Goal: Information Seeking & Learning: Learn about a topic

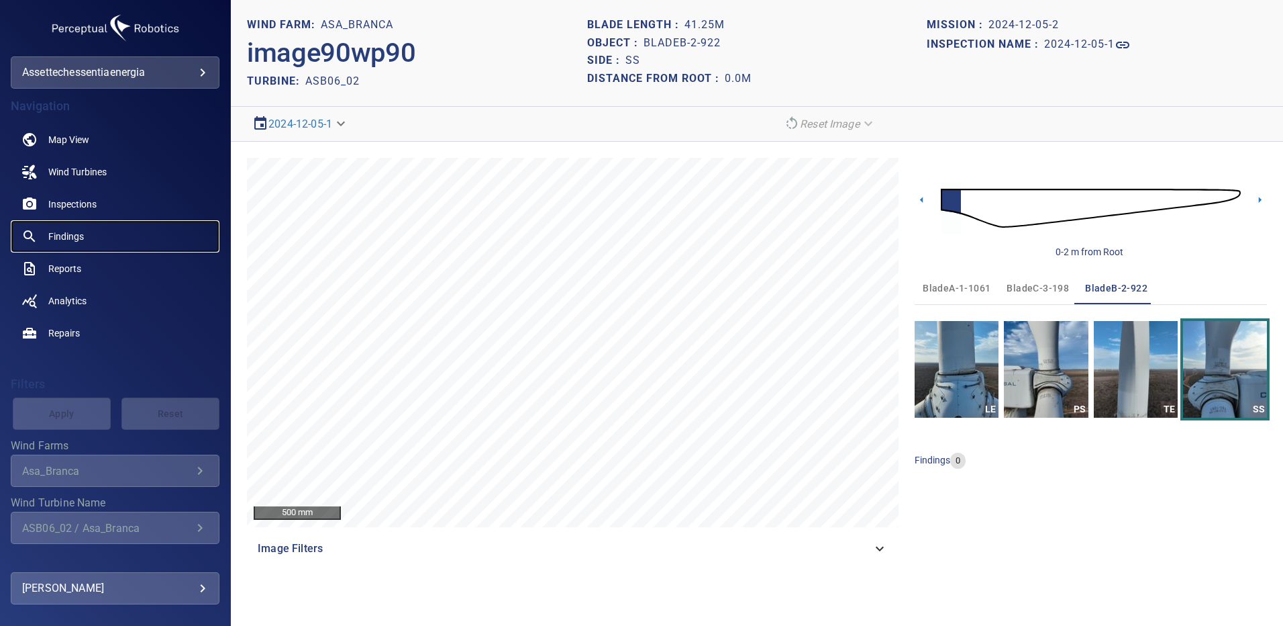
click at [65, 240] on span "Findings" at bounding box center [66, 236] width 36 height 13
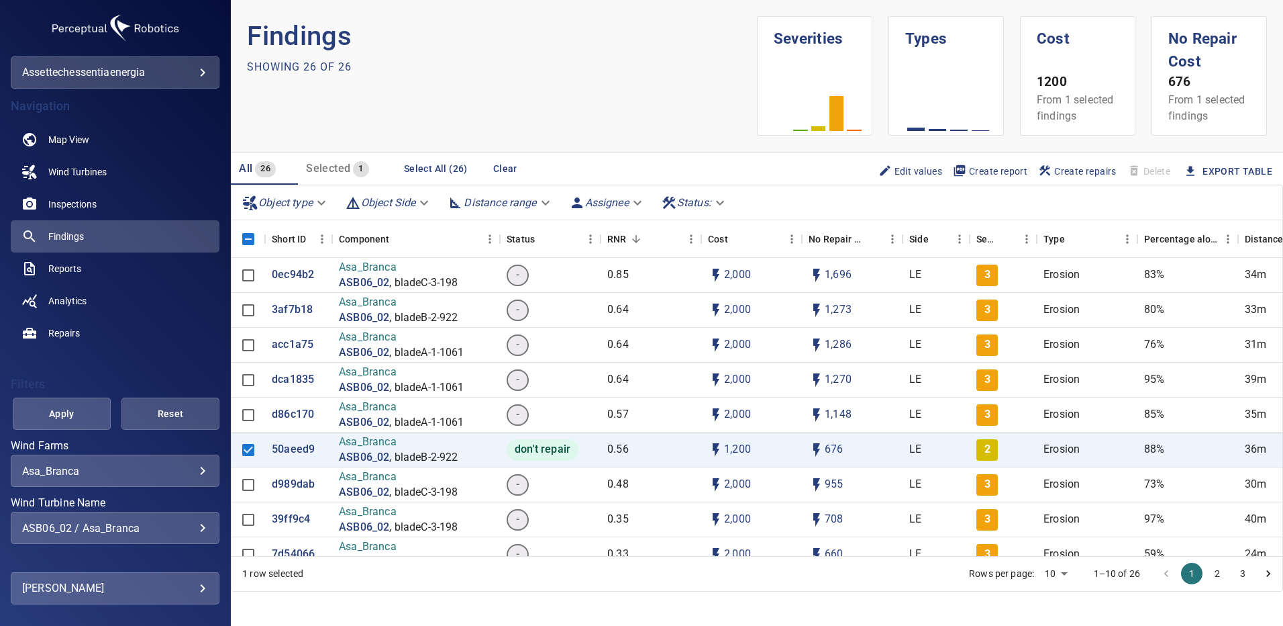
click at [193, 529] on div "ASB06_02 / Asa_Branca" at bounding box center [115, 528] width 186 height 13
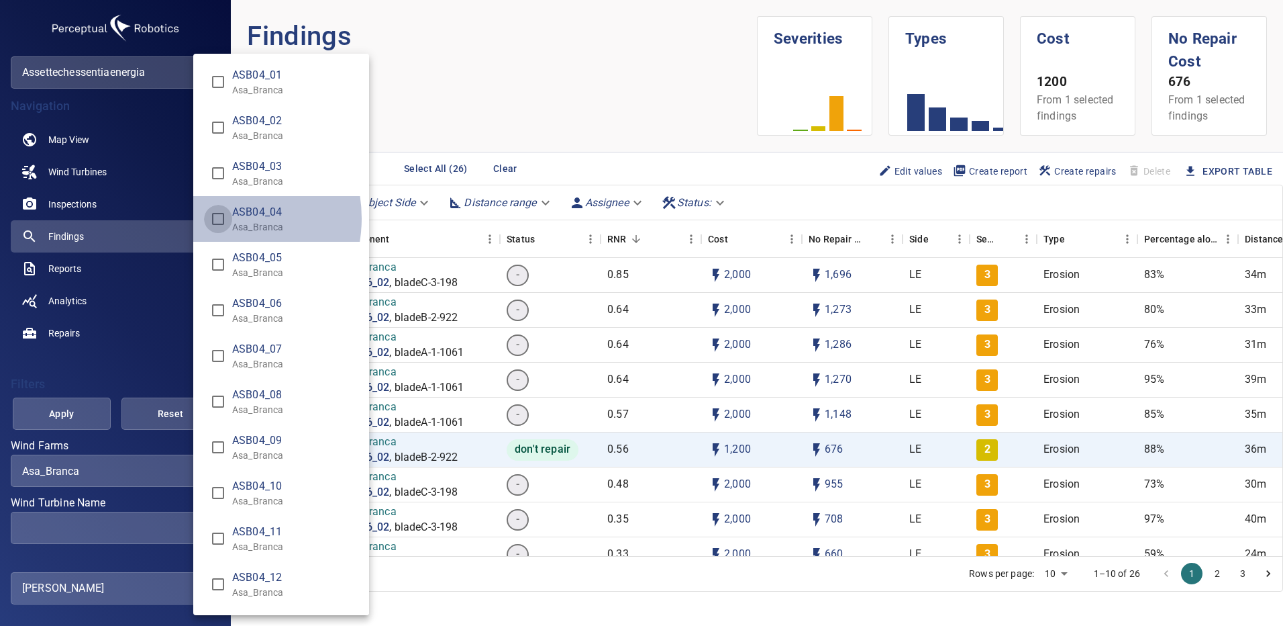
type input "**********"
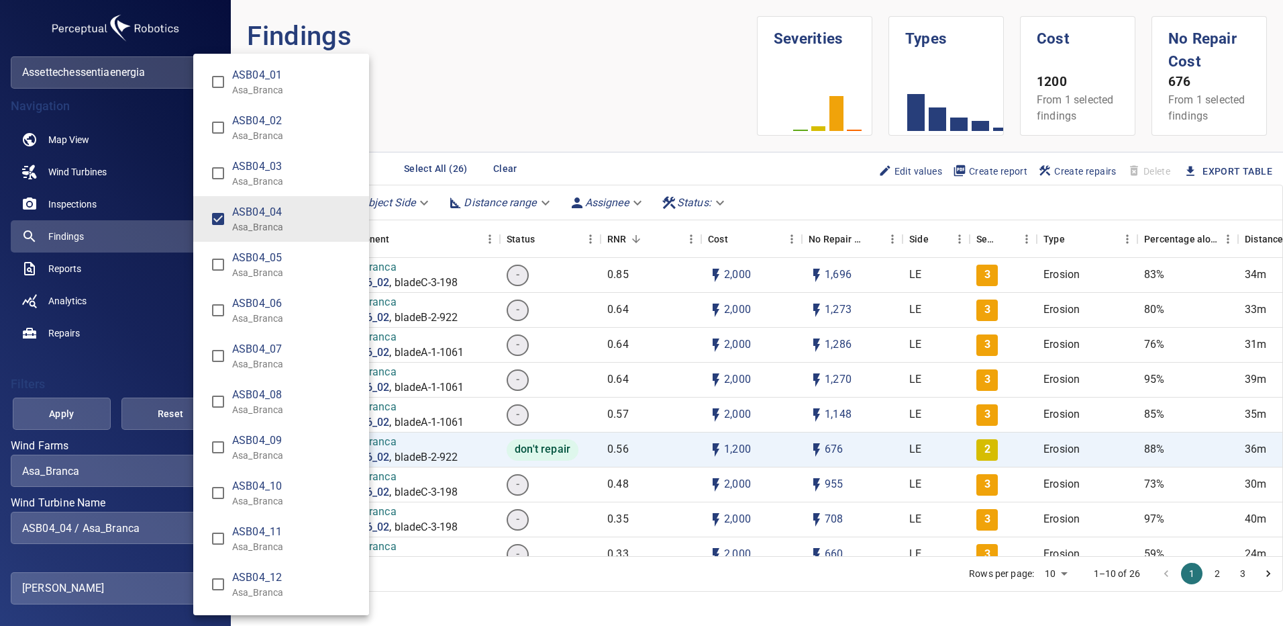
click at [84, 412] on div "Wind Turbine Name" at bounding box center [641, 313] width 1283 height 626
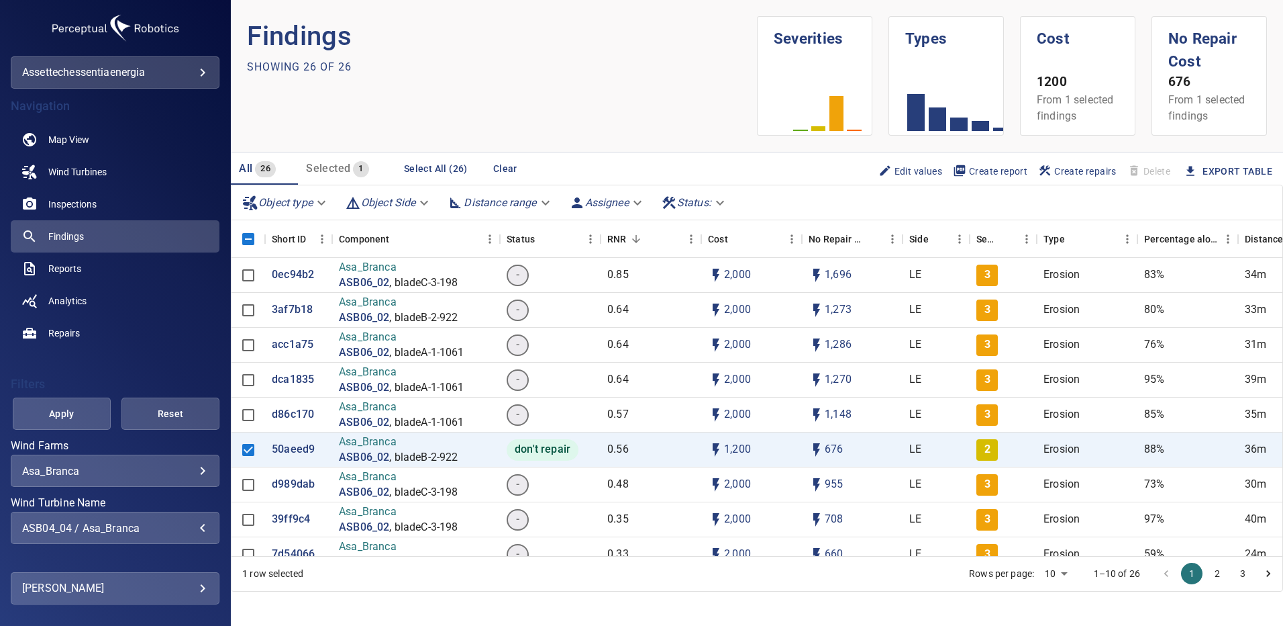
click at [84, 412] on span "Apply" at bounding box center [62, 413] width 64 height 17
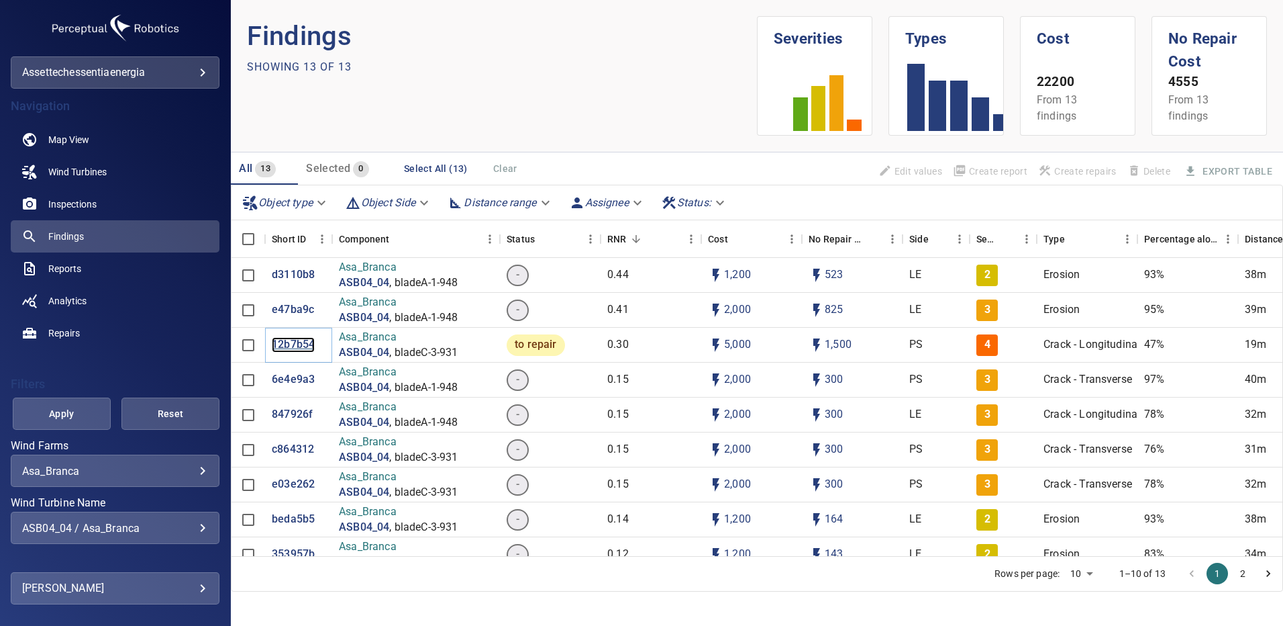
click at [307, 344] on p "12b7b54" at bounding box center [293, 344] width 43 height 15
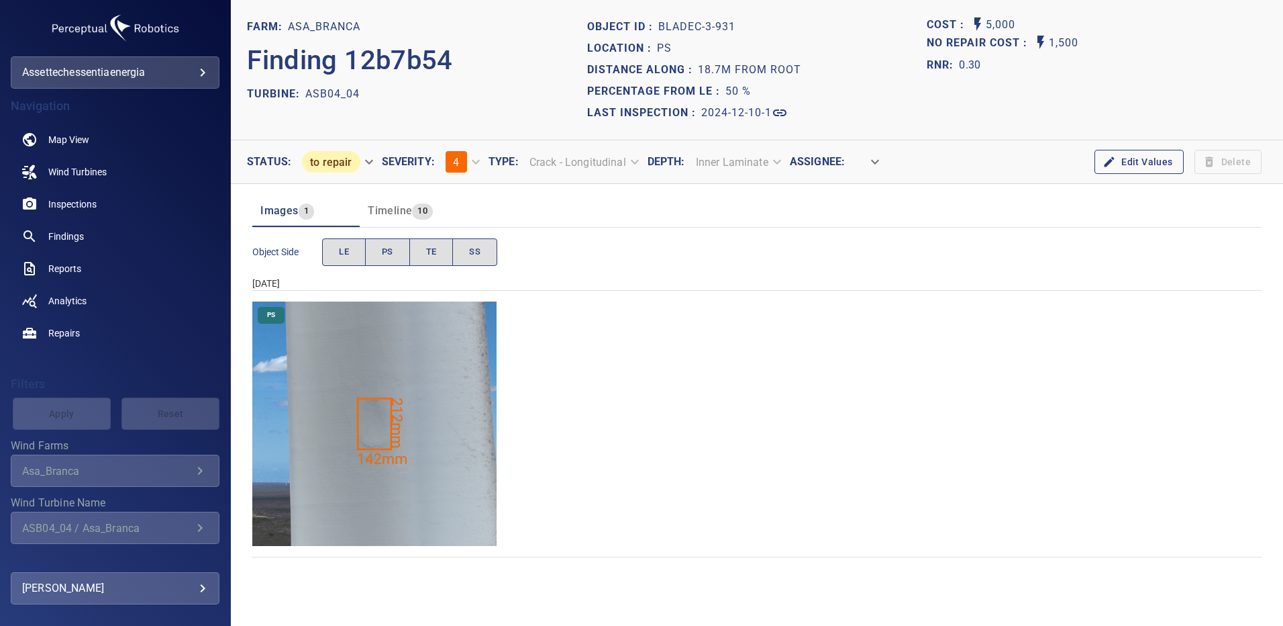
click at [373, 428] on img "Asa_Branca/ASB04_04/2024-12-10-1/2024-12-10-3/image136wp136.jpg" at bounding box center [374, 423] width 244 height 244
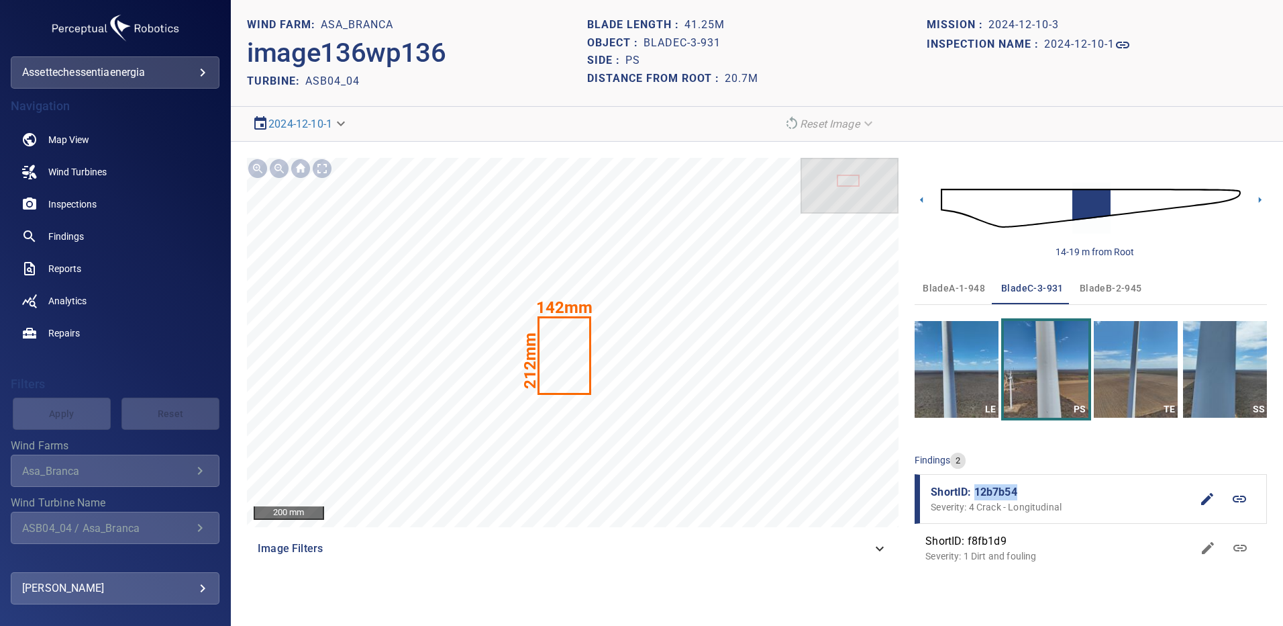
drag, startPoint x: 1019, startPoint y: 488, endPoint x: 977, endPoint y: 490, distance: 41.7
click at [977, 490] on span "ShortID: 12b7b54" at bounding box center [1061, 492] width 260 height 16
copy span "12b7b54"
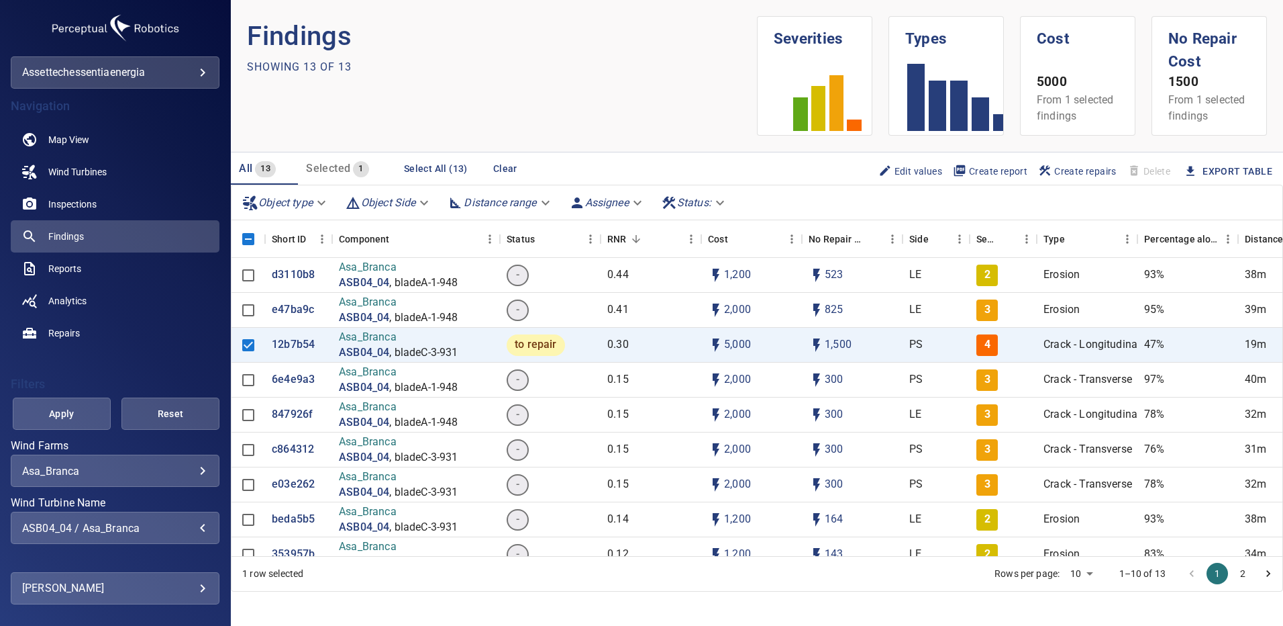
click at [193, 533] on div "ASB04_04 / Asa_Branca" at bounding box center [115, 528] width 186 height 13
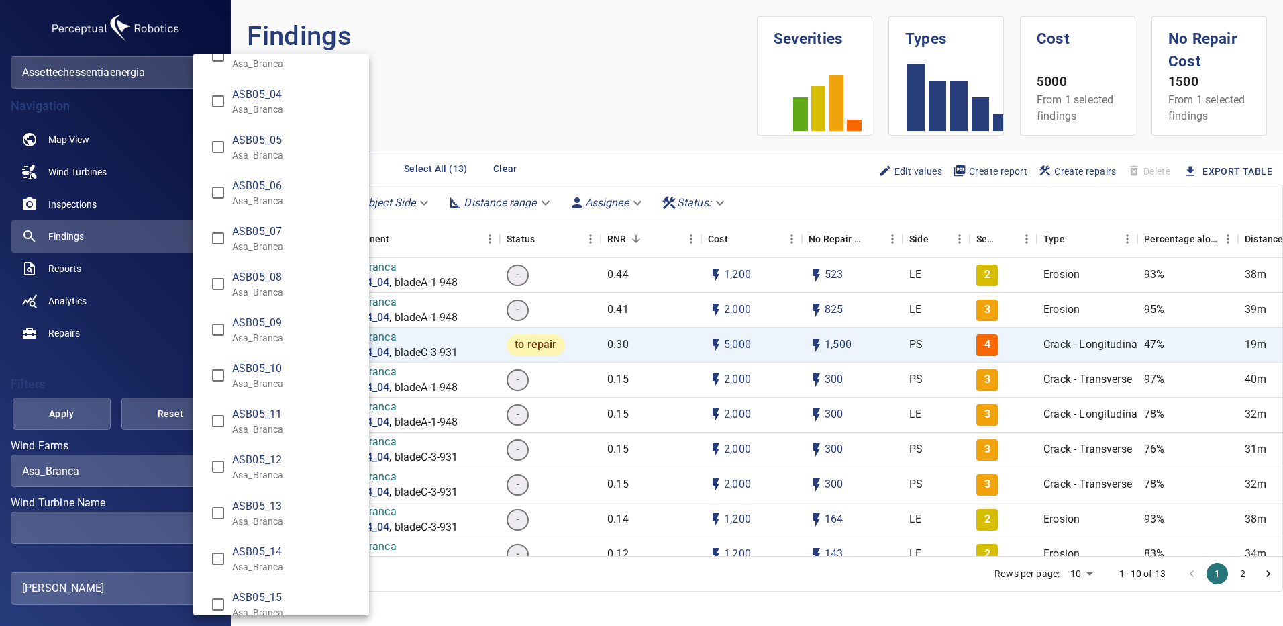
scroll to position [1007, 0]
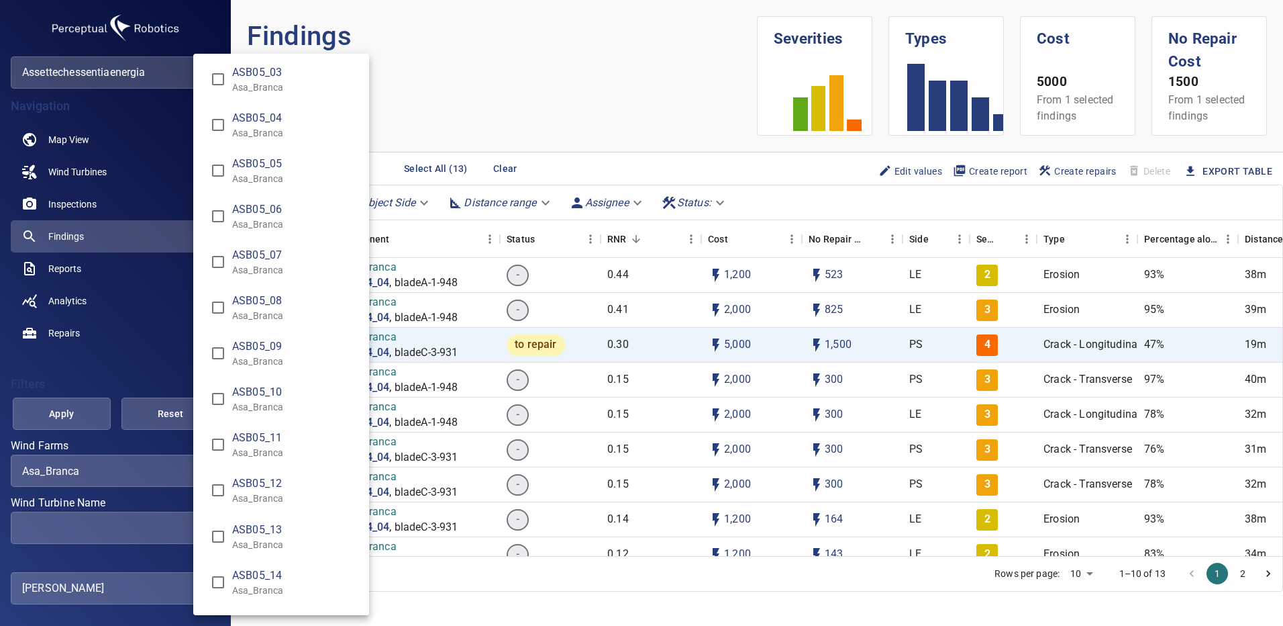
type input "**********"
click at [69, 416] on div "Wind Turbine Name" at bounding box center [641, 313] width 1283 height 626
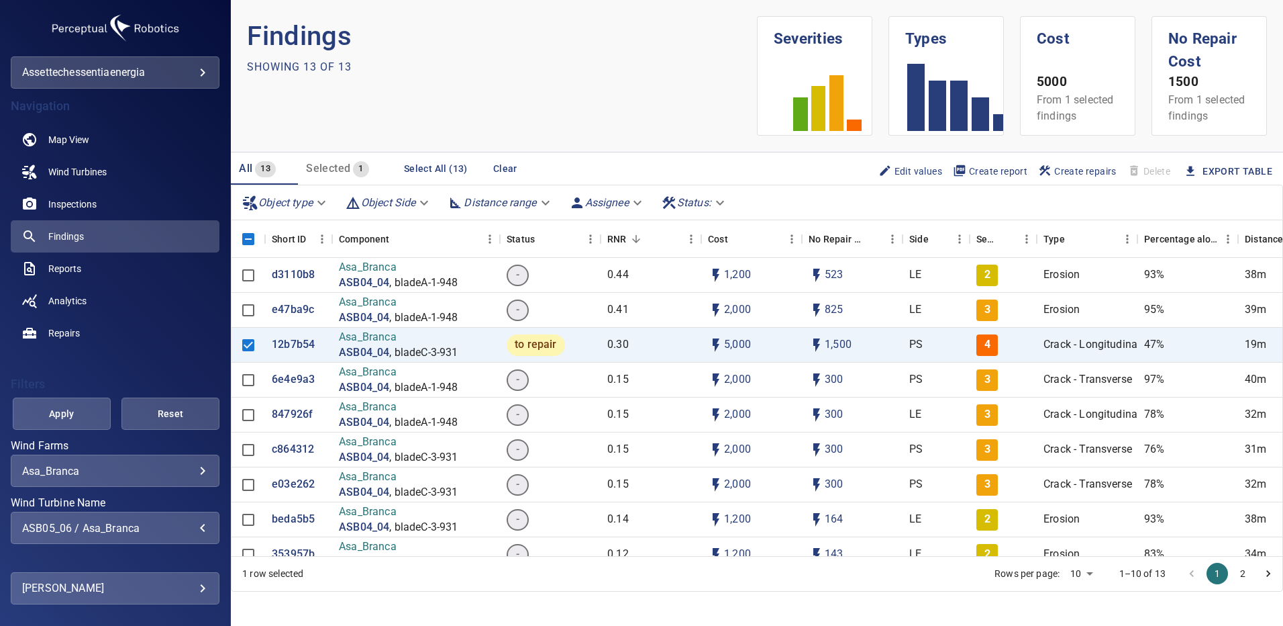
click at [69, 416] on span "Apply" at bounding box center [62, 413] width 64 height 17
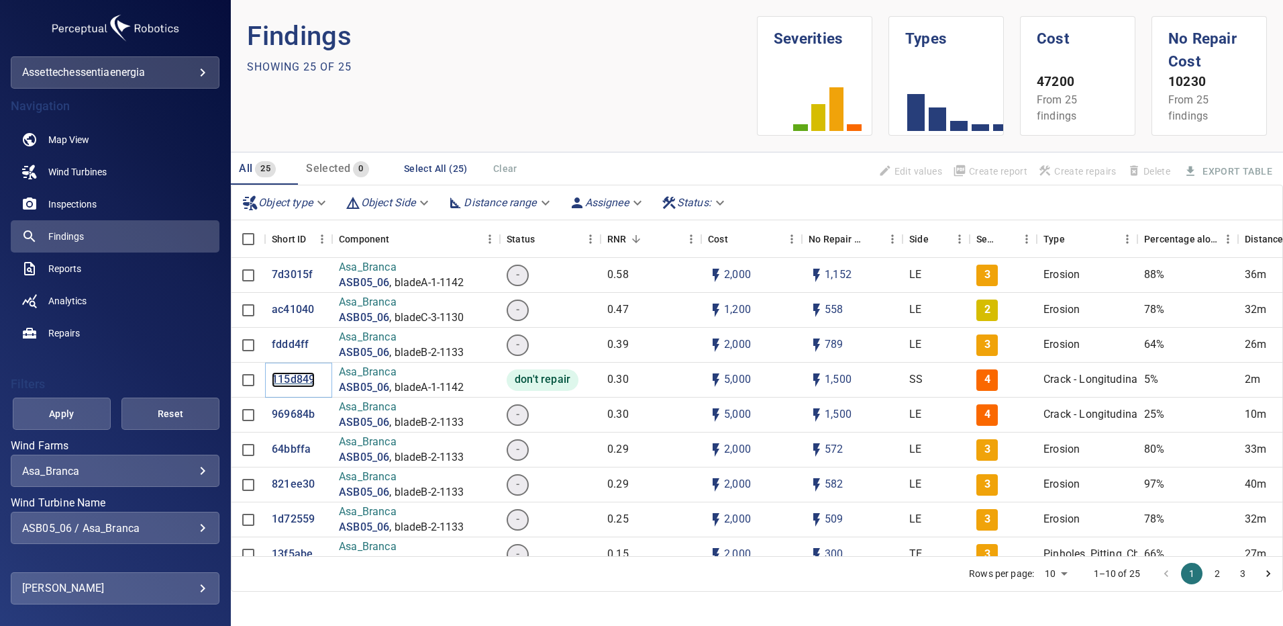
click at [283, 381] on p "115d849" at bounding box center [293, 379] width 43 height 15
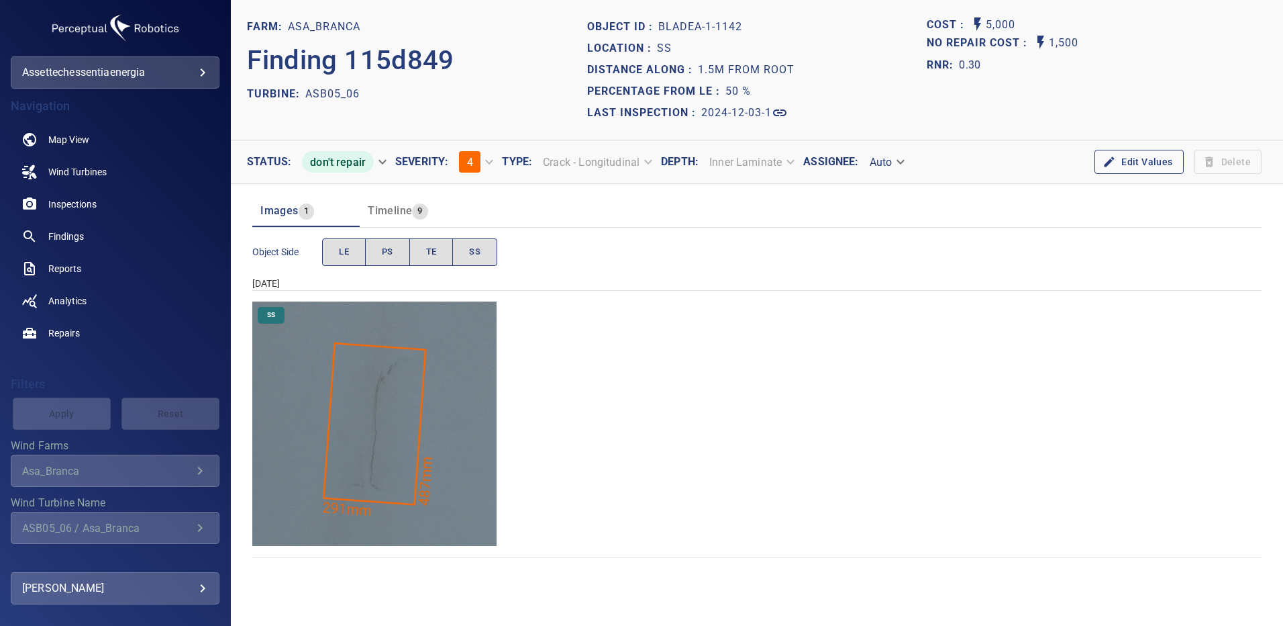
click at [438, 434] on img "Asa_Branca/ASB05_06/2024-12-03-1/2024-12-03-1/image36wp36.jpg" at bounding box center [374, 423] width 244 height 244
click at [383, 160] on body "**********" at bounding box center [641, 313] width 1283 height 626
click at [334, 232] on li "to repair" at bounding box center [342, 234] width 103 height 24
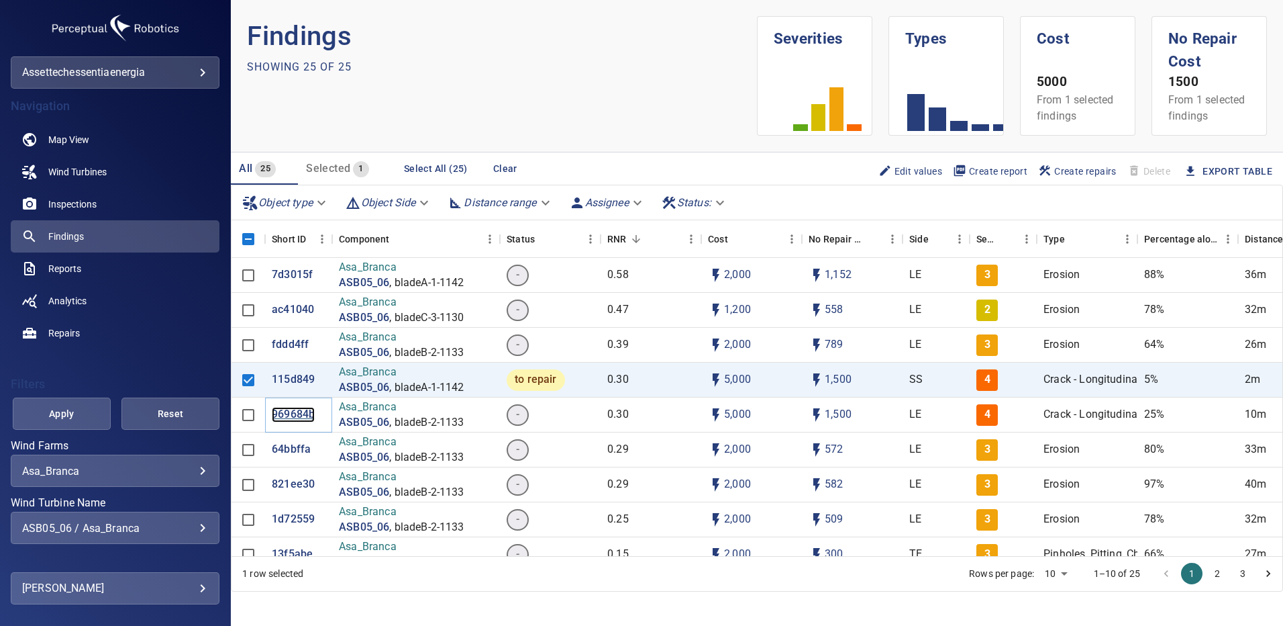
click at [288, 414] on p "969684b" at bounding box center [293, 414] width 43 height 15
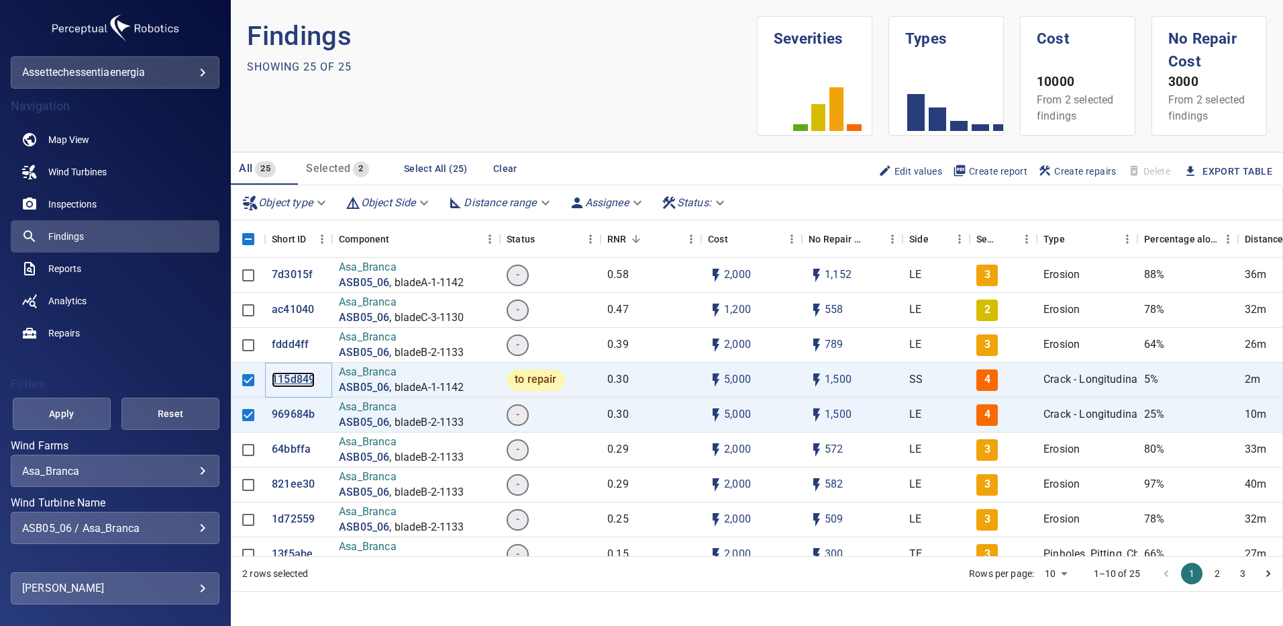
click at [298, 383] on p "115d849" at bounding box center [293, 379] width 43 height 15
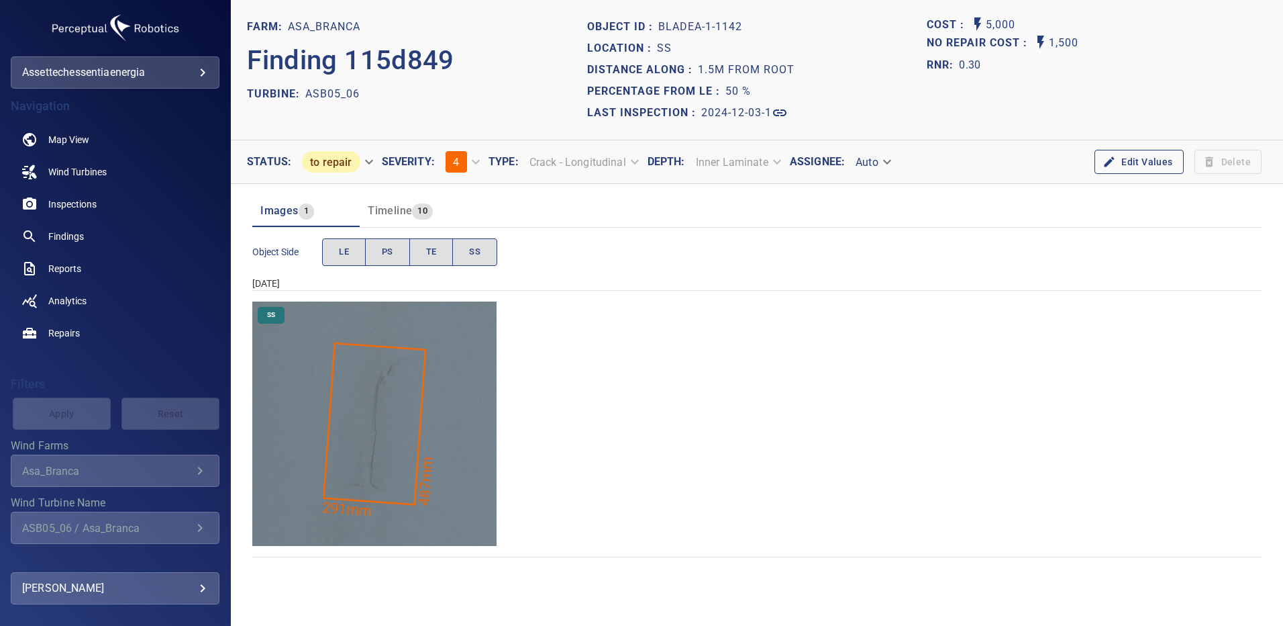
click at [449, 418] on img "Asa_Branca/ASB05_06/2024-12-03-1/2024-12-03-1/image36wp36.jpg" at bounding box center [374, 423] width 244 height 244
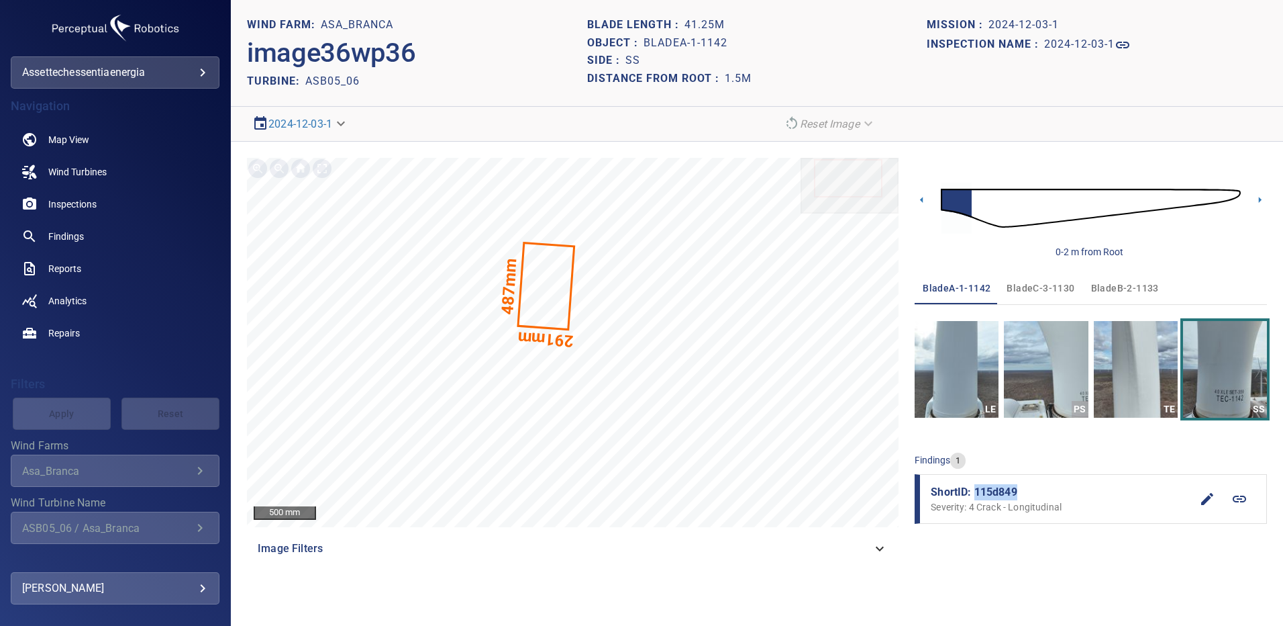
drag, startPoint x: 1022, startPoint y: 491, endPoint x: 975, endPoint y: 491, distance: 47.0
click at [975, 492] on span "ShortID: 115d849" at bounding box center [1061, 492] width 260 height 16
copy span "115d849"
click at [71, 236] on span "Findings" at bounding box center [66, 236] width 36 height 13
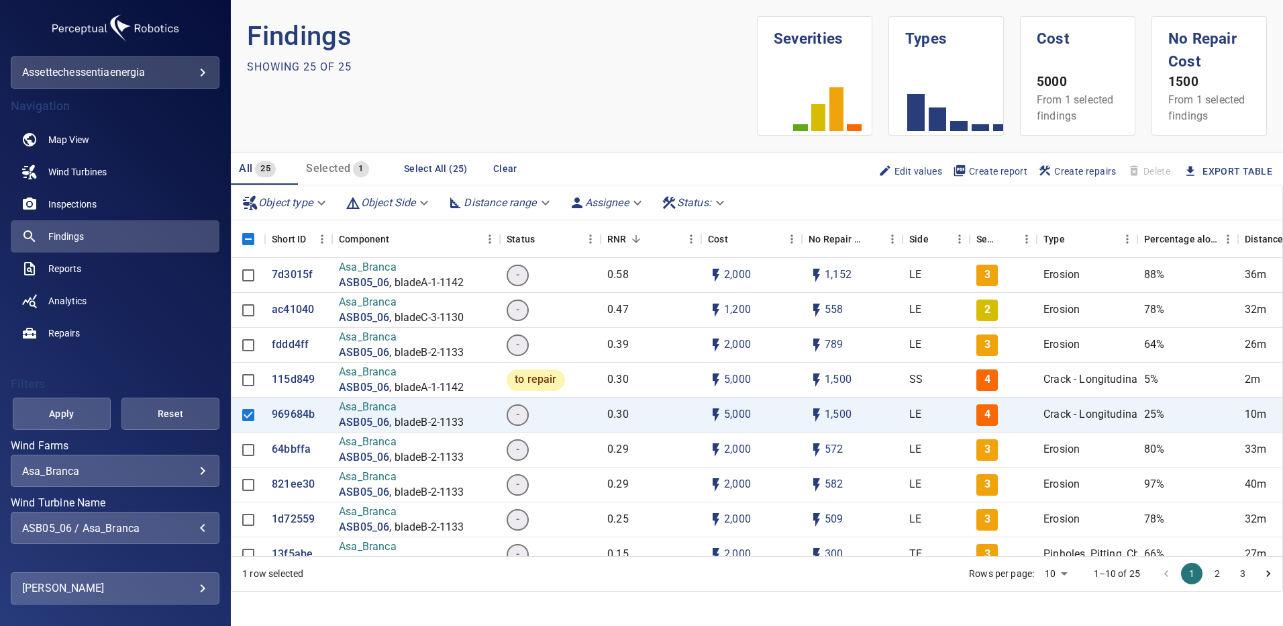
click at [191, 528] on div "ASB05_06 / Asa_Branca" at bounding box center [115, 528] width 186 height 13
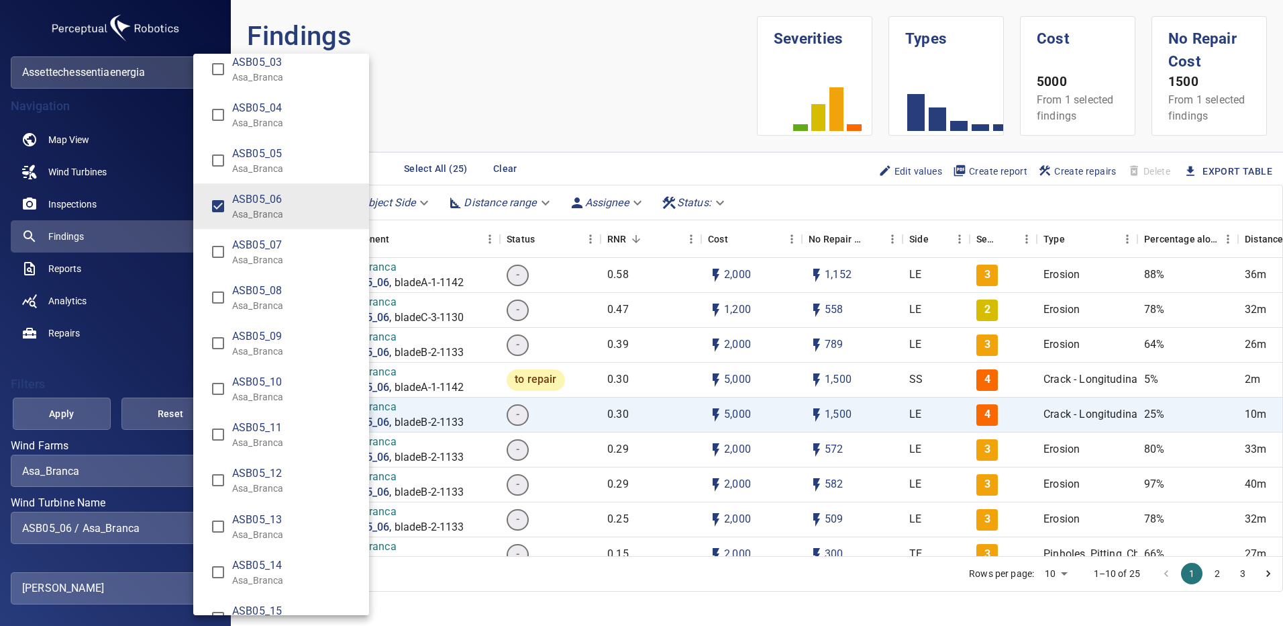
scroll to position [1023, 0]
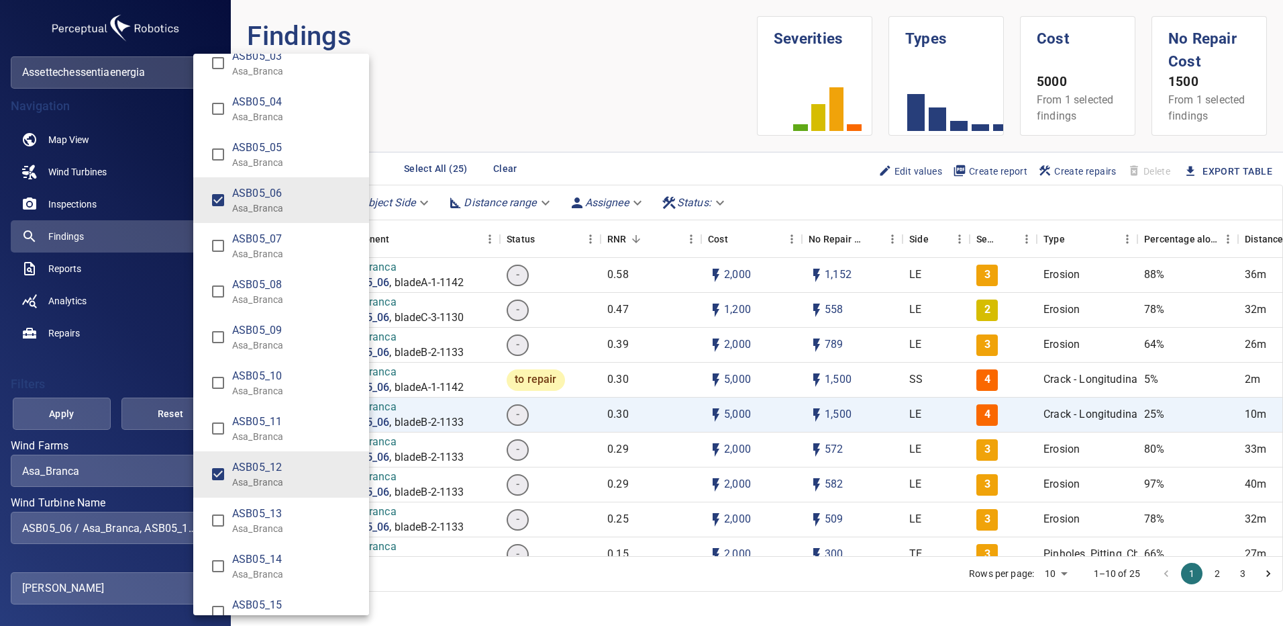
type input "**********"
click at [81, 420] on div "Wind Turbine Name" at bounding box center [641, 313] width 1283 height 626
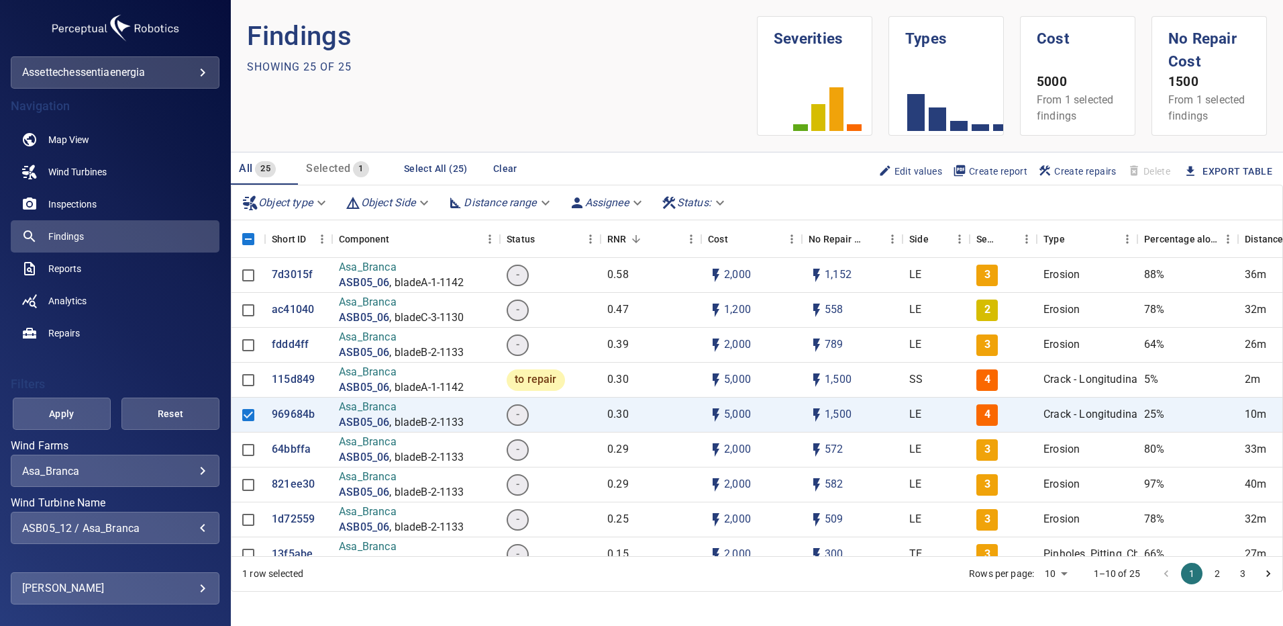
click at [82, 419] on span "Apply" at bounding box center [62, 413] width 64 height 17
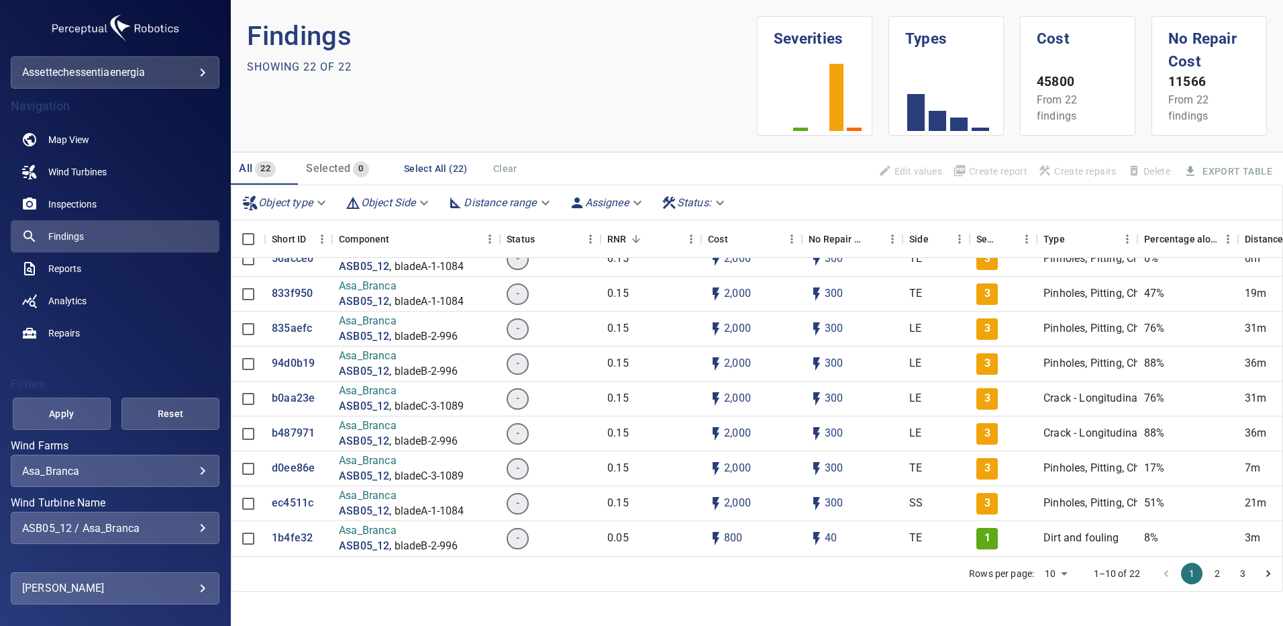
scroll to position [144, 0]
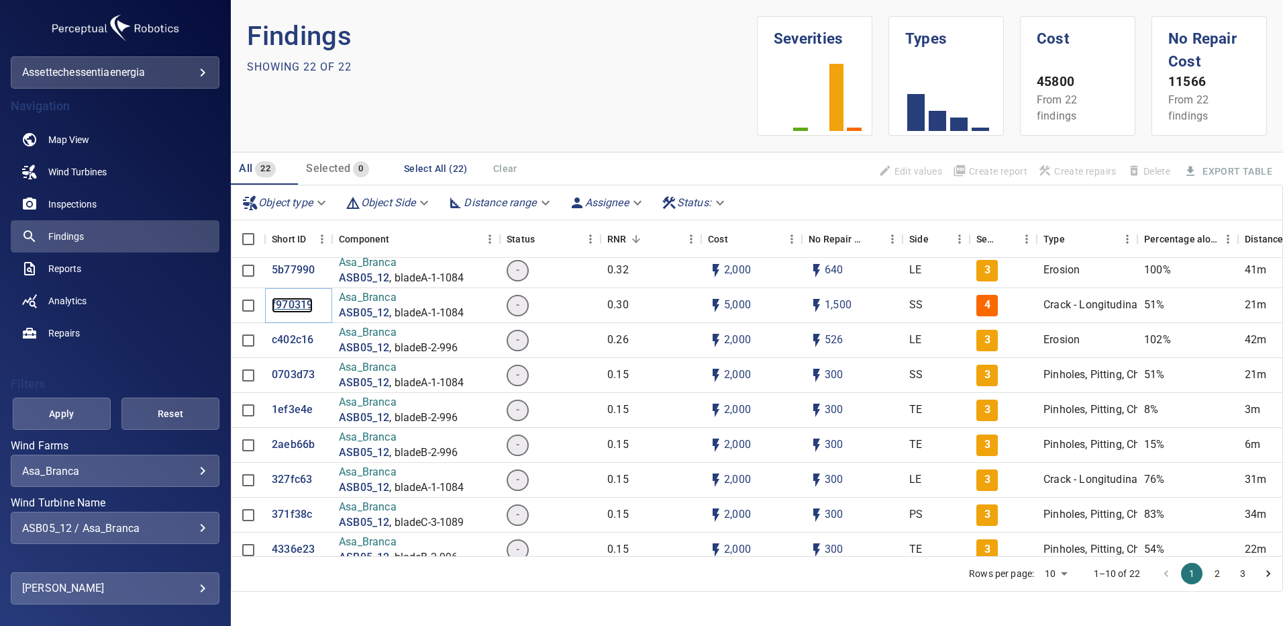
click at [283, 303] on p "f970319" at bounding box center [292, 304] width 41 height 15
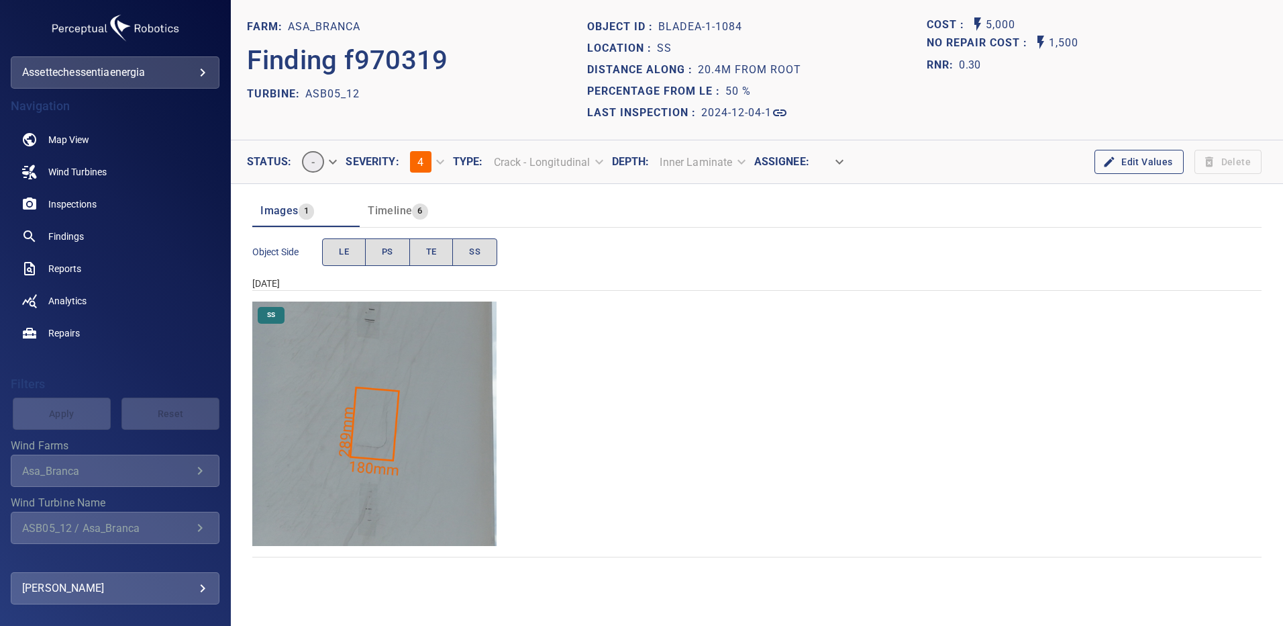
click at [413, 426] on img "Asa_Branca/ASB05_12/2024-12-04-1/2024-12-04-1/image38wp38.jpg" at bounding box center [374, 423] width 244 height 244
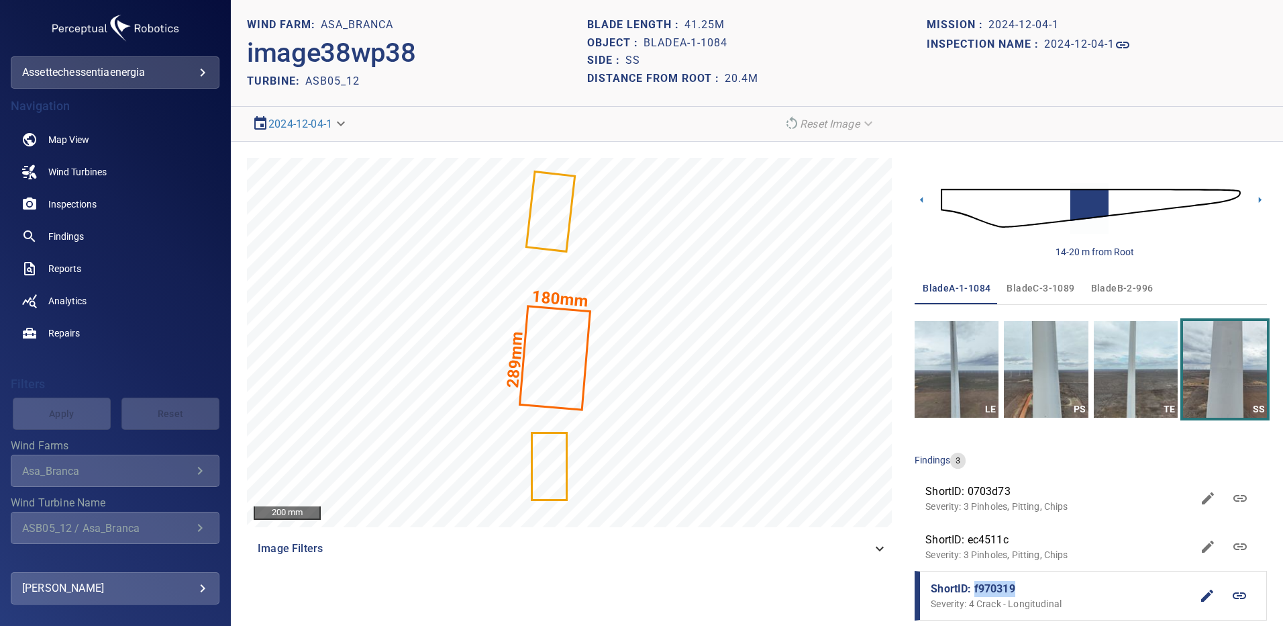
drag, startPoint x: 1008, startPoint y: 587, endPoint x: 967, endPoint y: 591, distance: 40.5
click at [967, 591] on span "ShortID: f970319" at bounding box center [1061, 589] width 260 height 16
copy span "f970319"
click at [89, 236] on link "Findings" at bounding box center [115, 236] width 209 height 32
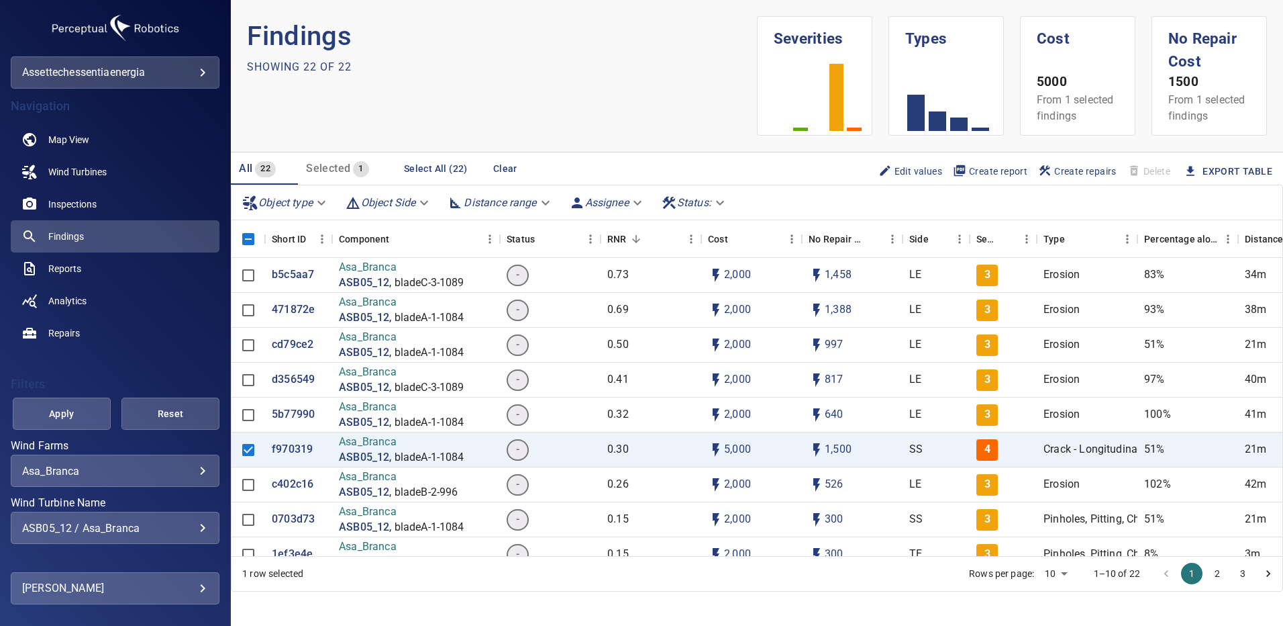
click at [190, 528] on div "ASB05_12 / Asa_Branca" at bounding box center [115, 528] width 186 height 13
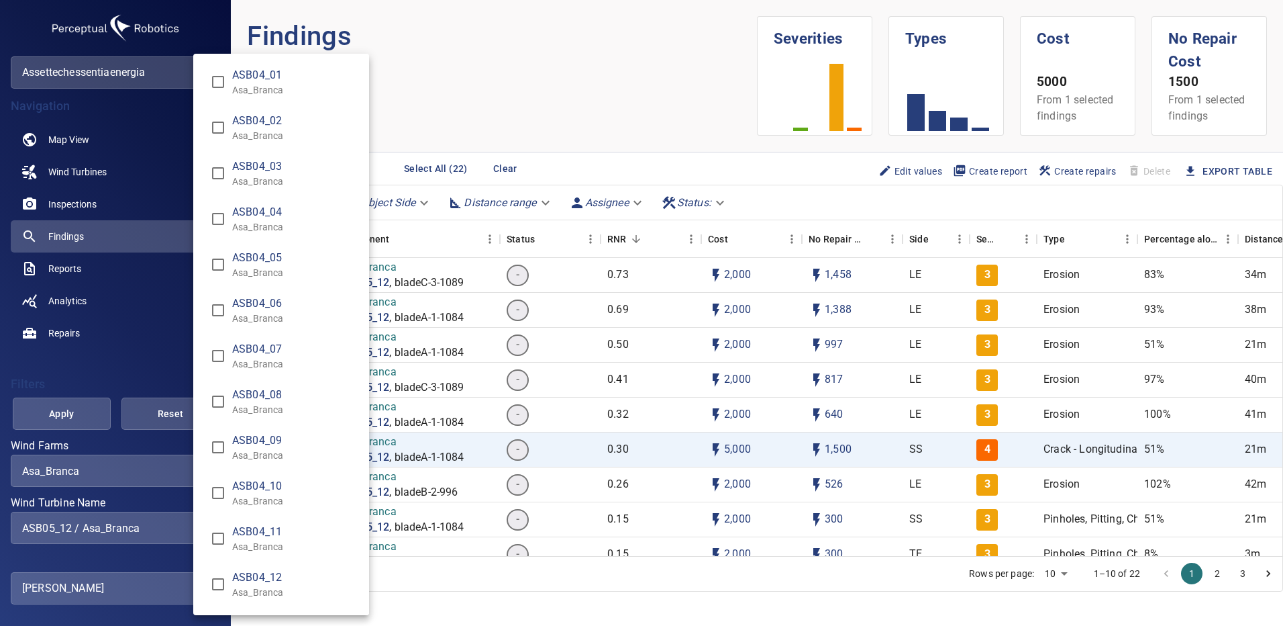
scroll to position [1163, 0]
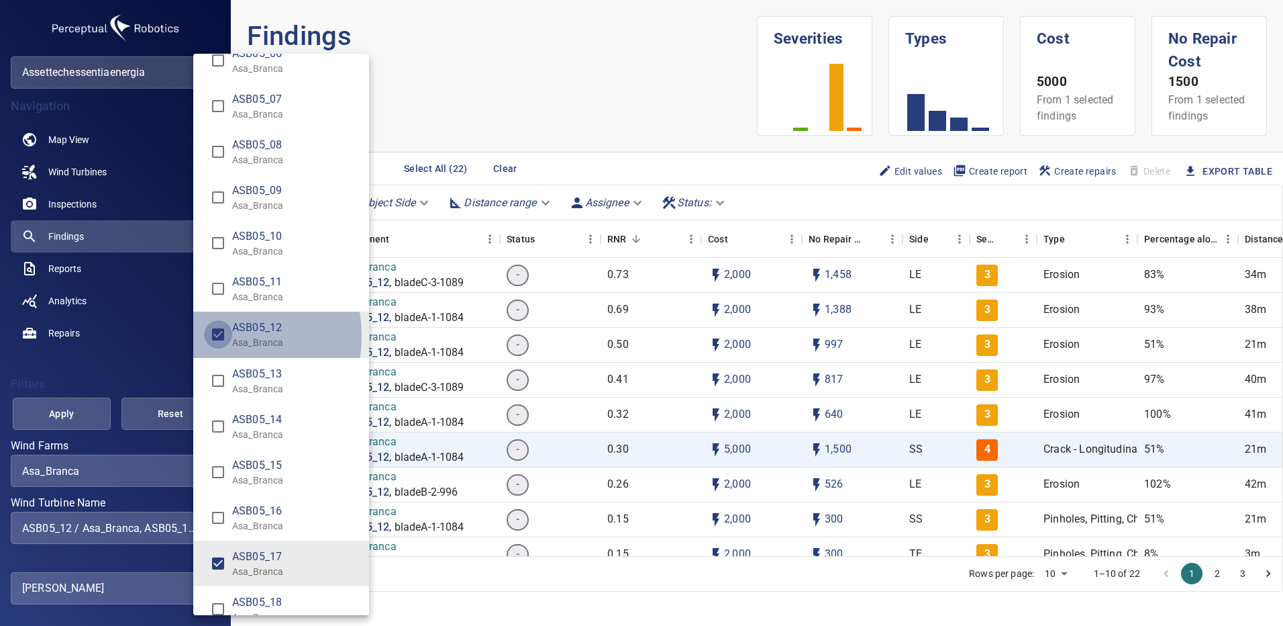
type input "**********"
click at [79, 411] on div "Wind Turbine Name" at bounding box center [641, 313] width 1283 height 626
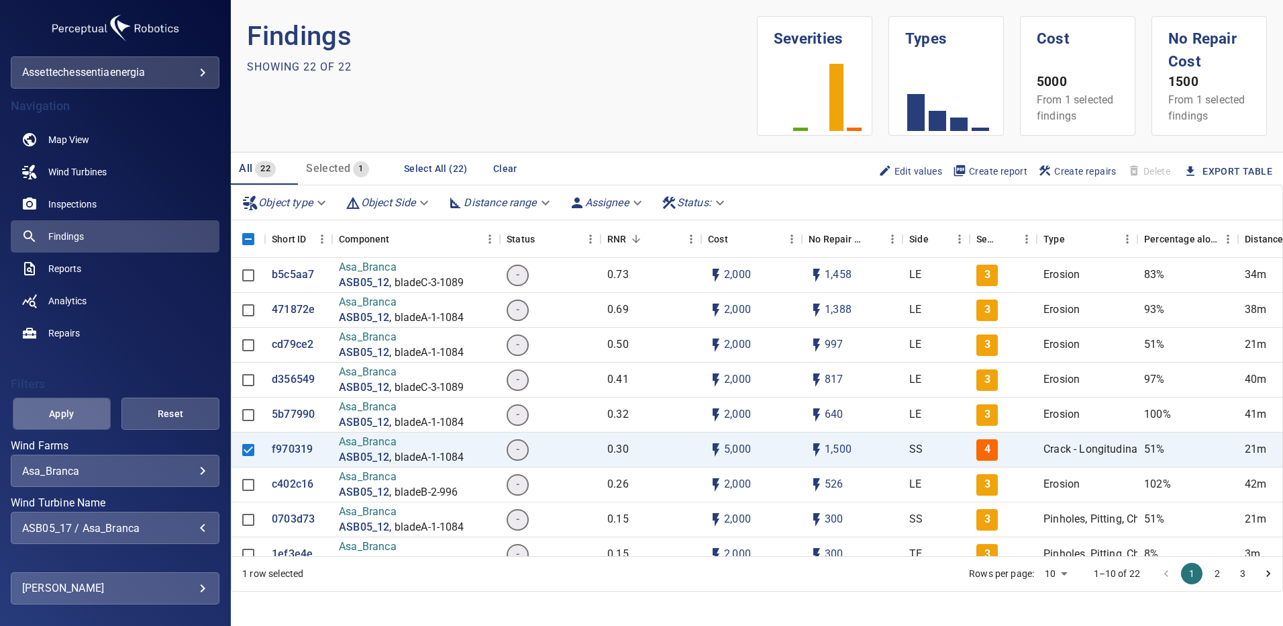
click at [78, 411] on span "Apply" at bounding box center [62, 413] width 64 height 17
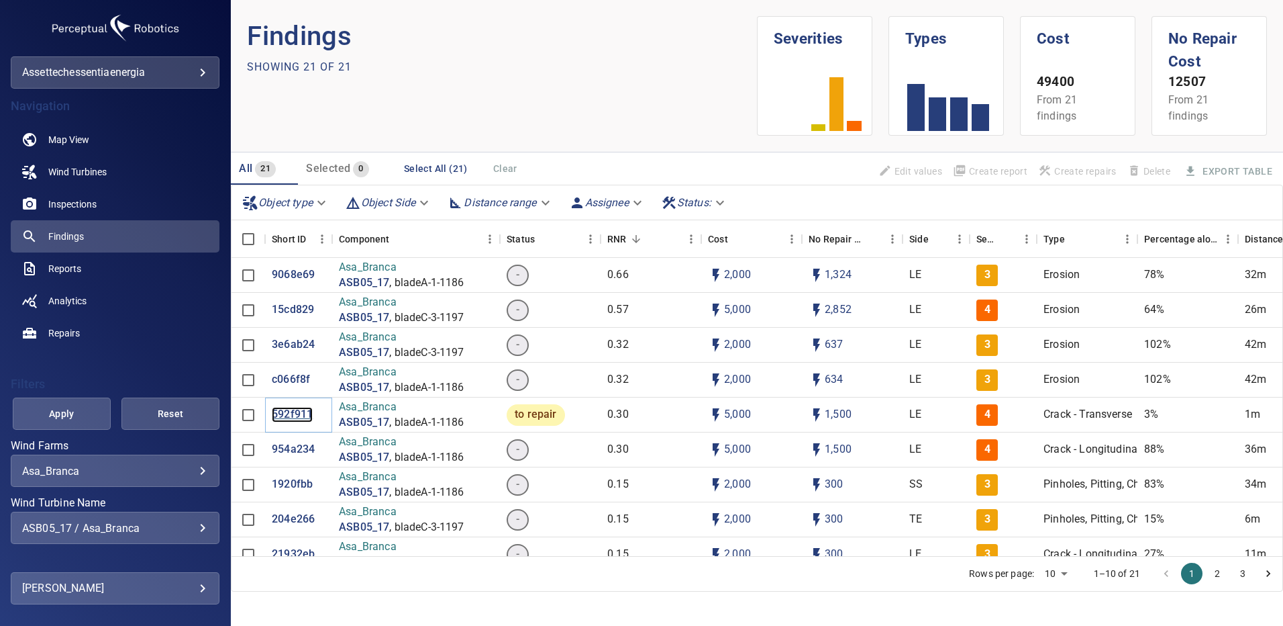
click at [295, 416] on p "592f911" at bounding box center [292, 414] width 41 height 15
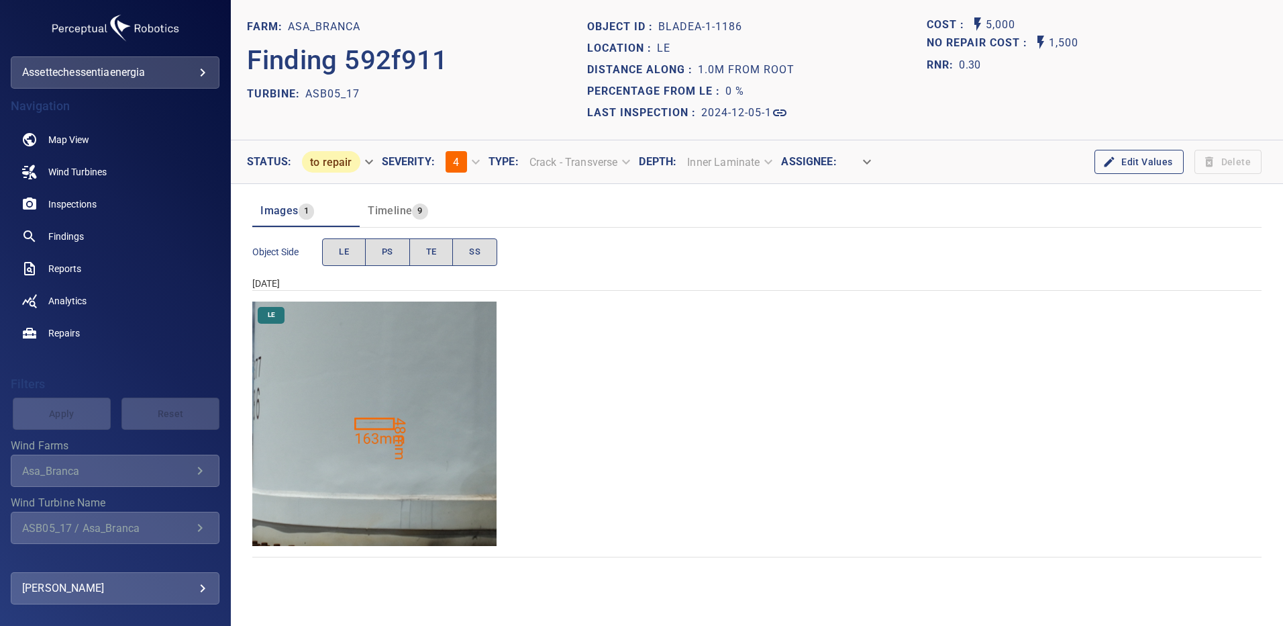
click at [375, 422] on img "Asa_Branca/ASB05_17/2024-12-05-1/2024-12-05-1/image0wp0.jpg" at bounding box center [374, 423] width 244 height 244
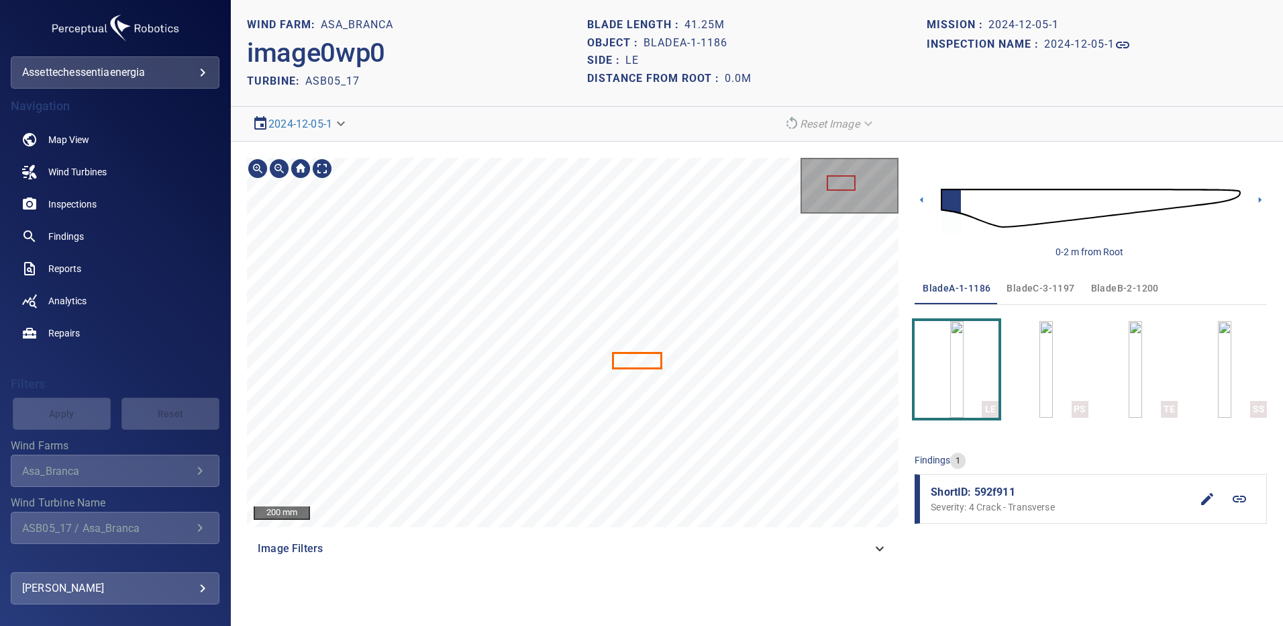
click at [634, 364] on icon at bounding box center [637, 360] width 46 height 13
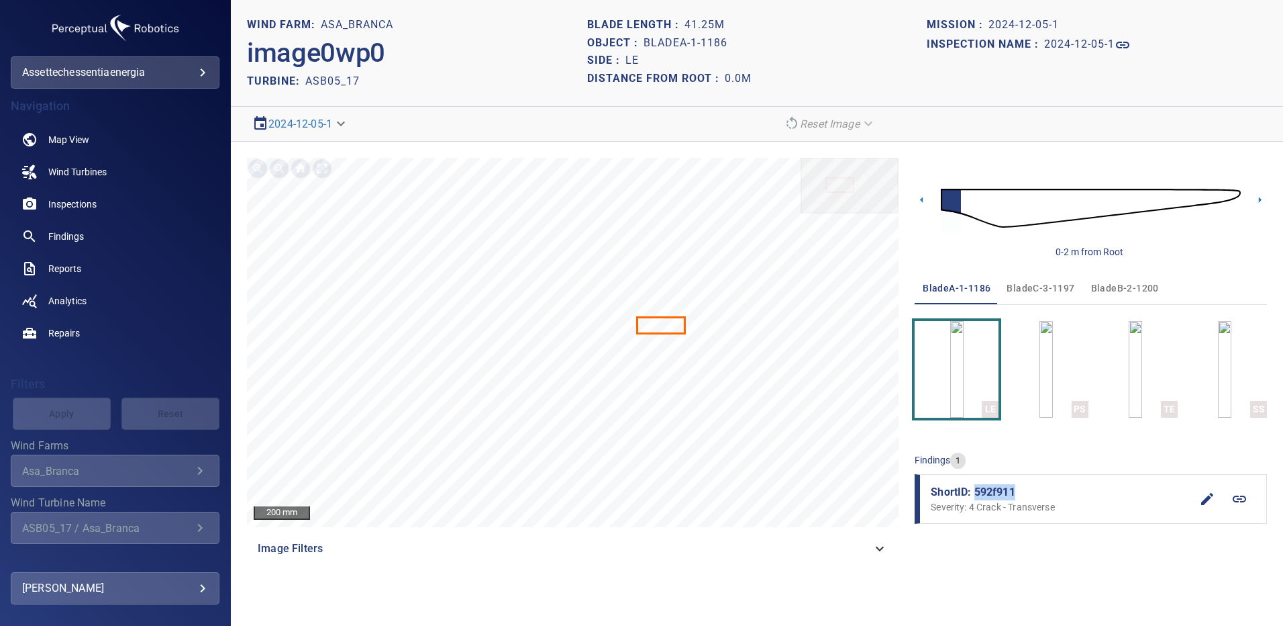
drag, startPoint x: 1003, startPoint y: 491, endPoint x: 977, endPoint y: 492, distance: 26.2
click at [977, 492] on span "ShortID: 592f911" at bounding box center [1061, 492] width 260 height 16
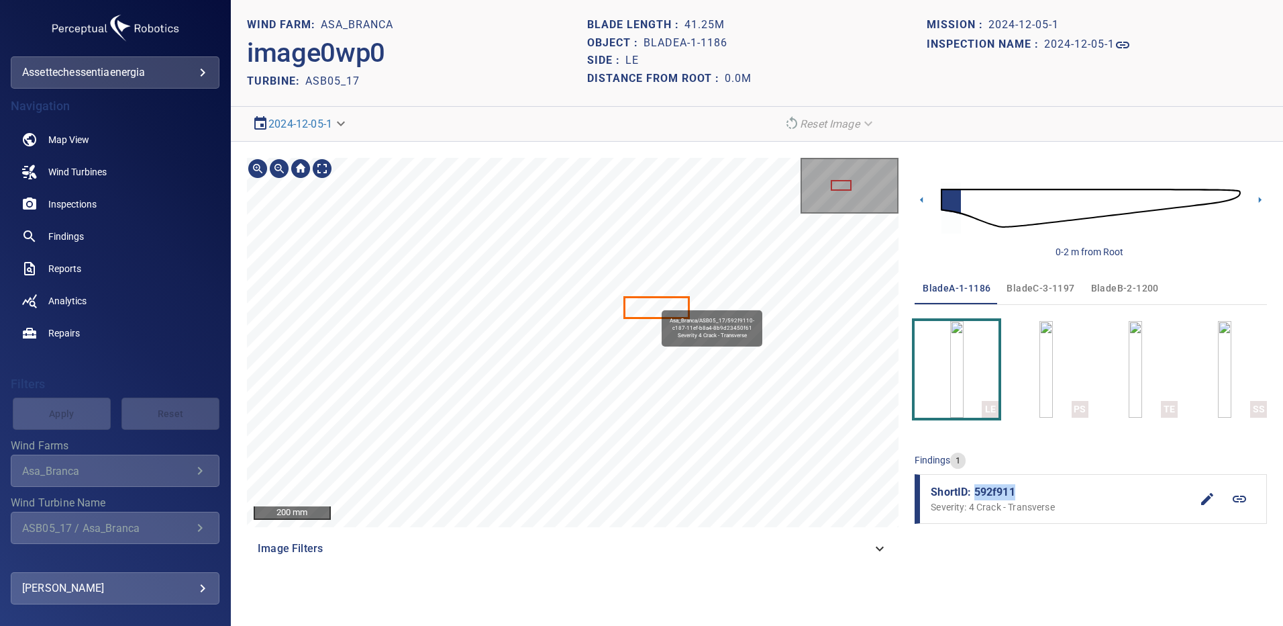
click at [655, 299] on icon at bounding box center [657, 307] width 62 height 19
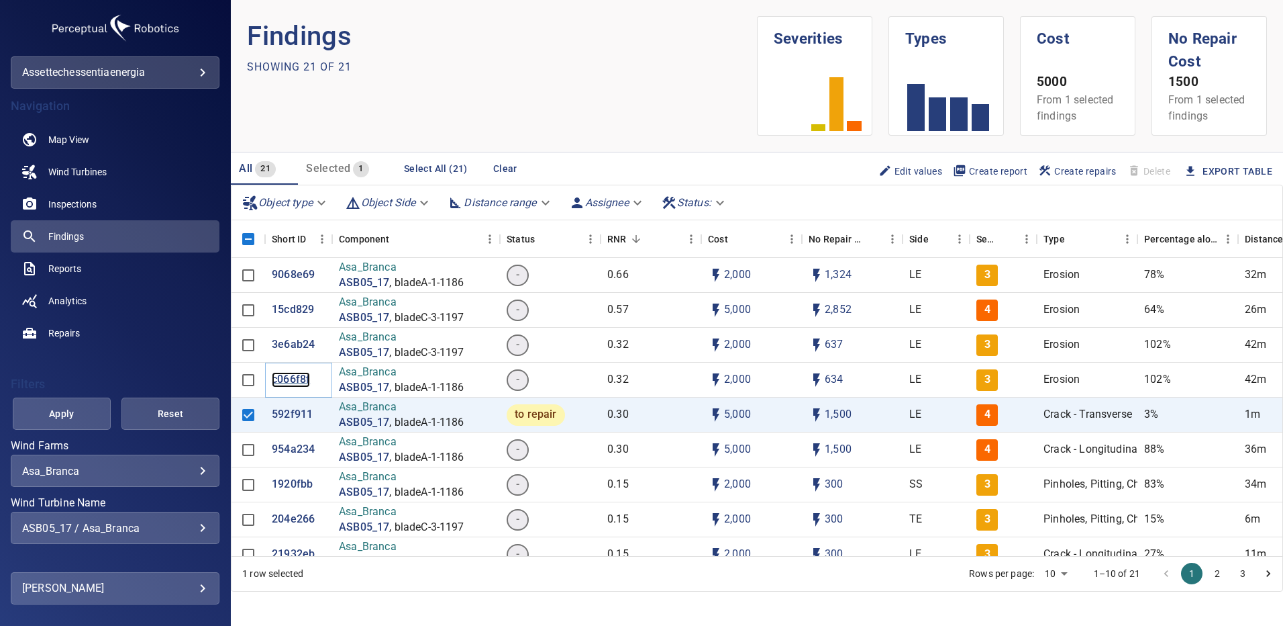
click at [295, 380] on p "c066f8f" at bounding box center [291, 379] width 38 height 15
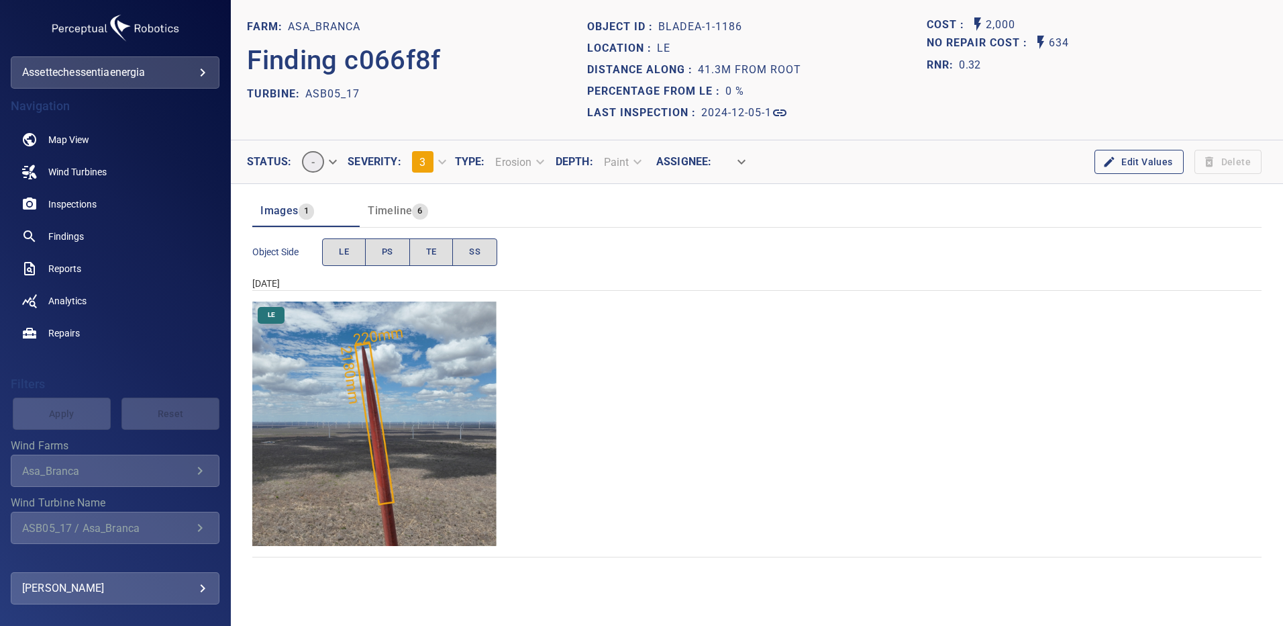
click at [437, 389] on img "Asa_Branca/ASB05_17/2024-12-05-1/2024-12-05-1/image13wp13.jpg" at bounding box center [374, 423] width 244 height 244
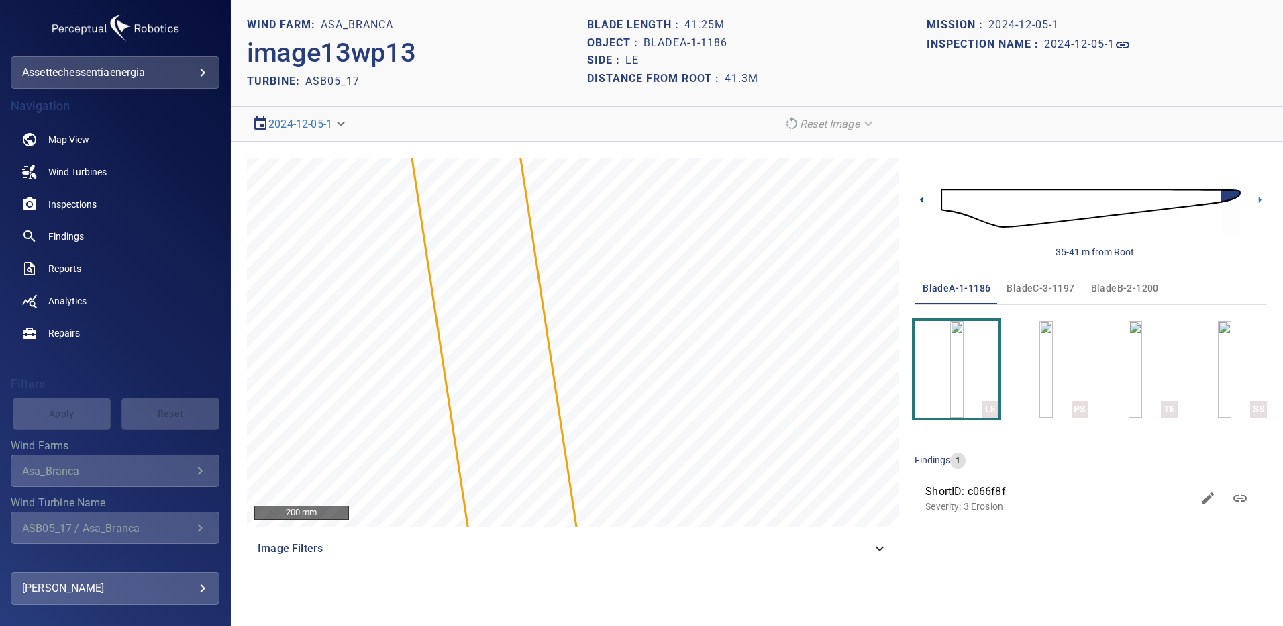
click at [925, 202] on icon at bounding box center [922, 200] width 14 height 14
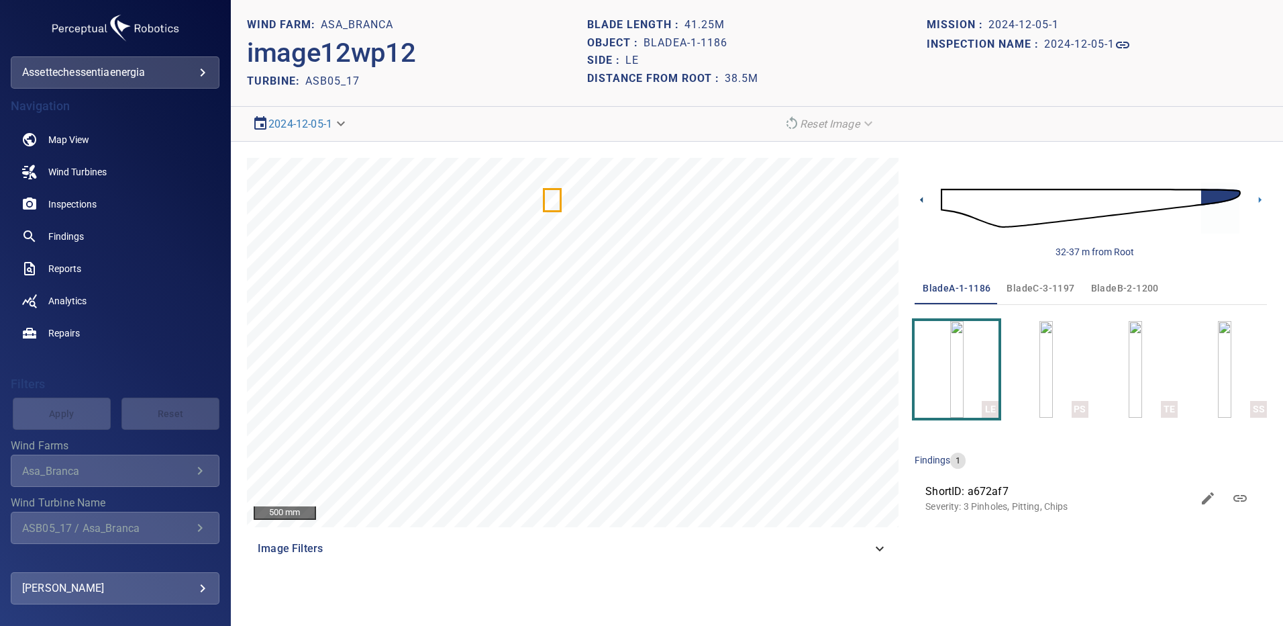
click at [925, 202] on icon at bounding box center [922, 200] width 14 height 14
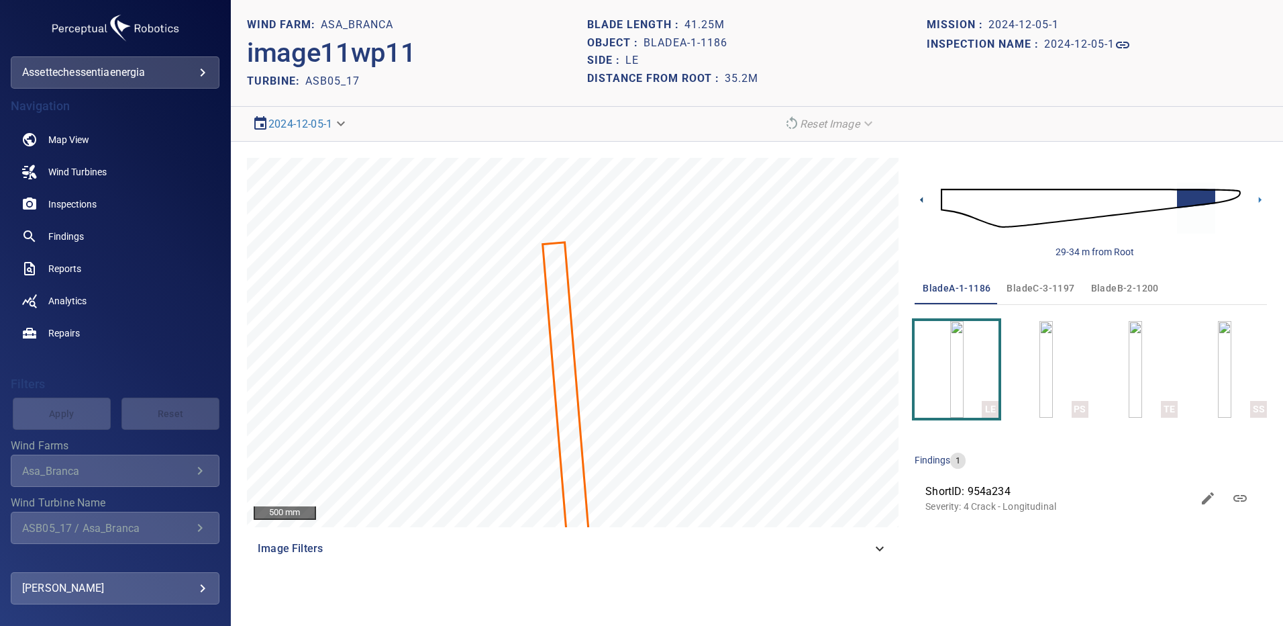
click at [925, 202] on icon at bounding box center [922, 200] width 14 height 14
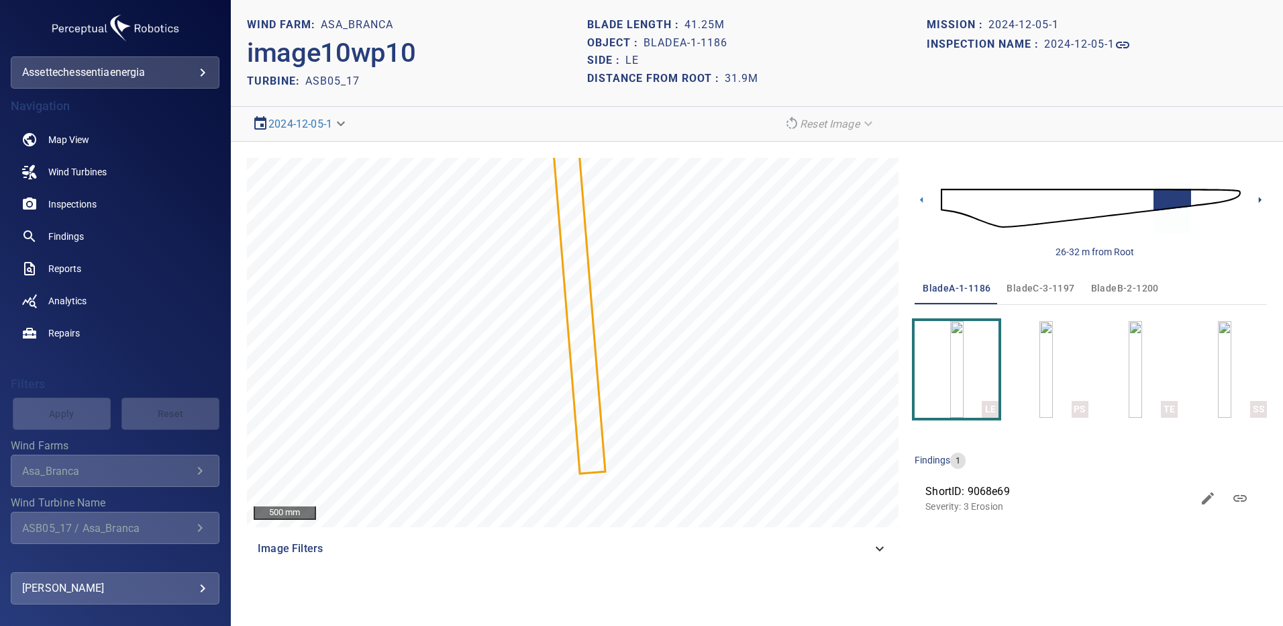
click at [1254, 198] on icon at bounding box center [1260, 200] width 14 height 14
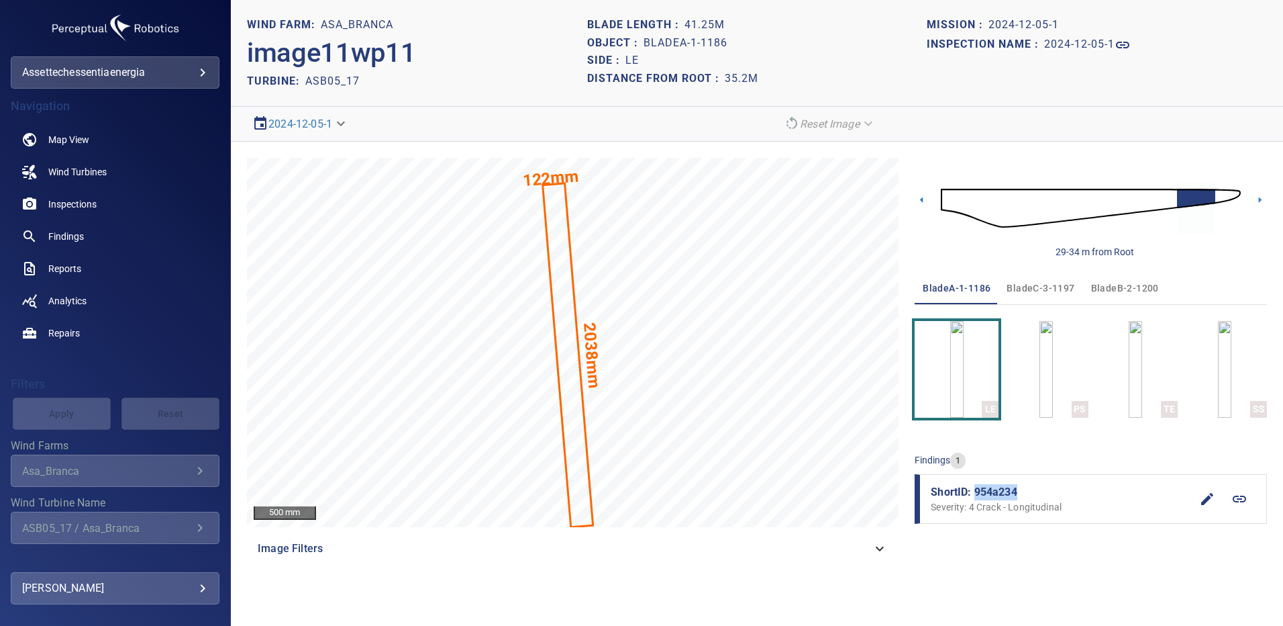
drag, startPoint x: 1016, startPoint y: 490, endPoint x: 975, endPoint y: 495, distance: 41.3
click at [975, 495] on span "ShortID: 954a234" at bounding box center [1061, 492] width 260 height 16
copy span "954a234"
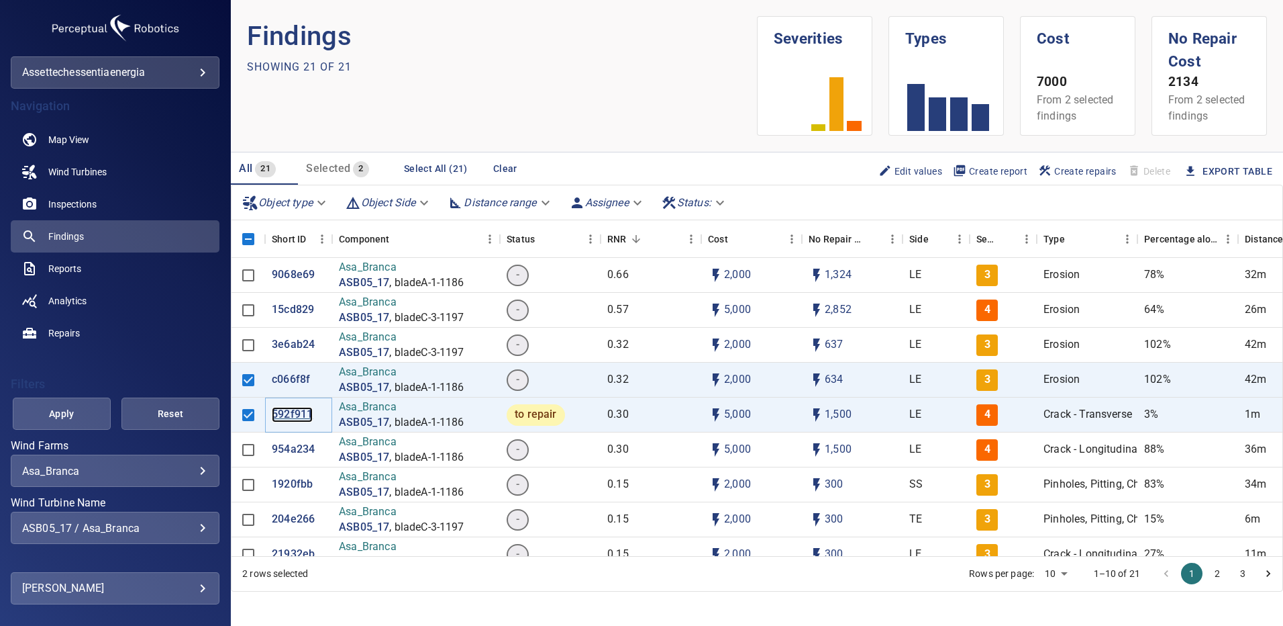
click at [284, 417] on p "592f911" at bounding box center [292, 414] width 41 height 15
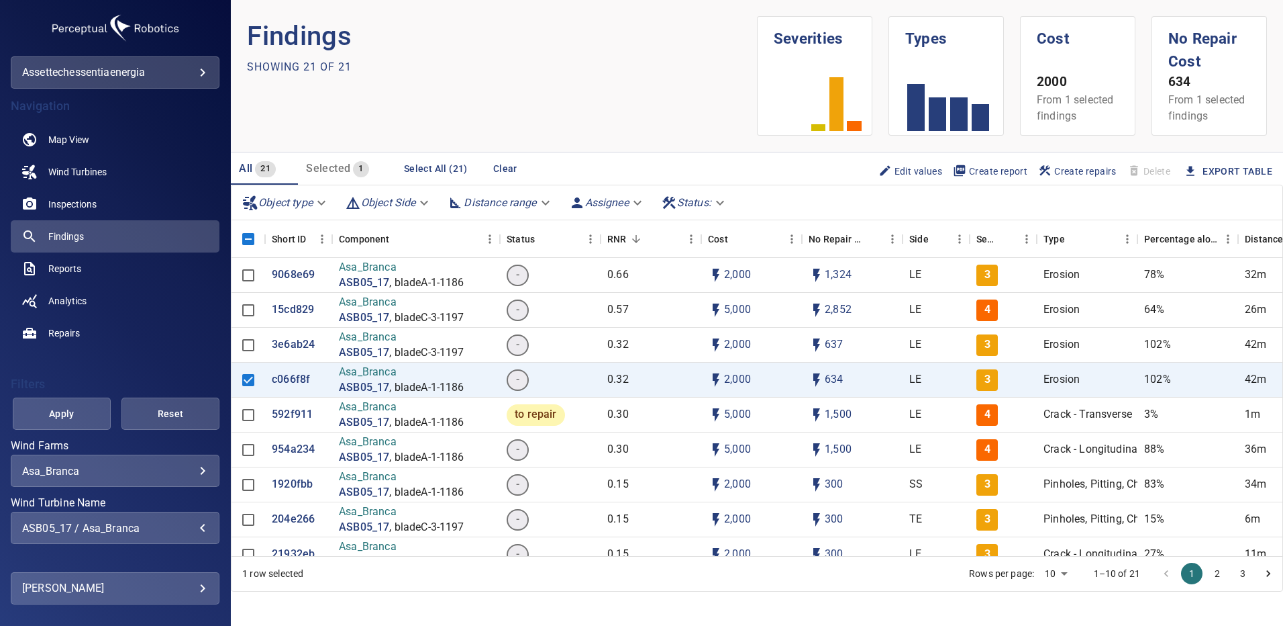
click at [191, 532] on div "ASB05_17 / Asa_Branca" at bounding box center [115, 528] width 186 height 13
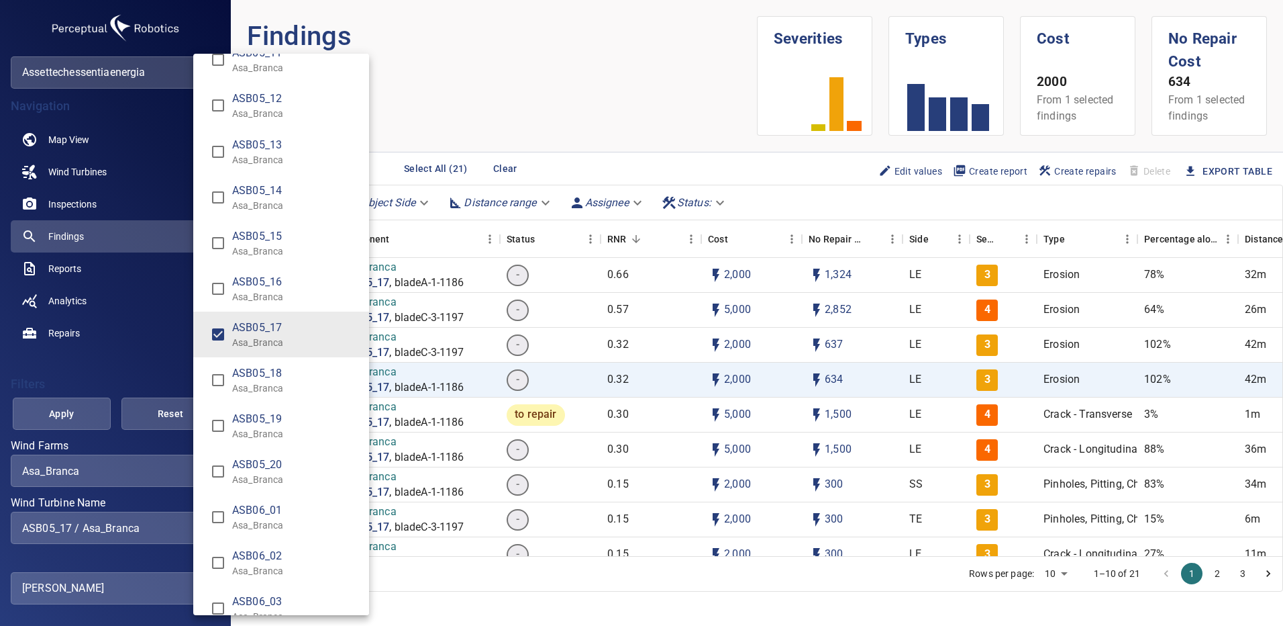
scroll to position [1459, 0]
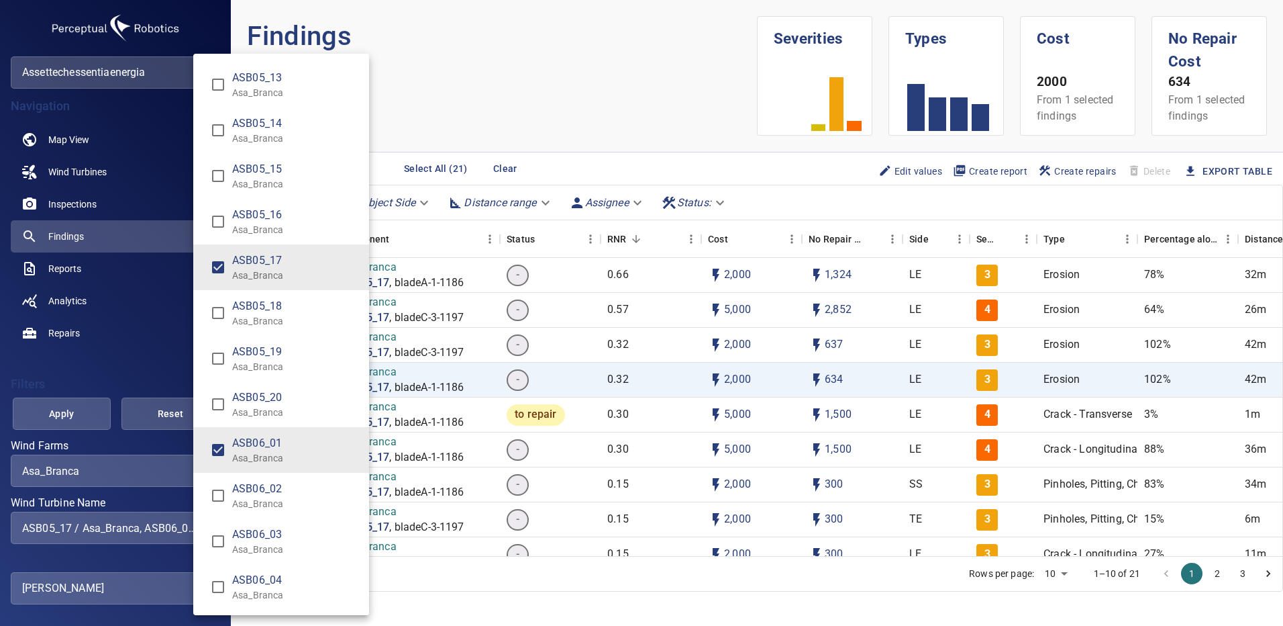
type input "**********"
click at [73, 413] on div "Wind Turbine Name" at bounding box center [641, 313] width 1283 height 626
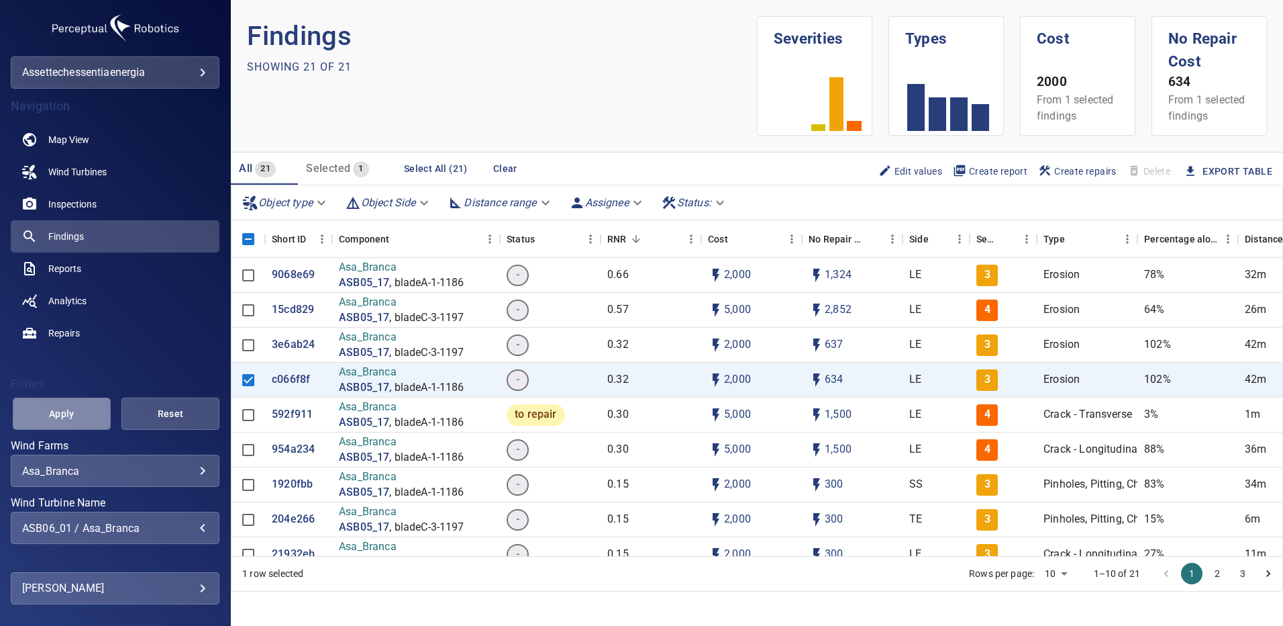
click at [75, 413] on span "Apply" at bounding box center [62, 413] width 64 height 17
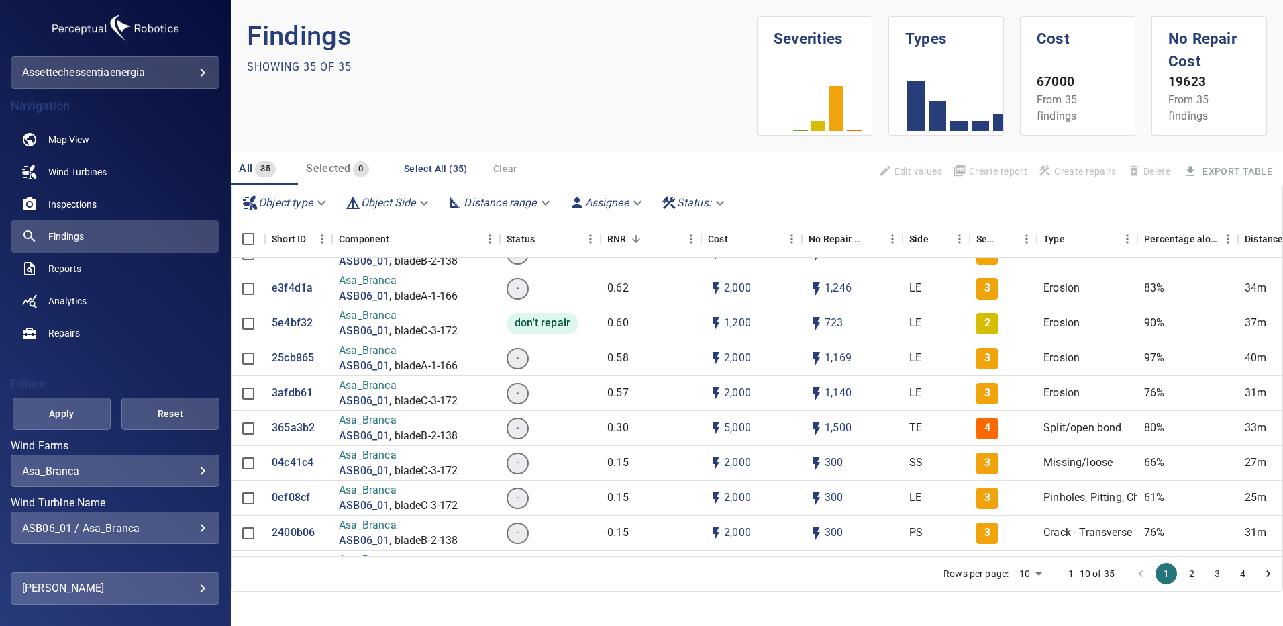
scroll to position [201, 0]
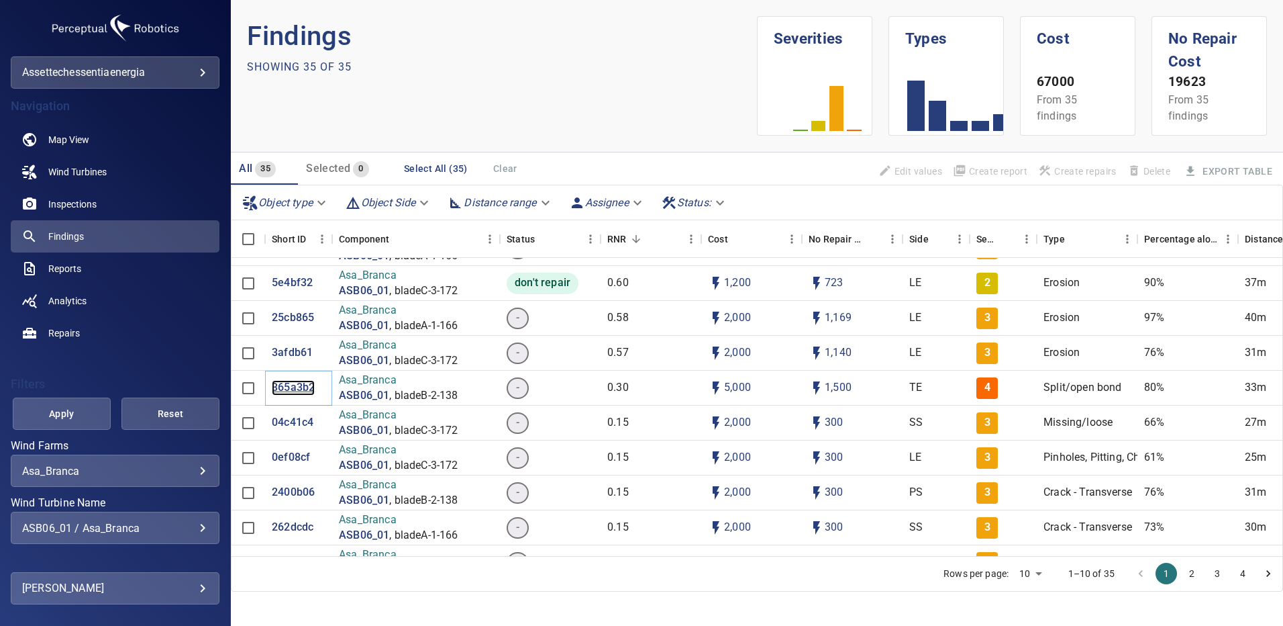
click at [297, 387] on p "365a3b2" at bounding box center [293, 387] width 43 height 15
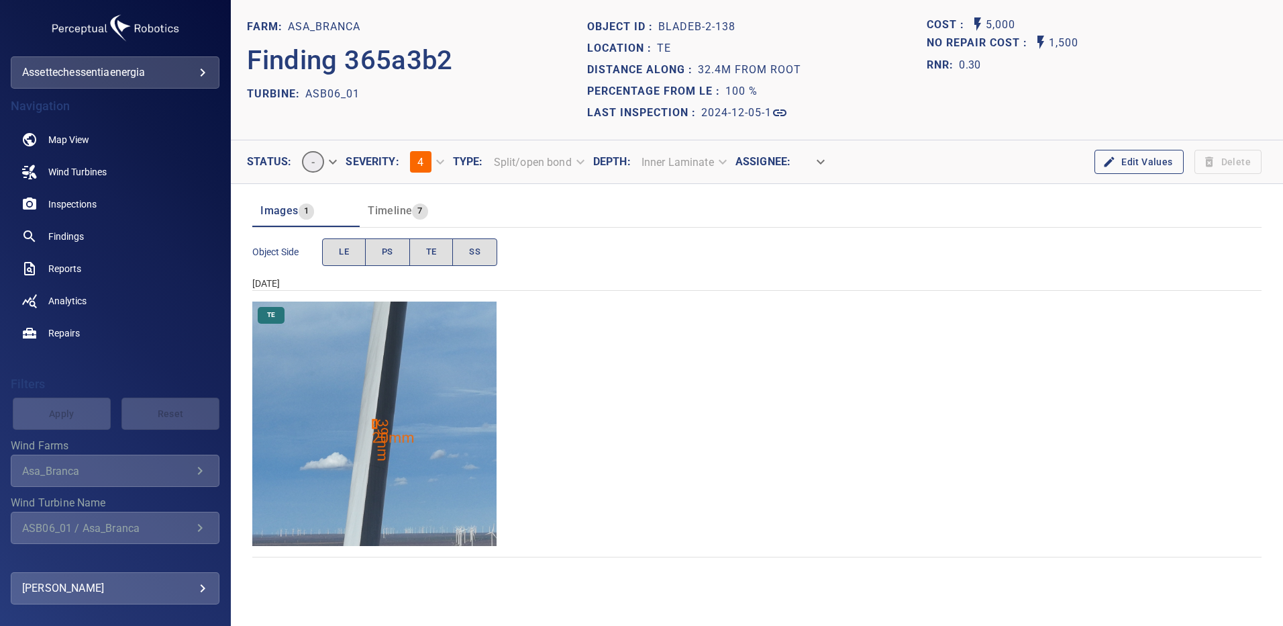
click at [418, 422] on img "Asa_Branca/ASB06_01/2024-12-05-1/2024-12-05-2/image118wp118.jpg" at bounding box center [374, 423] width 244 height 244
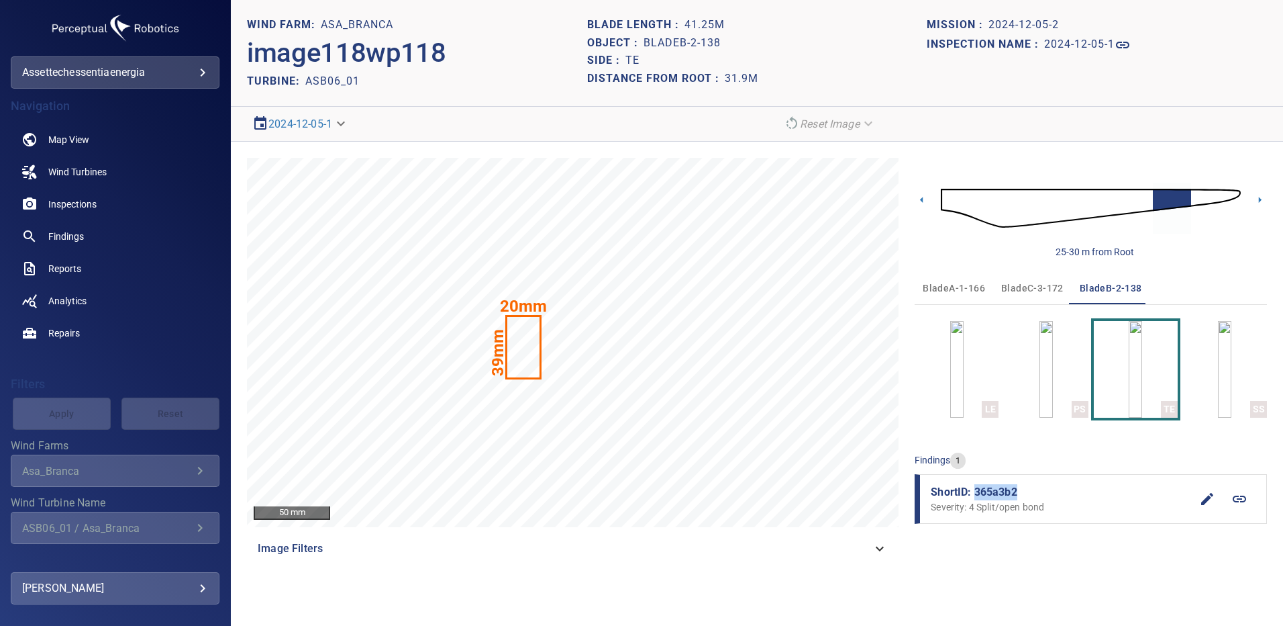
drag, startPoint x: 1022, startPoint y: 491, endPoint x: 977, endPoint y: 489, distance: 45.1
click at [977, 489] on span "ShortID: 365a3b2" at bounding box center [1061, 492] width 260 height 16
copy span "365a3b2"
click at [72, 238] on span "Findings" at bounding box center [66, 236] width 36 height 13
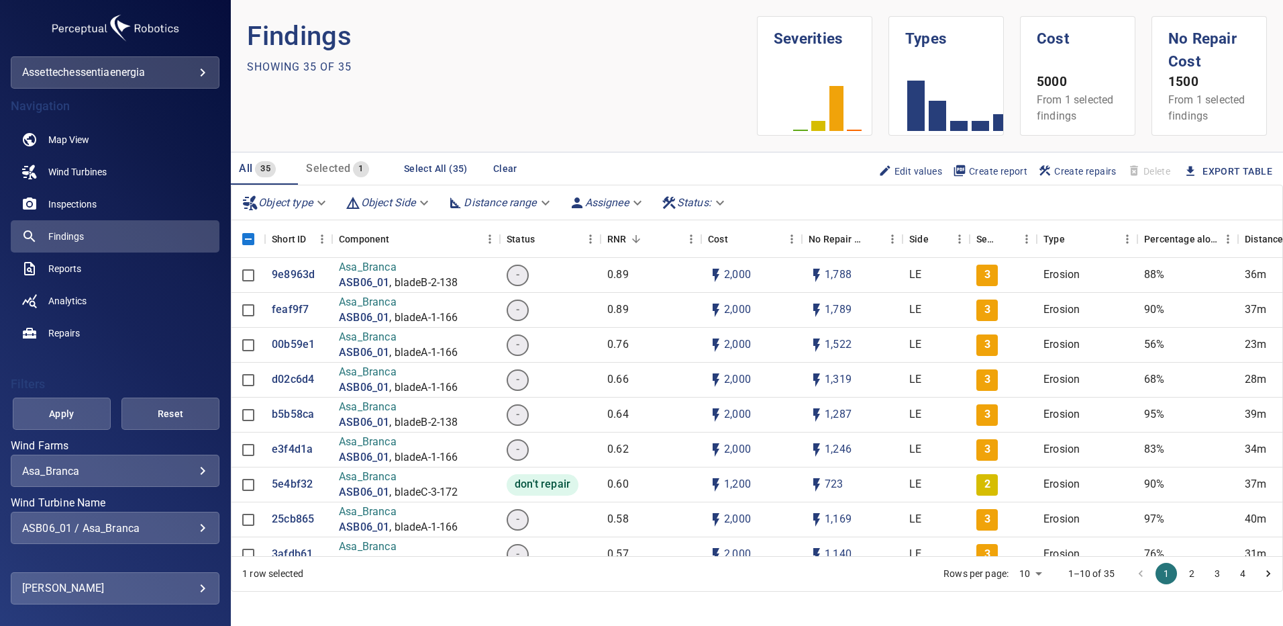
click at [195, 530] on div "ASB06_01 / Asa_Branca" at bounding box center [115, 528] width 186 height 13
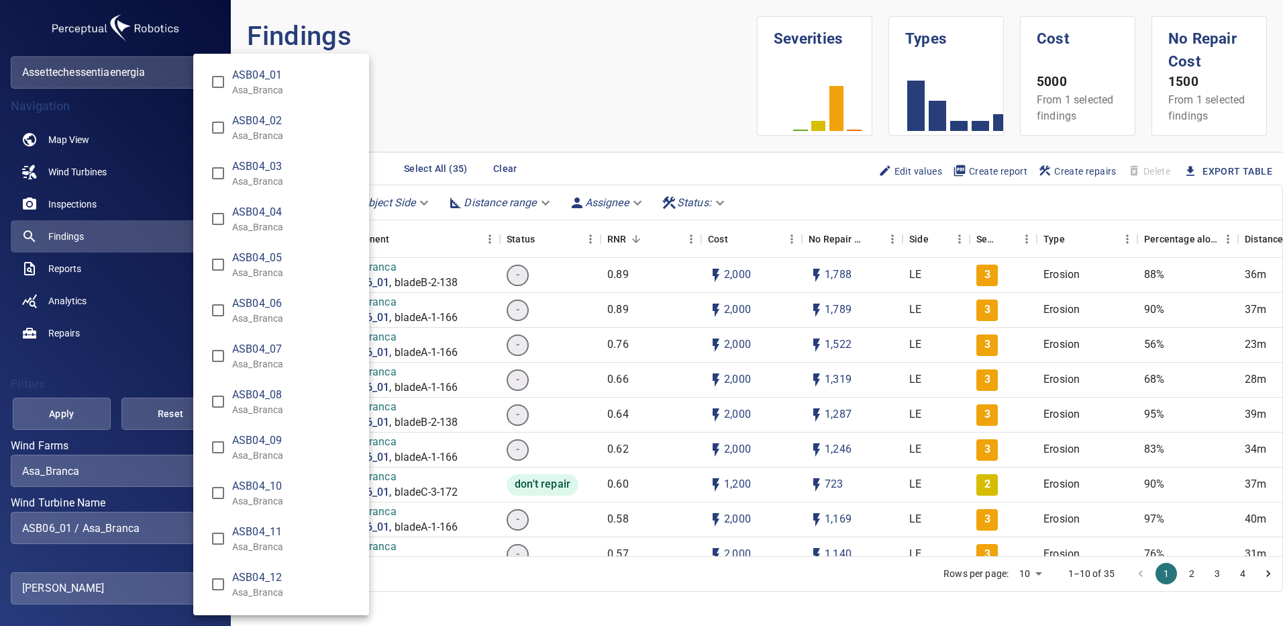
scroll to position [1574, 0]
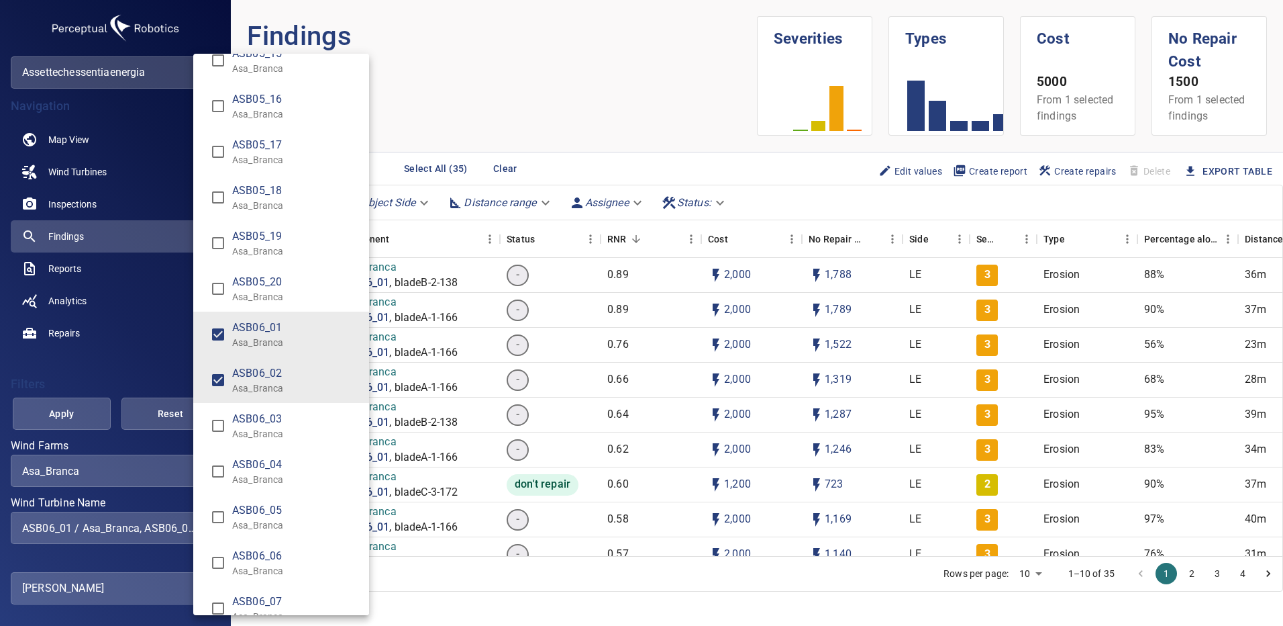
type input "**********"
click at [70, 405] on div "Wind Turbine Name" at bounding box center [641, 313] width 1283 height 626
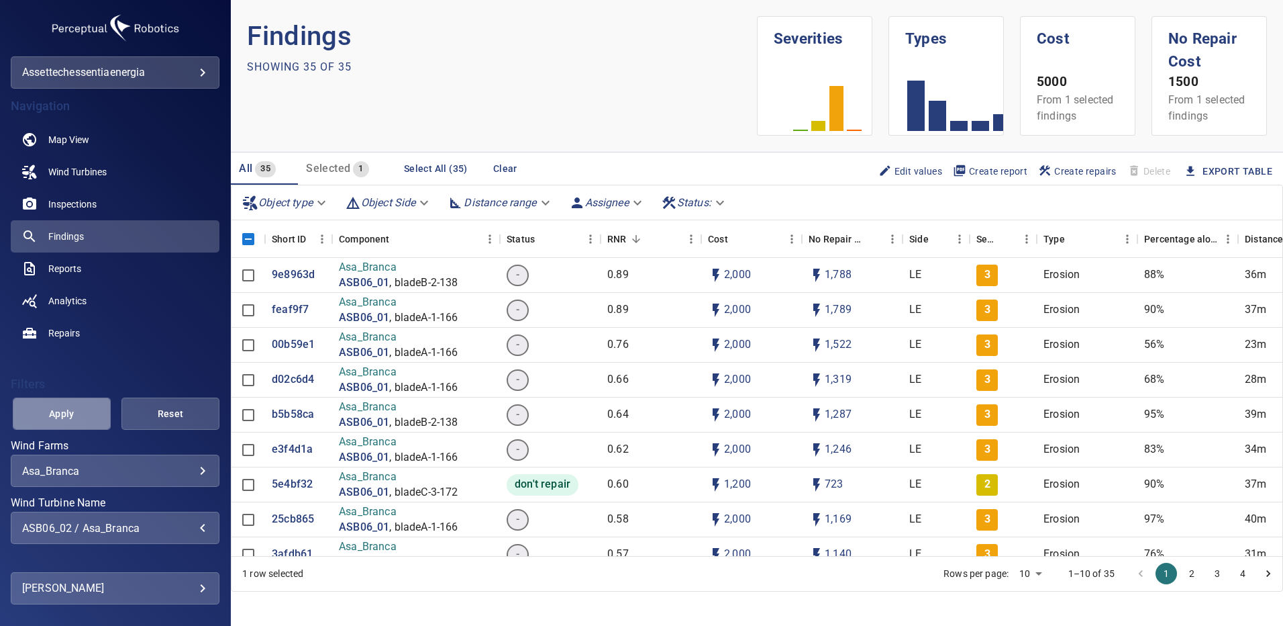
click at [70, 405] on span "Apply" at bounding box center [62, 413] width 64 height 17
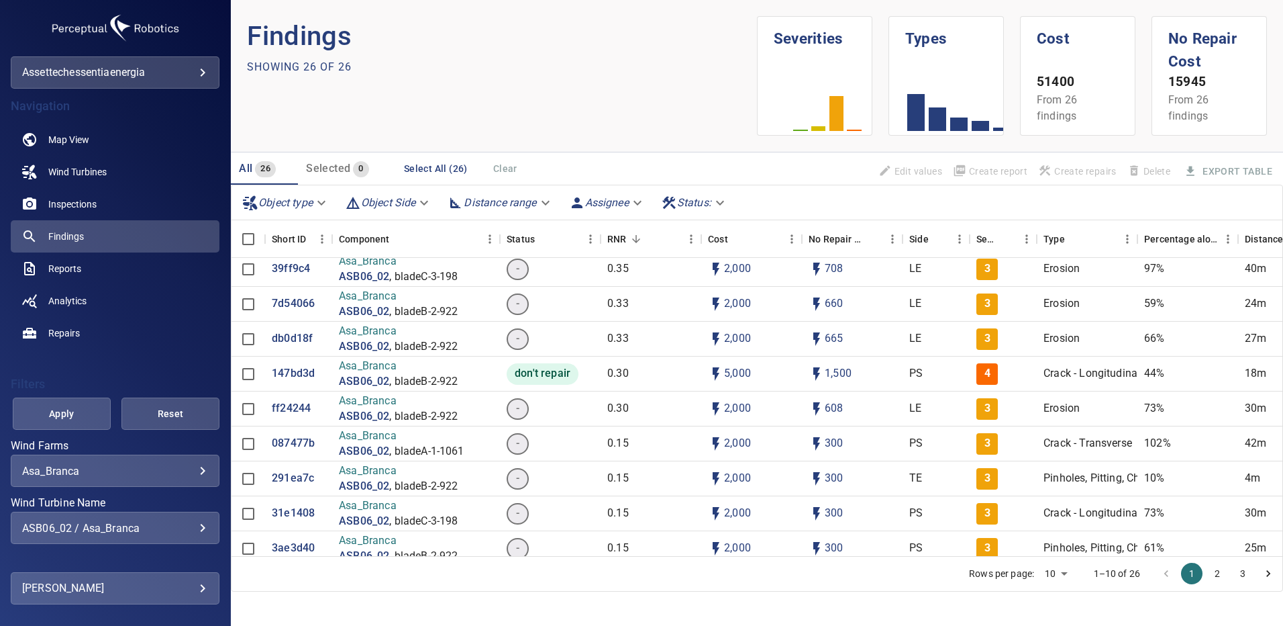
scroll to position [269, 0]
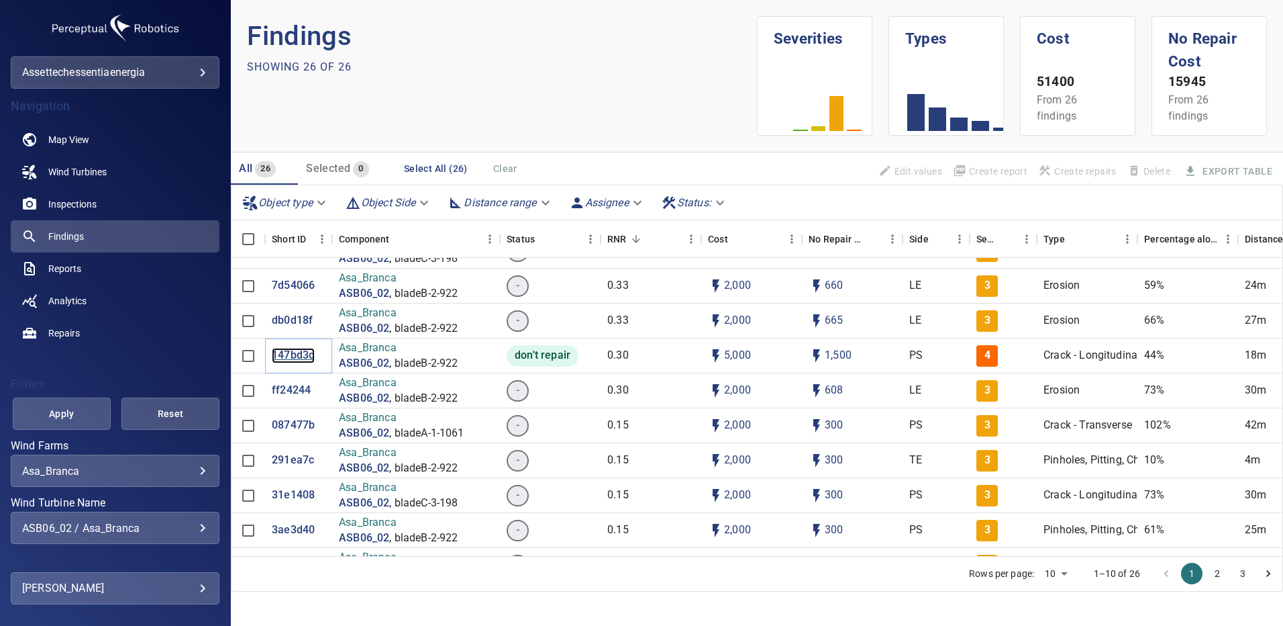
click at [300, 356] on p "147bd3d" at bounding box center [293, 355] width 43 height 15
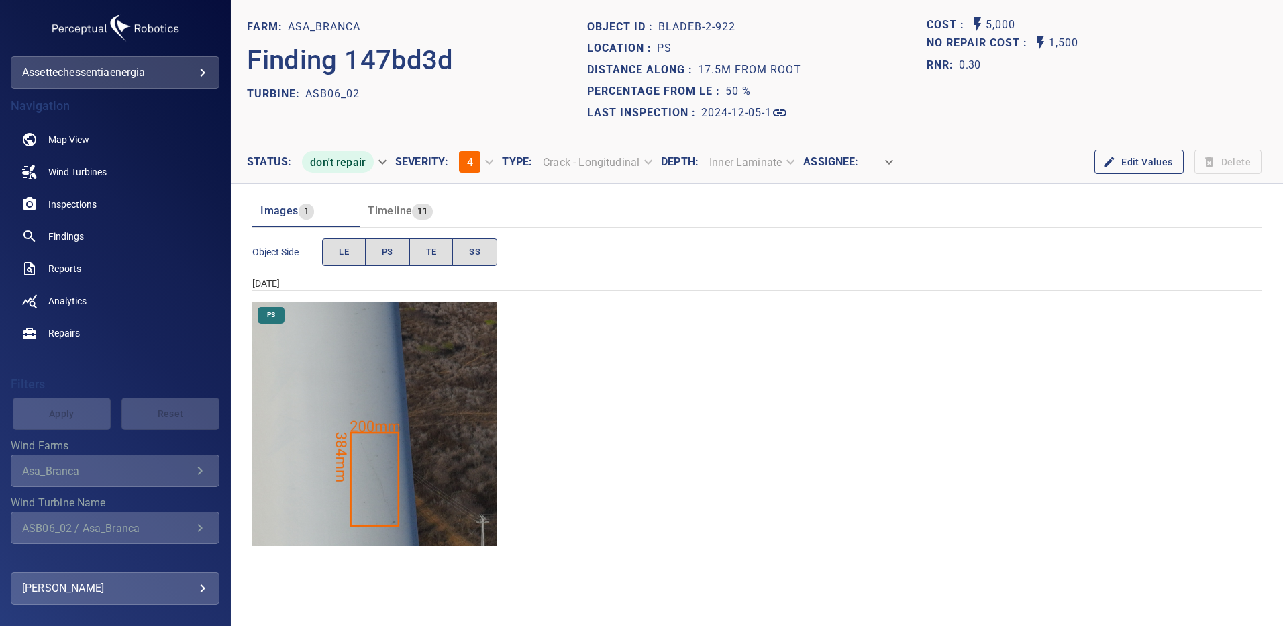
click at [379, 164] on body "**********" at bounding box center [641, 313] width 1283 height 626
click at [315, 233] on li "to repair" at bounding box center [342, 234] width 103 height 24
click at [384, 456] on img "Asa_Branca/ASB06_02/2024-12-05-1/2024-12-05-2/image81wp81.jpg" at bounding box center [374, 423] width 244 height 244
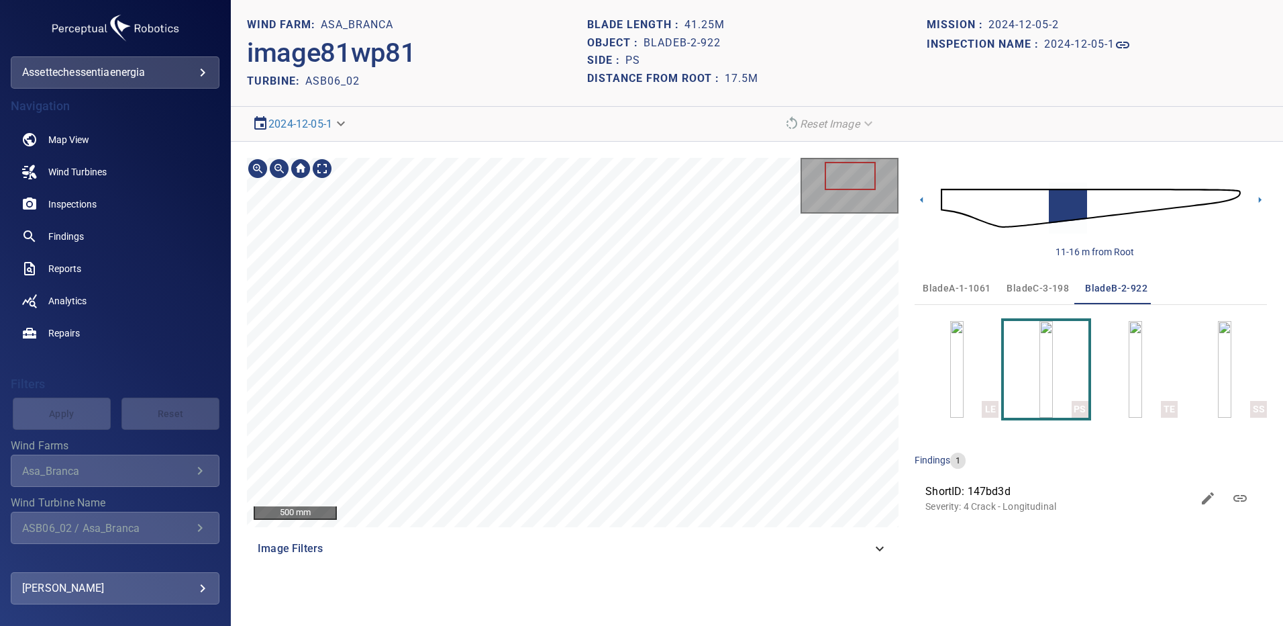
click at [653, 551] on div "500 mm Image Filters" at bounding box center [573, 361] width 652 height 407
click at [651, 150] on div "500 mm Image Filters 11-16 m from Root bladeA-1-1061 bladeC-3-198 bladeB-2-922 …" at bounding box center [757, 361] width 1053 height 439
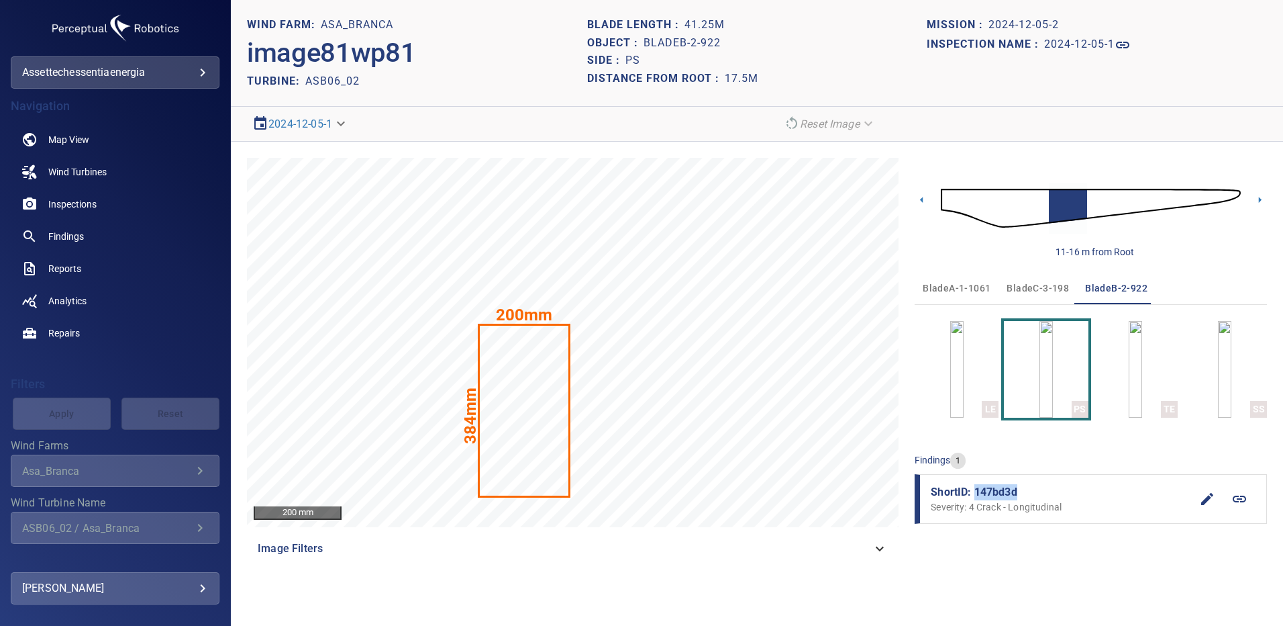
drag, startPoint x: 1016, startPoint y: 489, endPoint x: 977, endPoint y: 488, distance: 39.0
click at [976, 489] on span "ShortID: 147bd3d" at bounding box center [1061, 492] width 260 height 16
copy span "147bd3d"
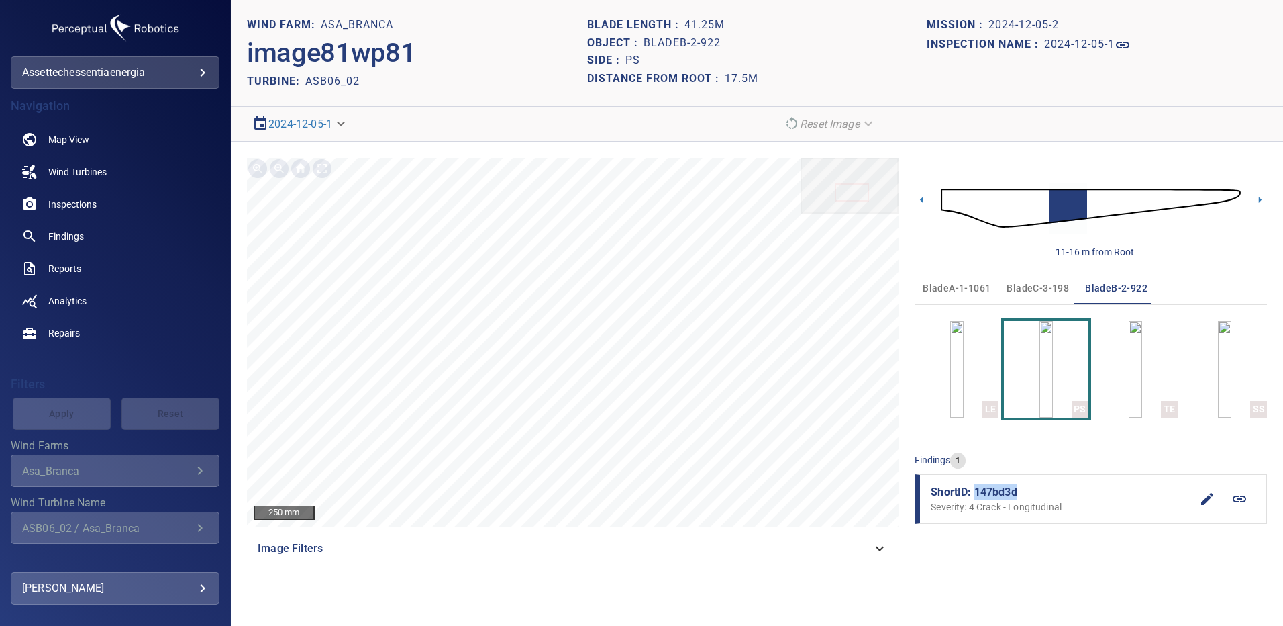
click at [192, 522] on icon "Wind Turbine Name" at bounding box center [200, 528] width 16 height 16
click at [72, 241] on span "Findings" at bounding box center [66, 236] width 36 height 13
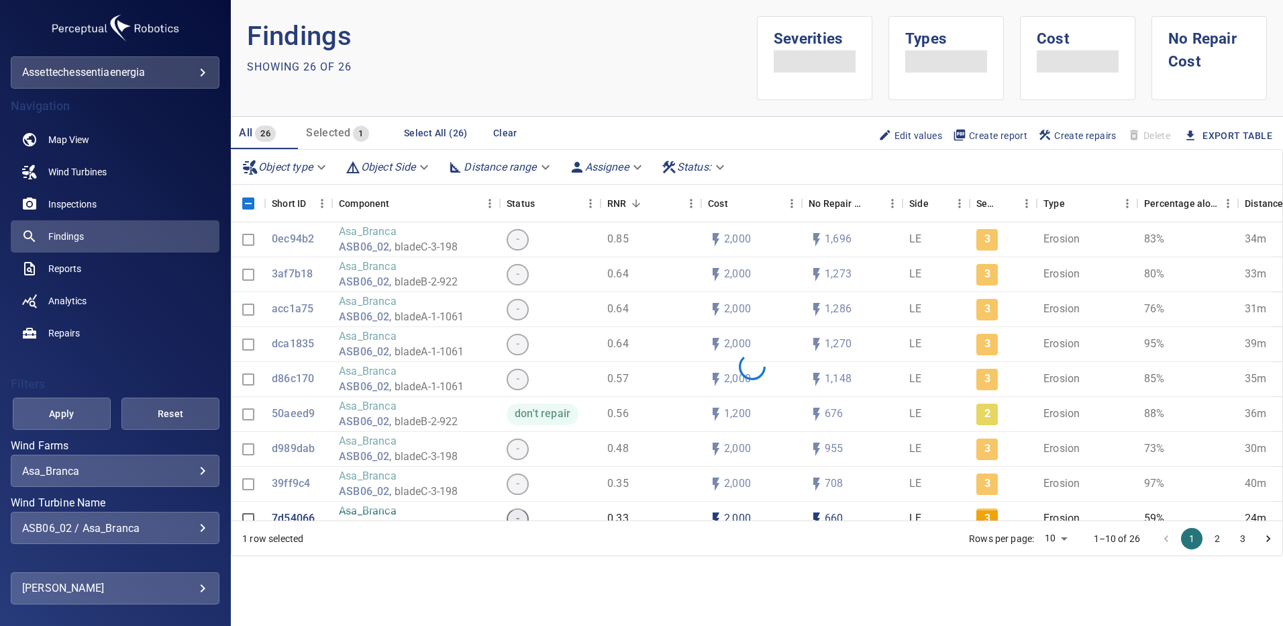
click at [195, 526] on div "ASB06_02 / Asa_Branca" at bounding box center [115, 528] width 186 height 13
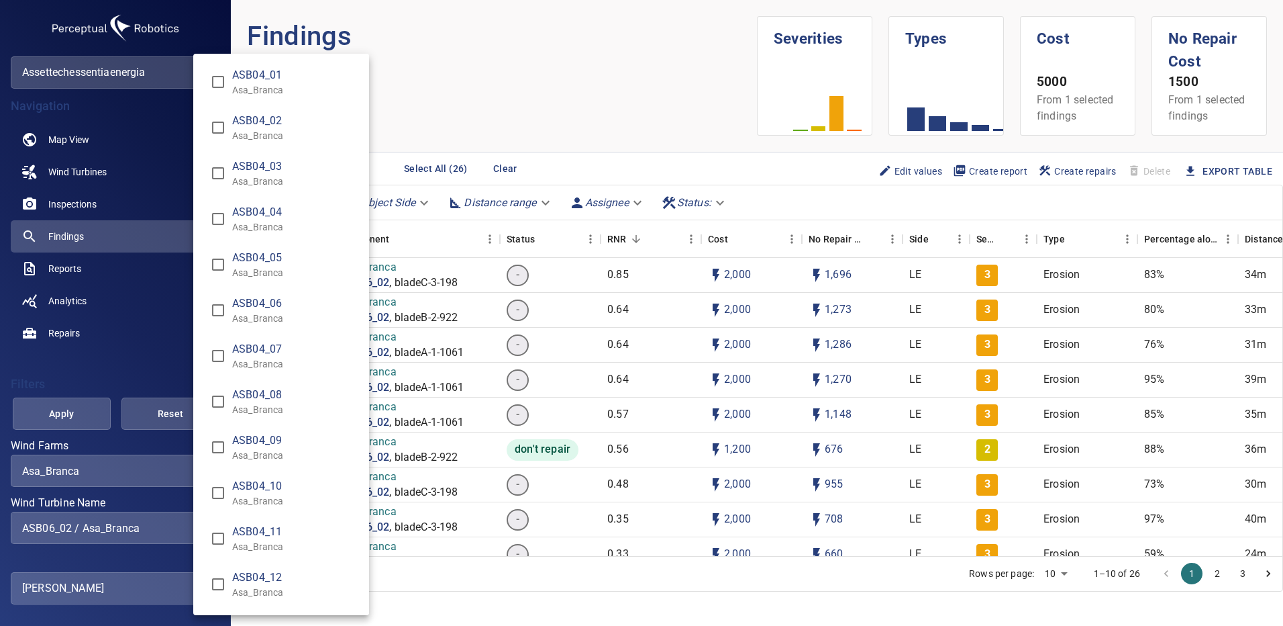
scroll to position [1620, 0]
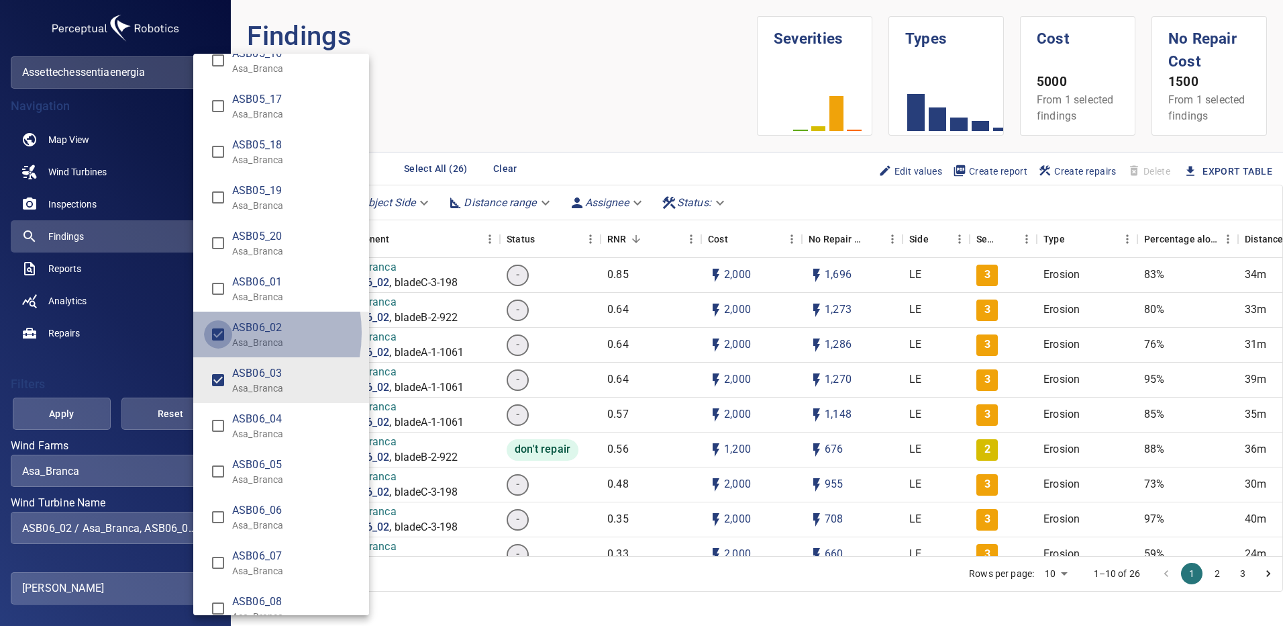
type input "**********"
click at [83, 410] on div "Wind Turbine Name" at bounding box center [641, 313] width 1283 height 626
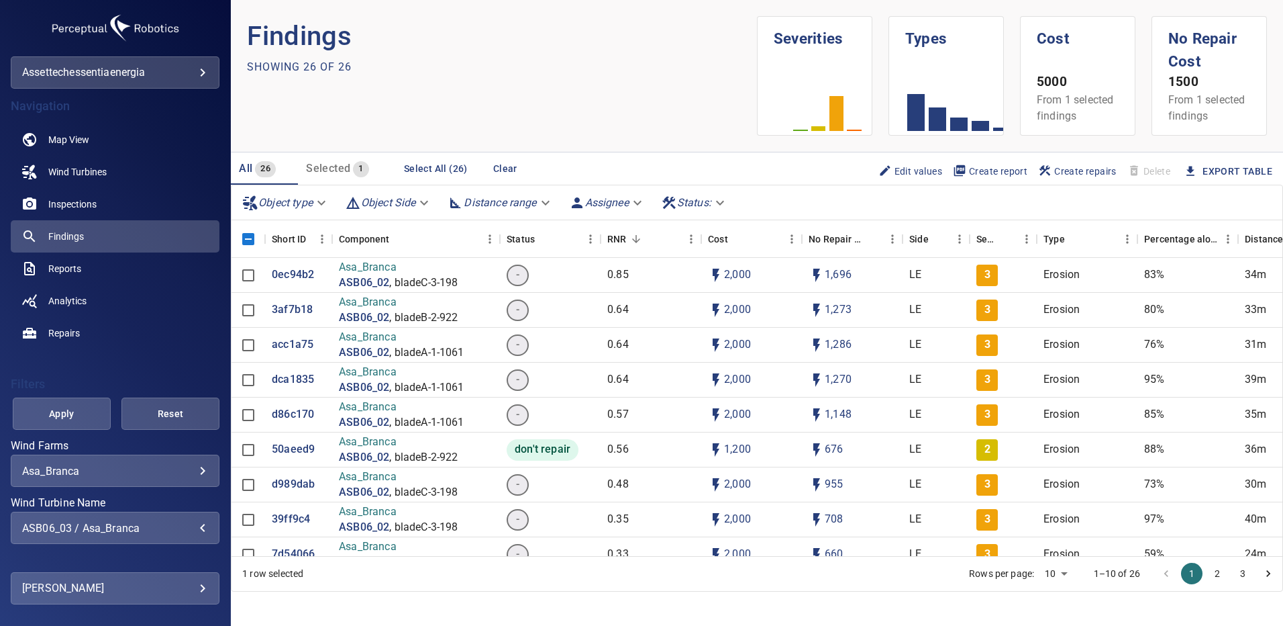
click at [84, 411] on span "Apply" at bounding box center [62, 413] width 64 height 17
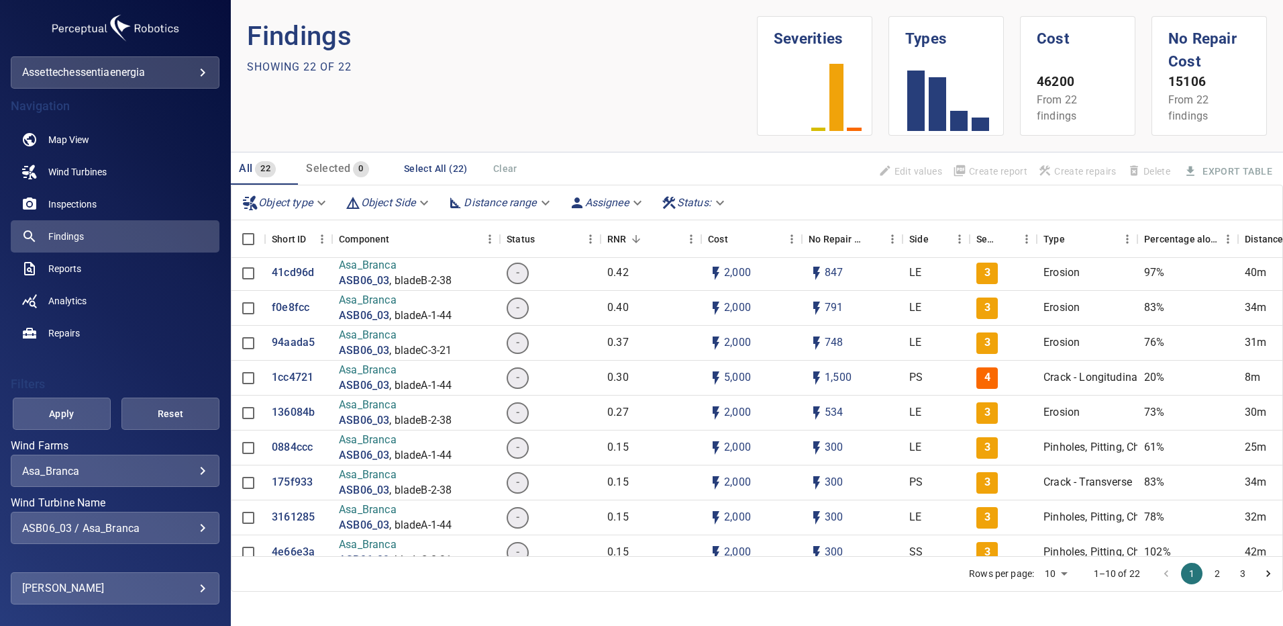
scroll to position [134, 0]
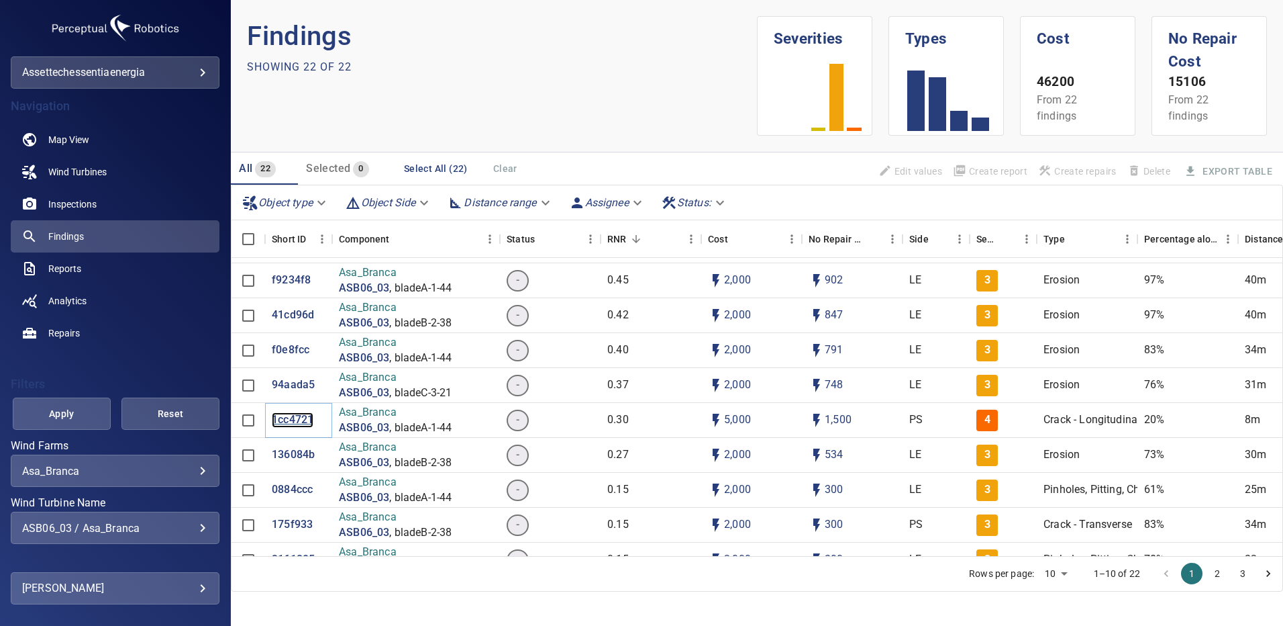
click at [298, 417] on p "1cc4721" at bounding box center [293, 419] width 42 height 15
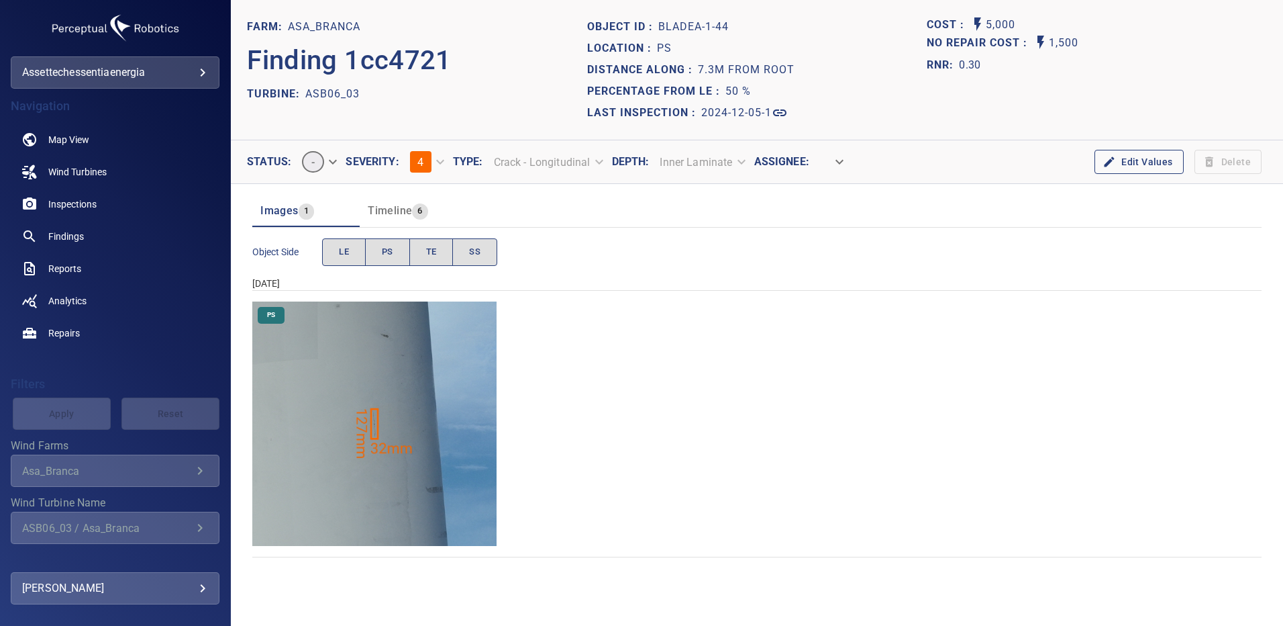
click at [416, 486] on img "Asa_Branca/ASB06_03/2024-12-05-1/2024-12-05-1/image17wp17.jpg" at bounding box center [374, 423] width 244 height 244
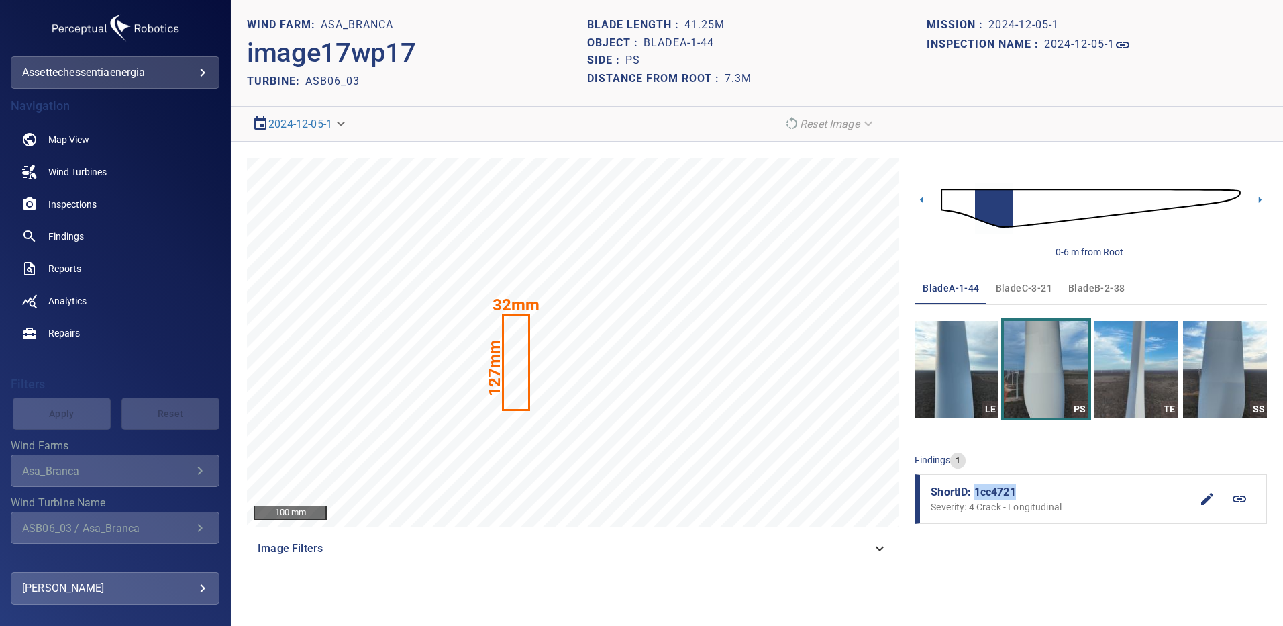
drag, startPoint x: 1016, startPoint y: 493, endPoint x: 975, endPoint y: 495, distance: 41.0
click at [975, 495] on span "ShortID: 1cc4721" at bounding box center [1061, 492] width 260 height 16
copy span "1cc4721"
click at [85, 238] on link "Findings" at bounding box center [115, 236] width 209 height 32
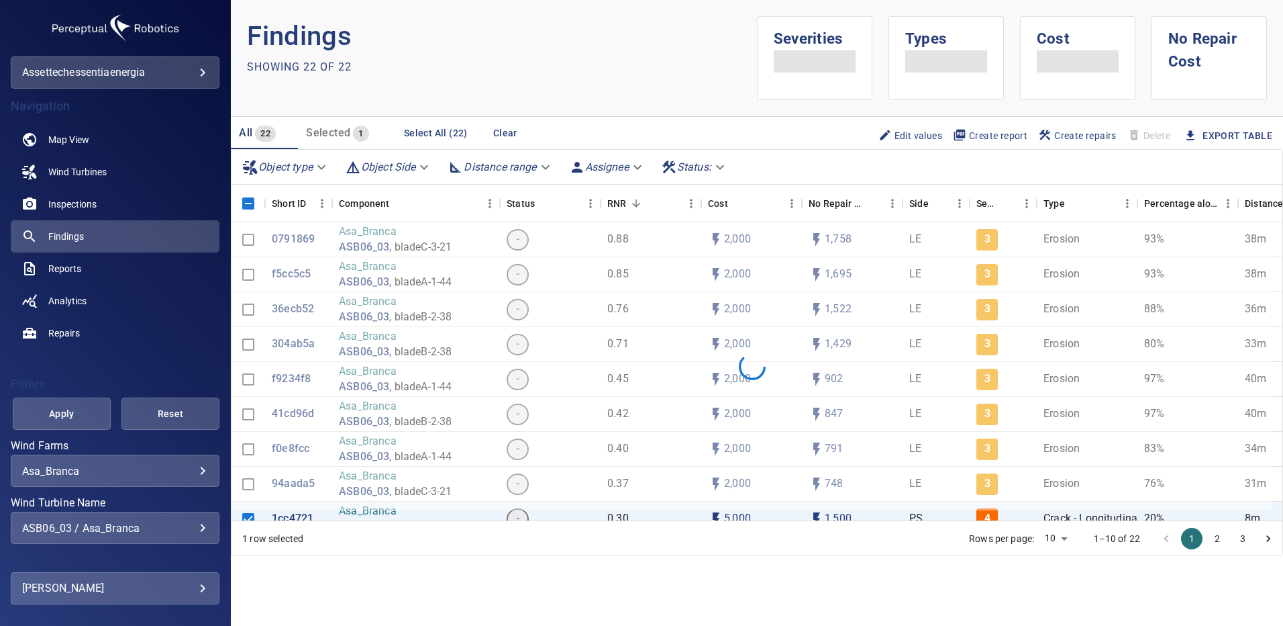
click at [195, 522] on div "ASB06_03 / Asa_Branca" at bounding box center [115, 528] width 186 height 13
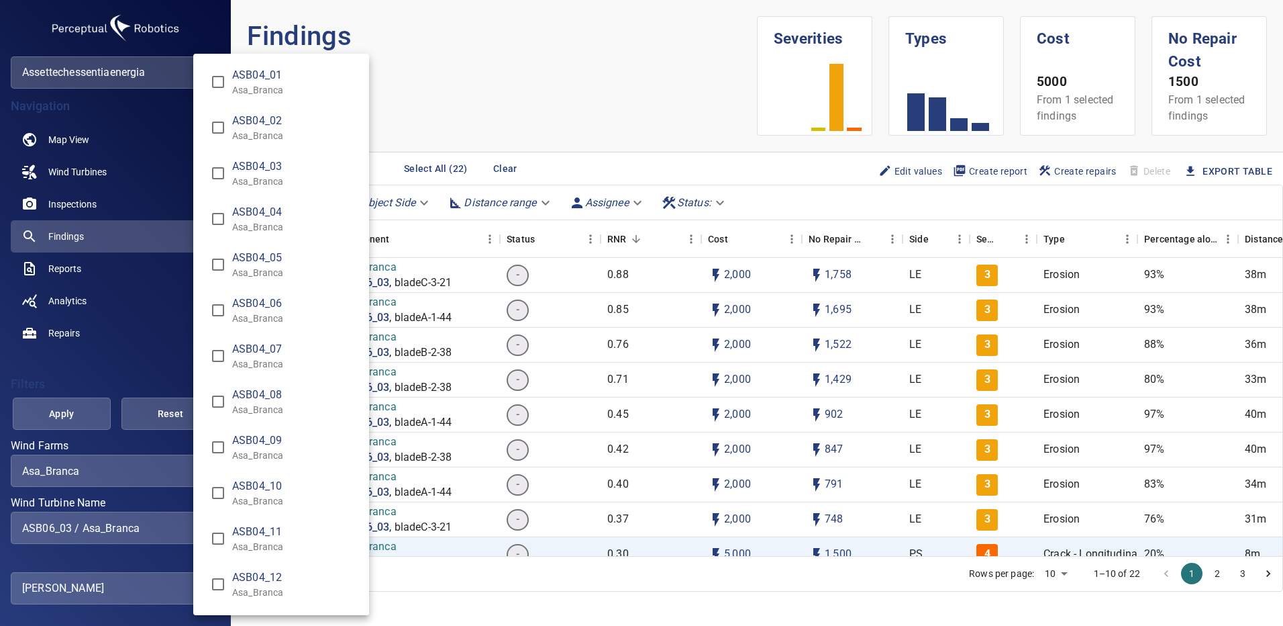
scroll to position [1665, 0]
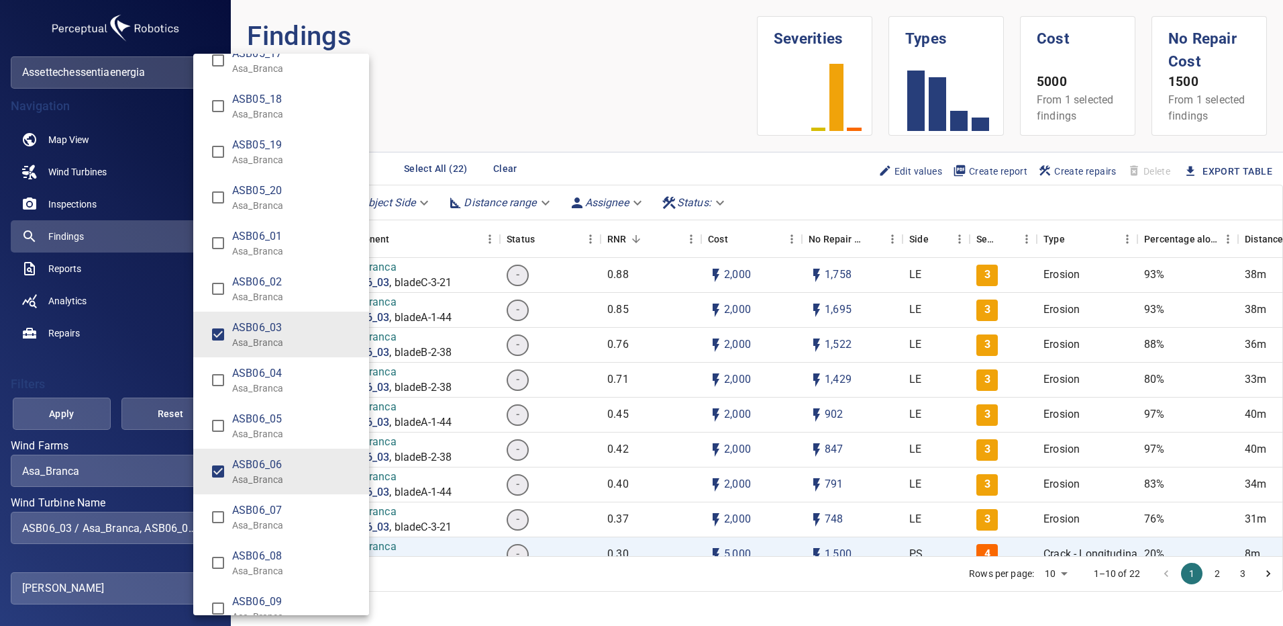
type input "**********"
click at [71, 408] on div "Wind Turbine Name" at bounding box center [641, 313] width 1283 height 626
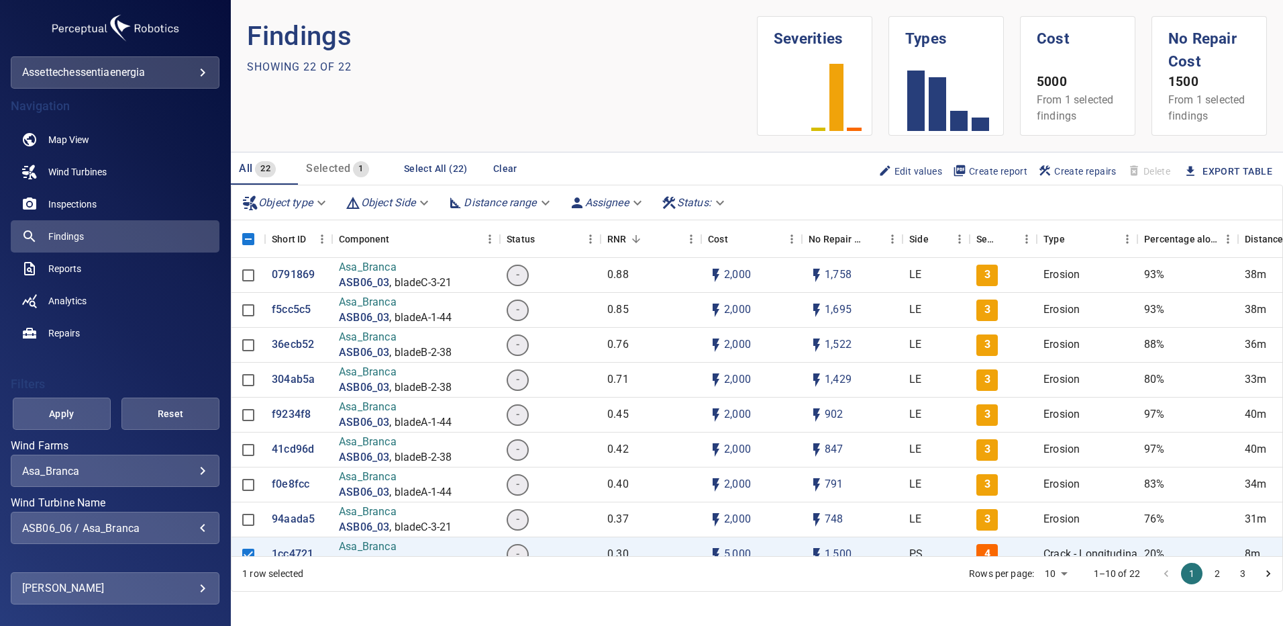
click at [72, 408] on span "Apply" at bounding box center [62, 413] width 64 height 17
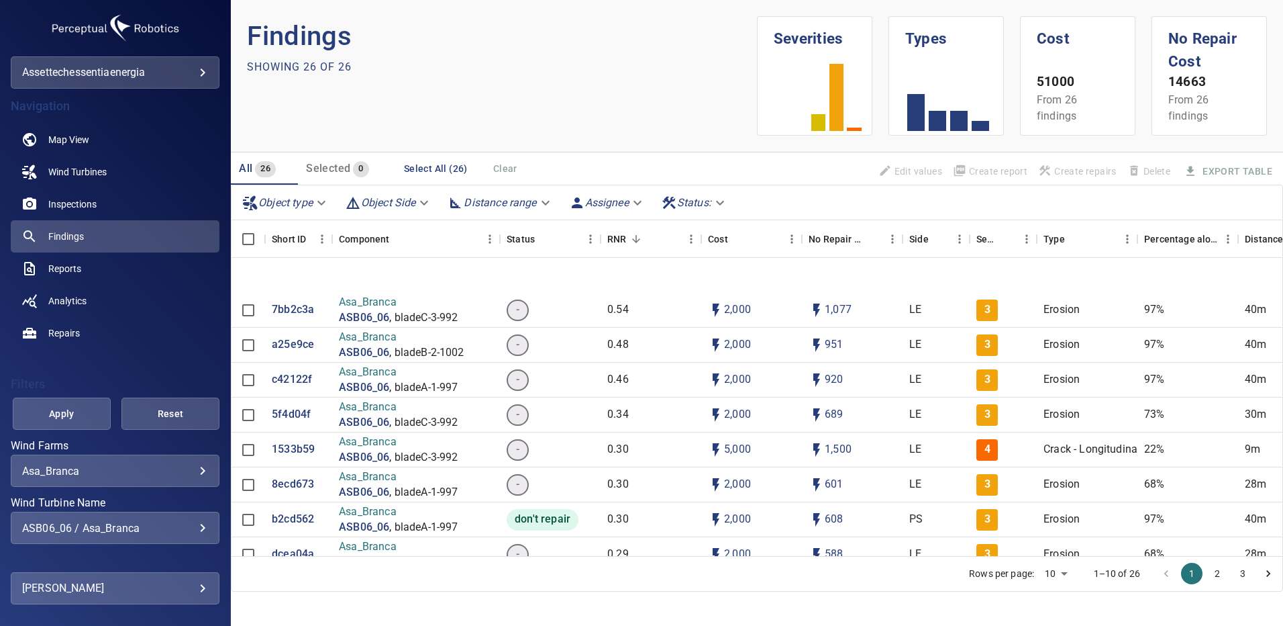
scroll to position [201, 0]
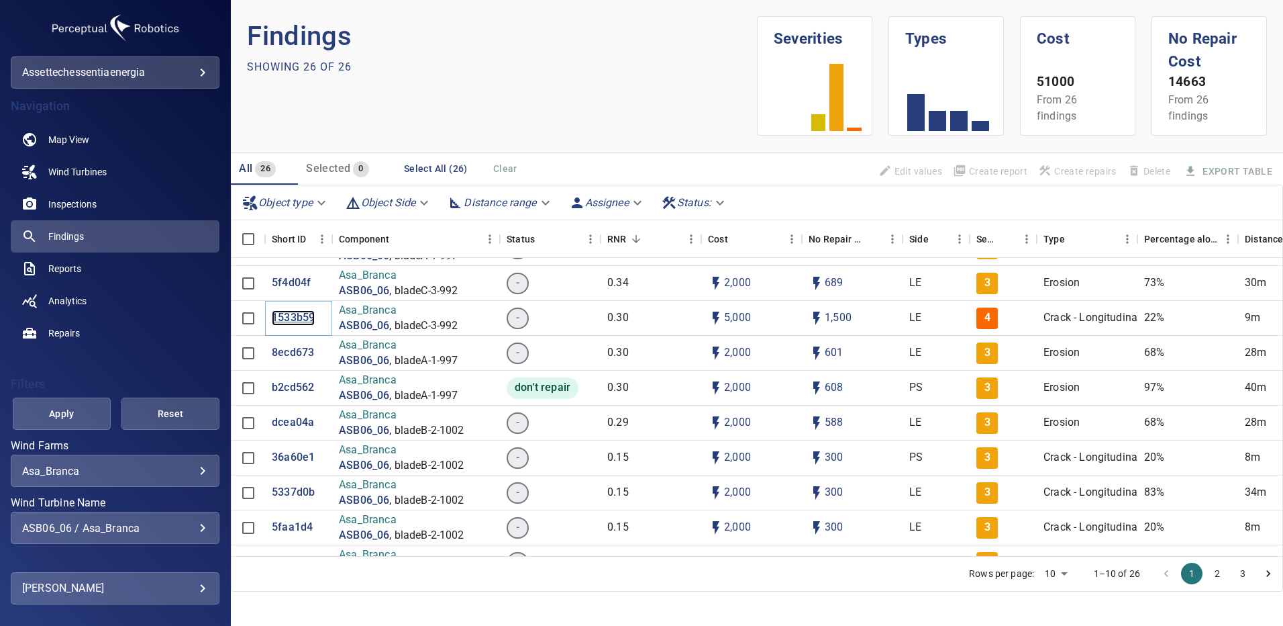
click at [287, 315] on p "1533b59" at bounding box center [293, 317] width 43 height 15
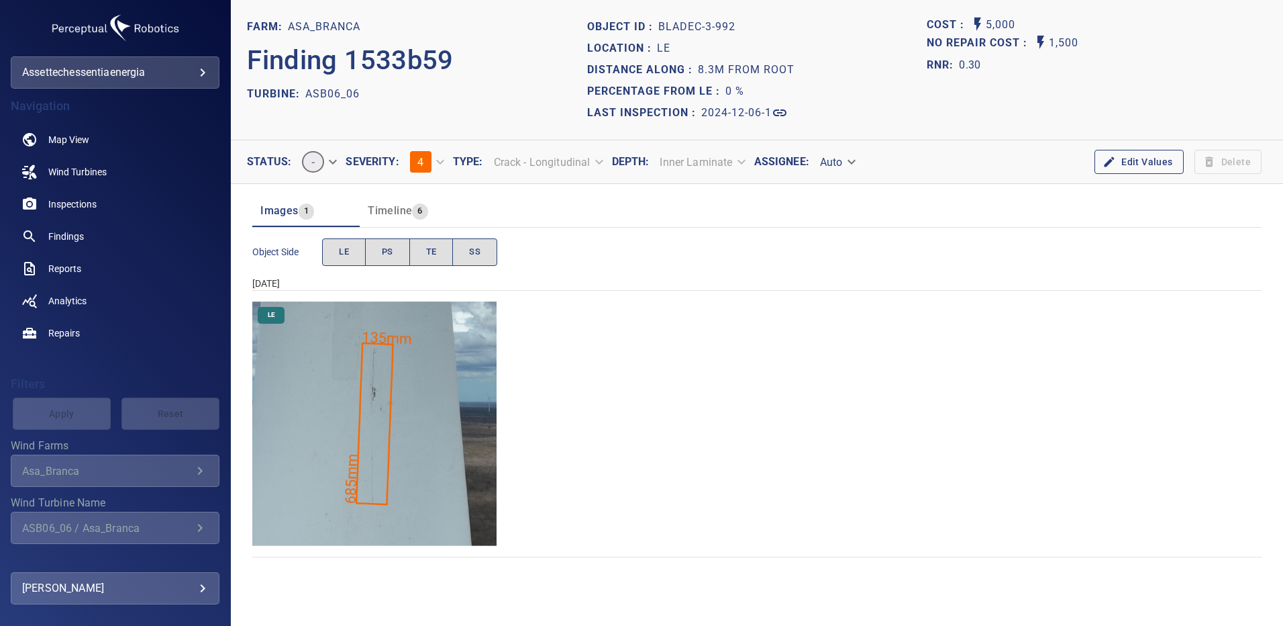
click at [418, 405] on img "Asa_Branca/ASB06_06/2024-12-06-1/2024-12-06-3/image123wp123.jpg" at bounding box center [374, 423] width 244 height 244
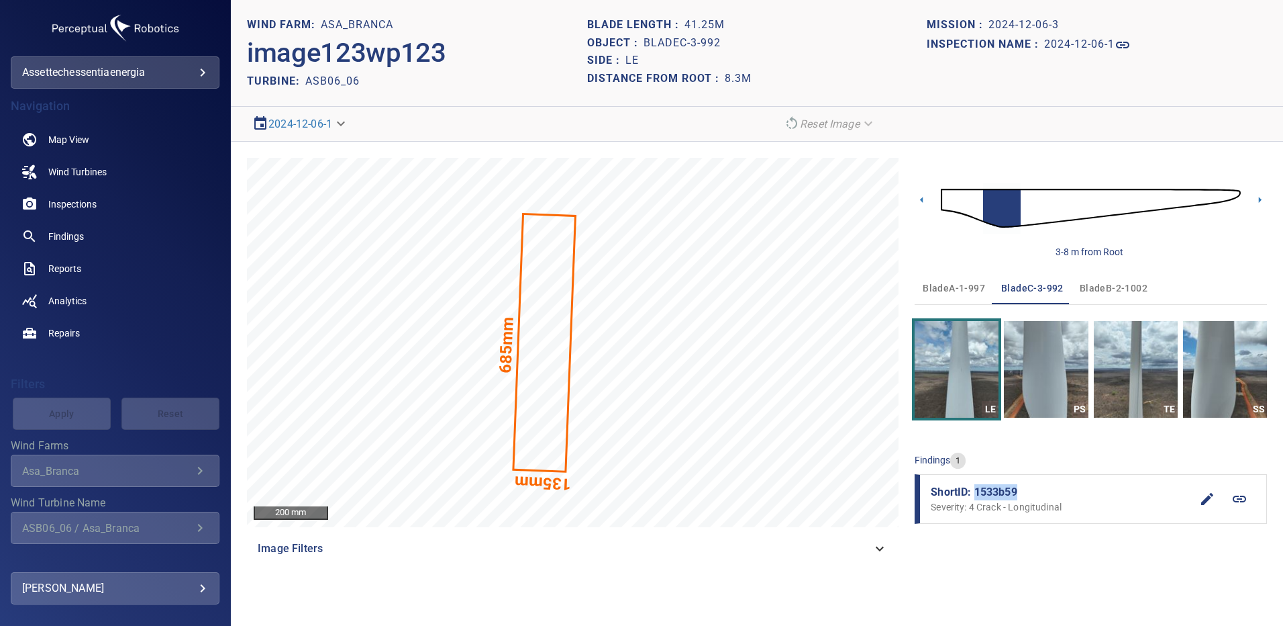
drag, startPoint x: 1020, startPoint y: 488, endPoint x: 975, endPoint y: 490, distance: 44.3
click at [975, 490] on span "ShortID: 1533b59" at bounding box center [1061, 492] width 260 height 16
copy span "1533b59"
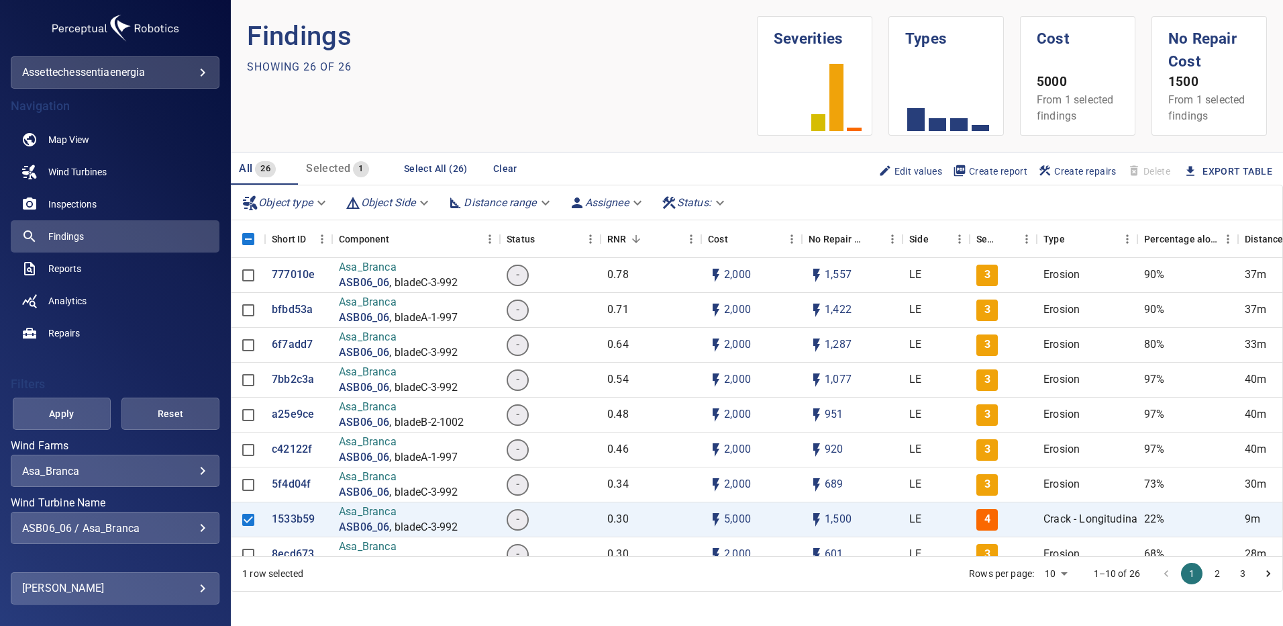
click at [190, 526] on div "ASB06_06 / Asa_Branca" at bounding box center [115, 528] width 186 height 13
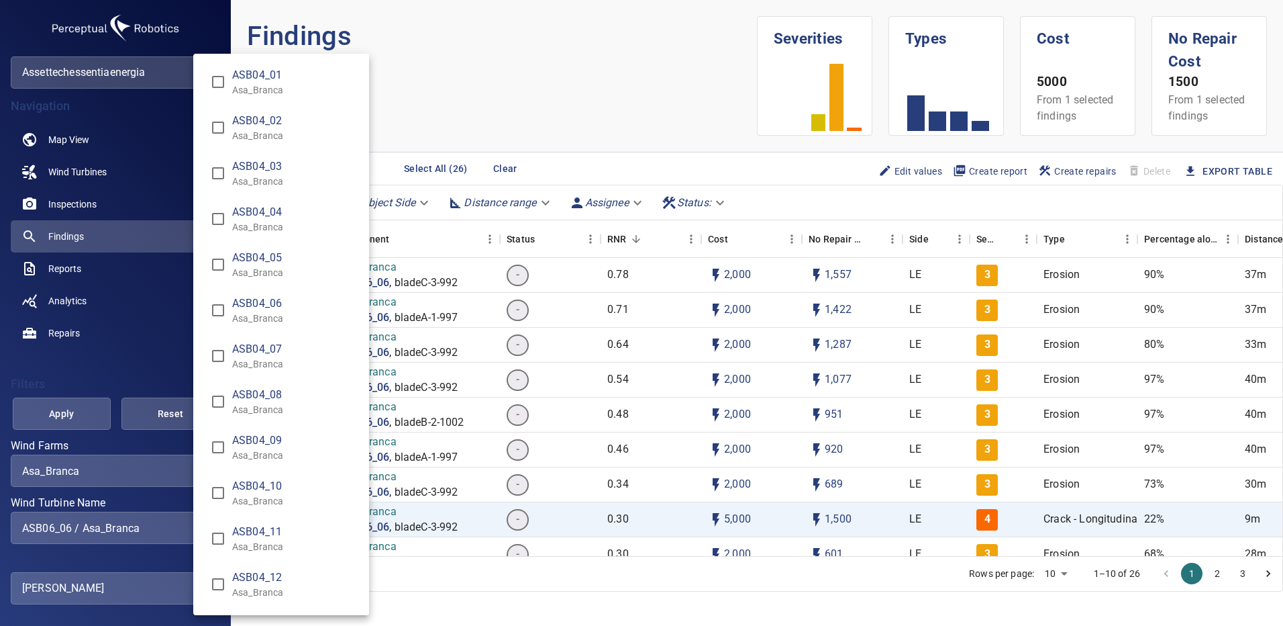
scroll to position [1802, 0]
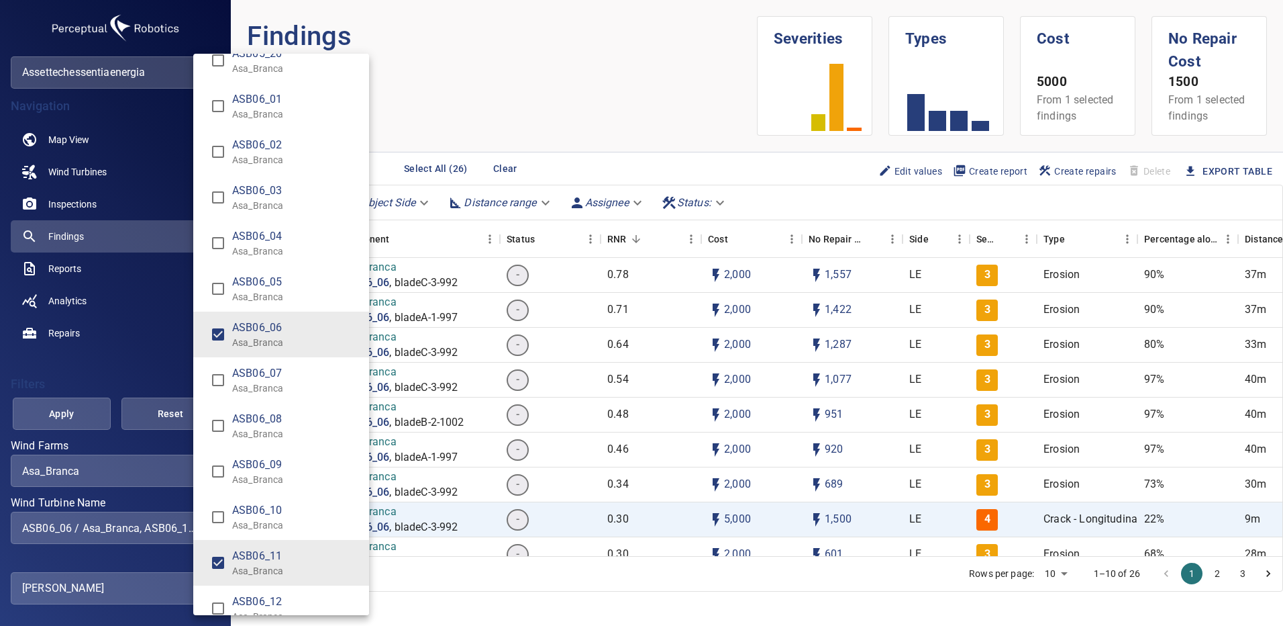
type input "**********"
click at [66, 413] on div "Wind Turbine Name" at bounding box center [641, 313] width 1283 height 626
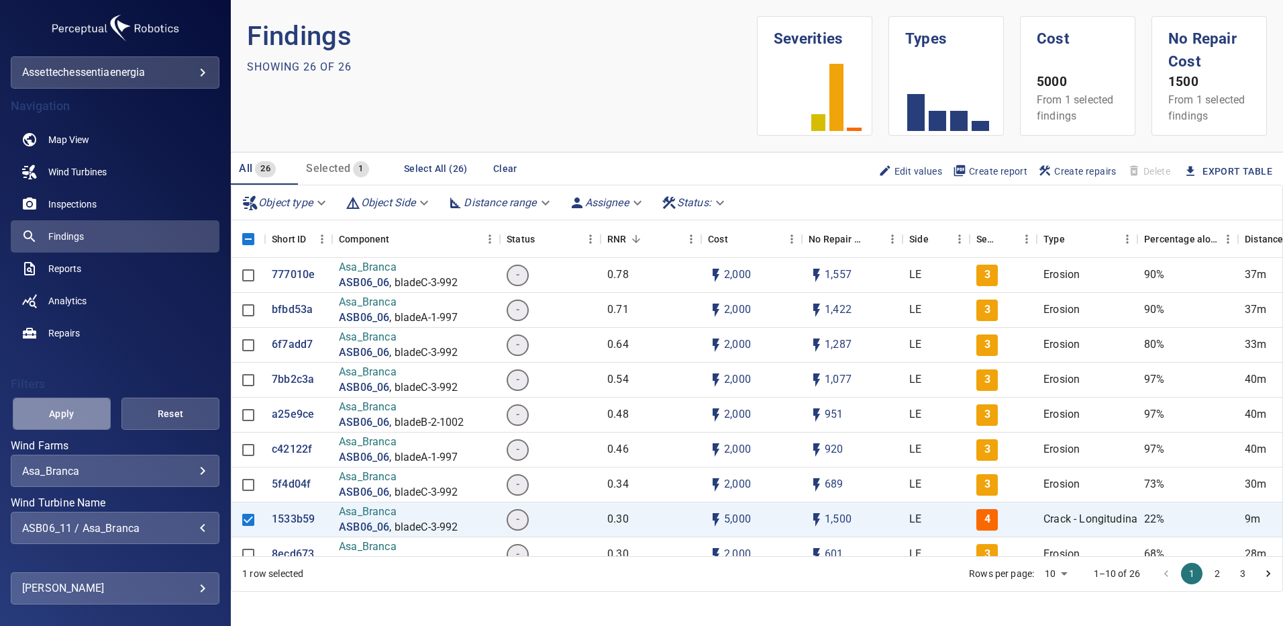
drag, startPoint x: 66, startPoint y: 413, endPoint x: 89, endPoint y: 442, distance: 36.9
click at [67, 413] on span "Apply" at bounding box center [62, 413] width 64 height 17
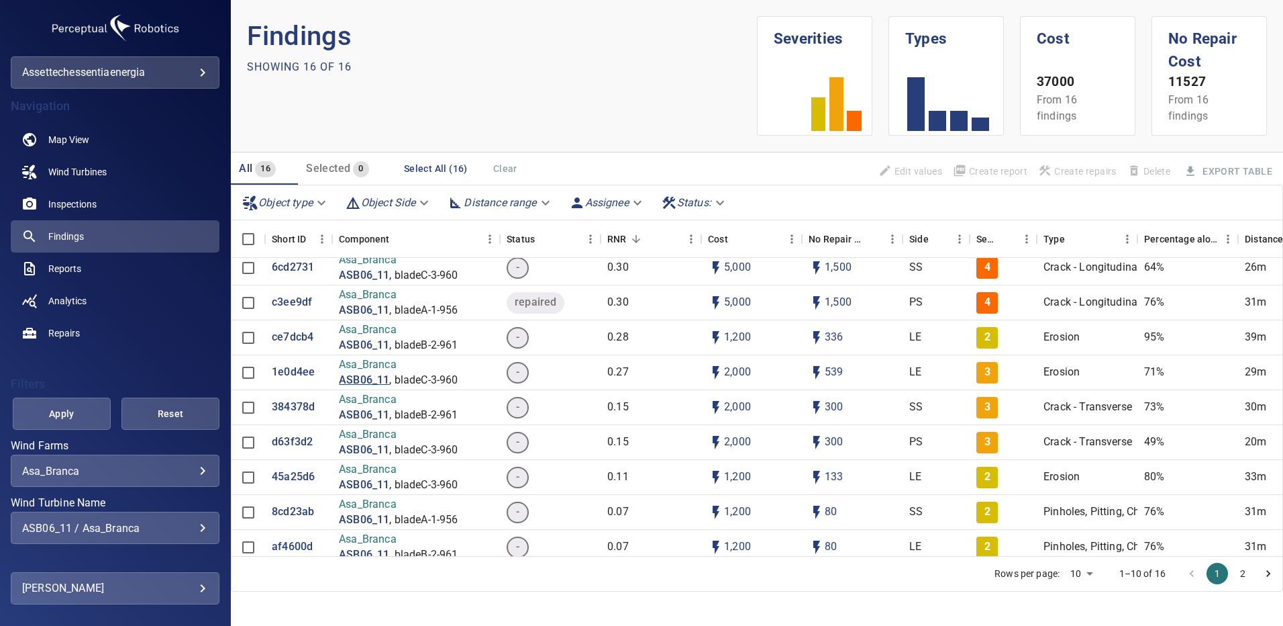
scroll to position [136, 0]
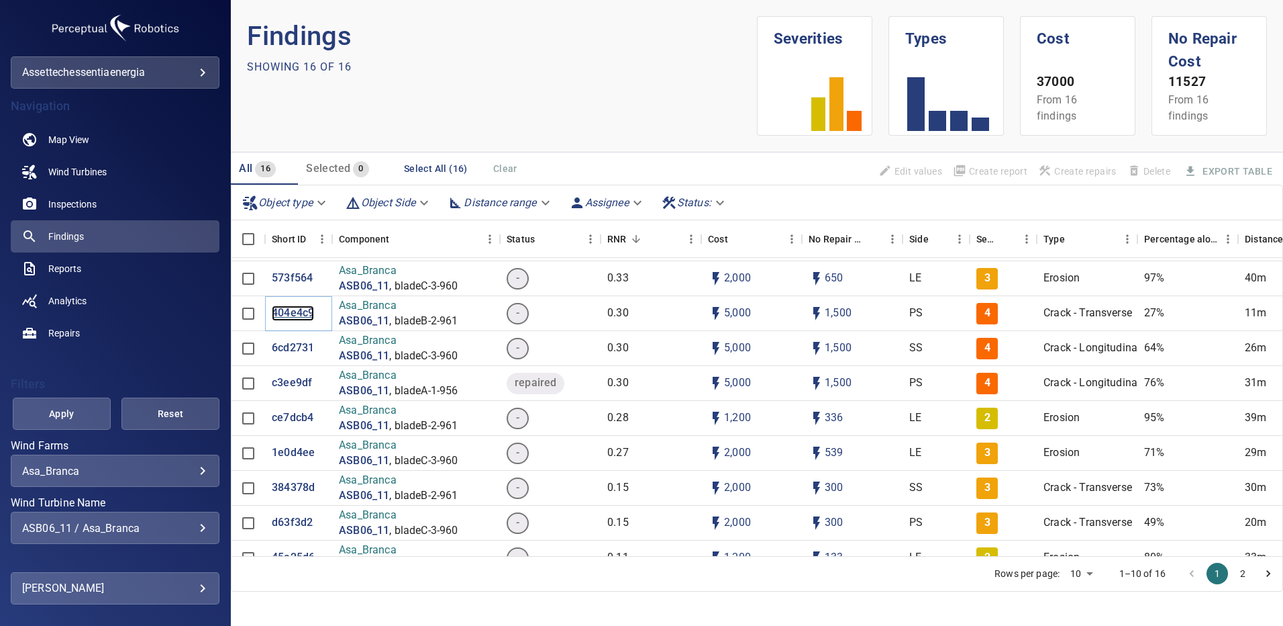
click at [291, 312] on p "404e4c9" at bounding box center [293, 312] width 42 height 15
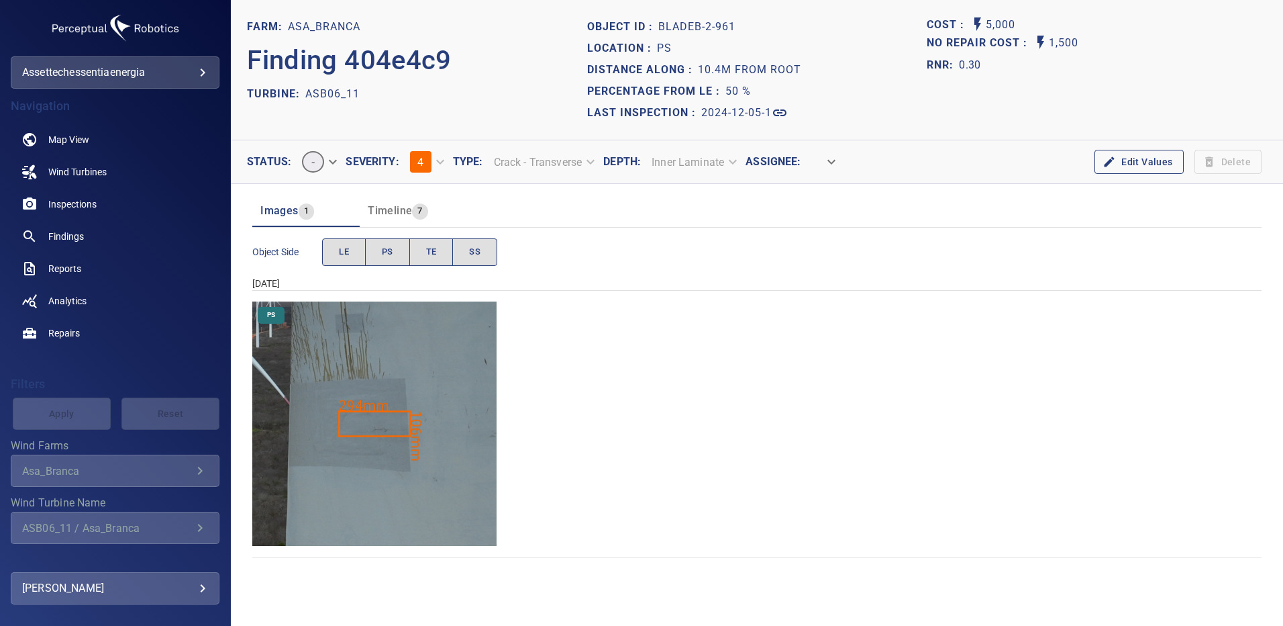
click at [389, 453] on img "Asa_Branca/ASB06_11/2024-12-05-1/2024-12-05-2/image79wp79.jpg" at bounding box center [374, 423] width 244 height 244
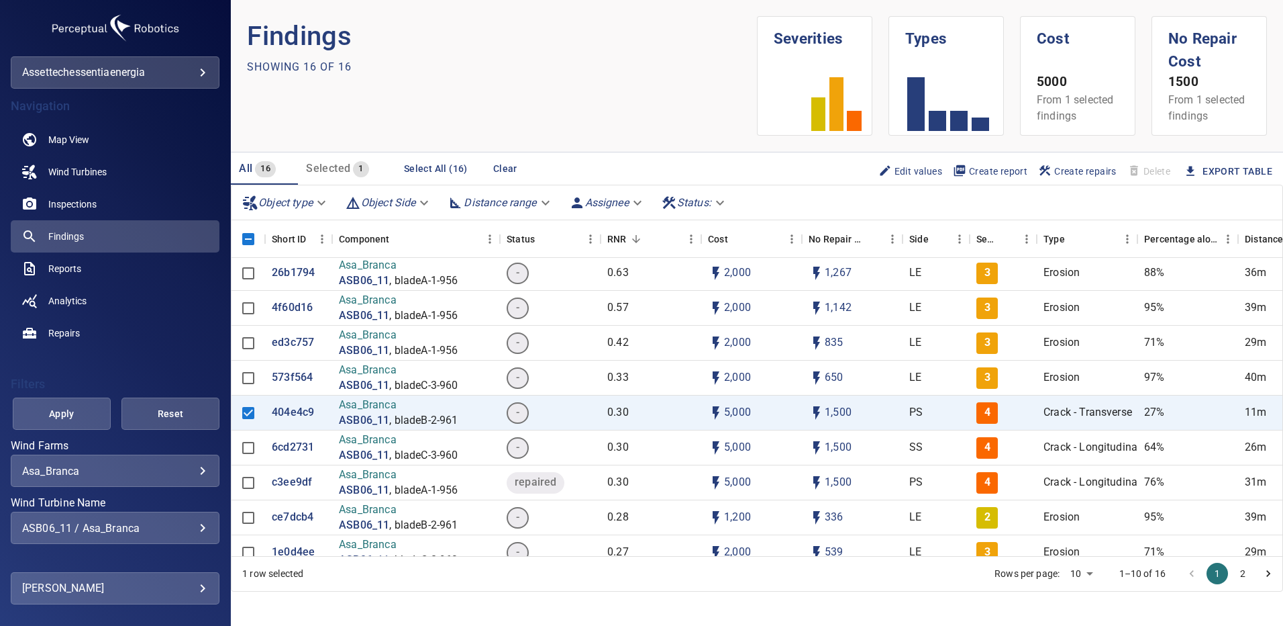
scroll to position [67, 0]
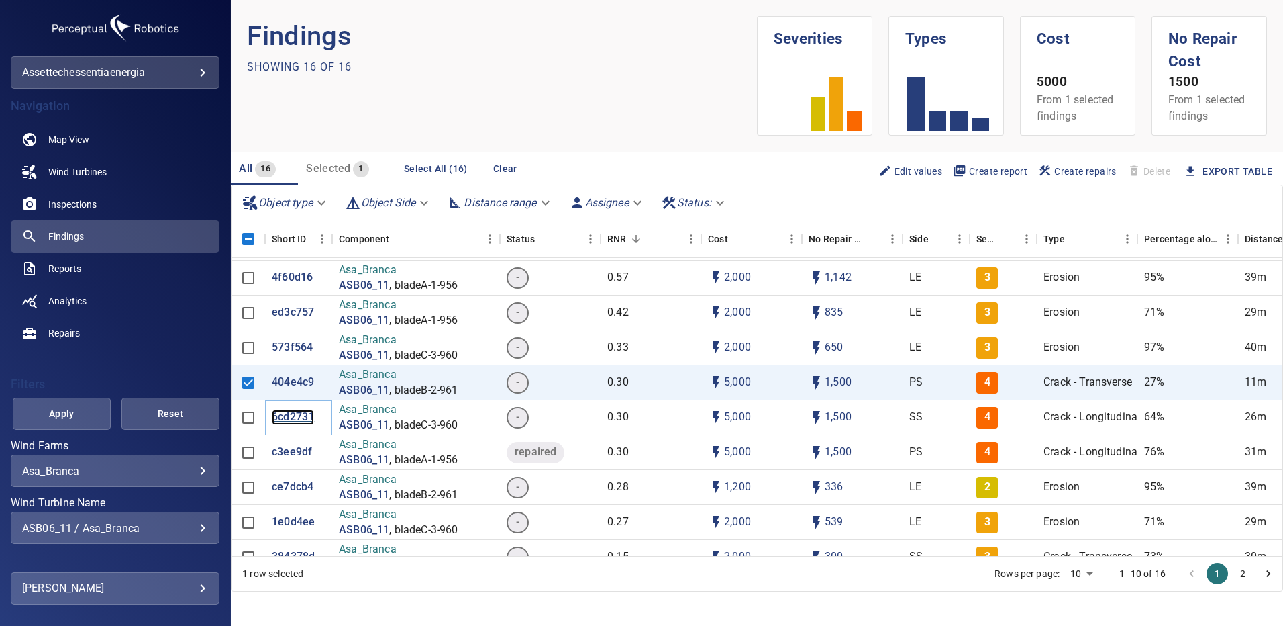
click at [288, 418] on p "6cd2731" at bounding box center [293, 416] width 42 height 15
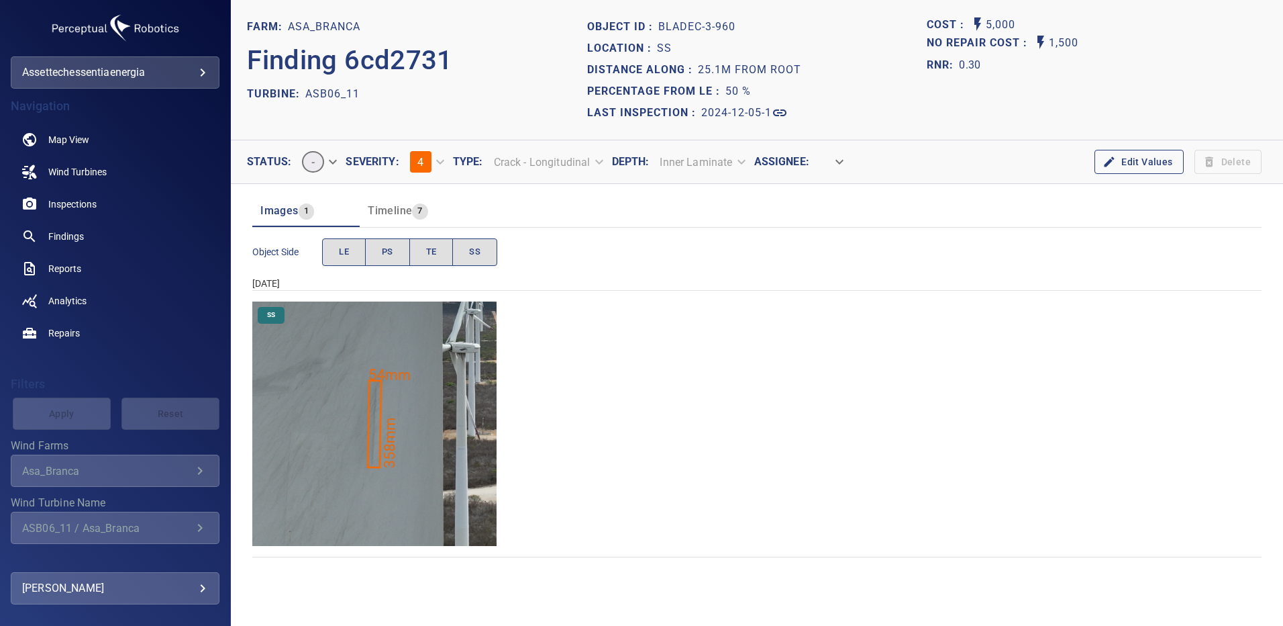
click at [389, 470] on img "Asa_Branca/ASB06_11/2024-12-05-1/2024-12-05-3/image158wp158.jpg" at bounding box center [374, 423] width 244 height 244
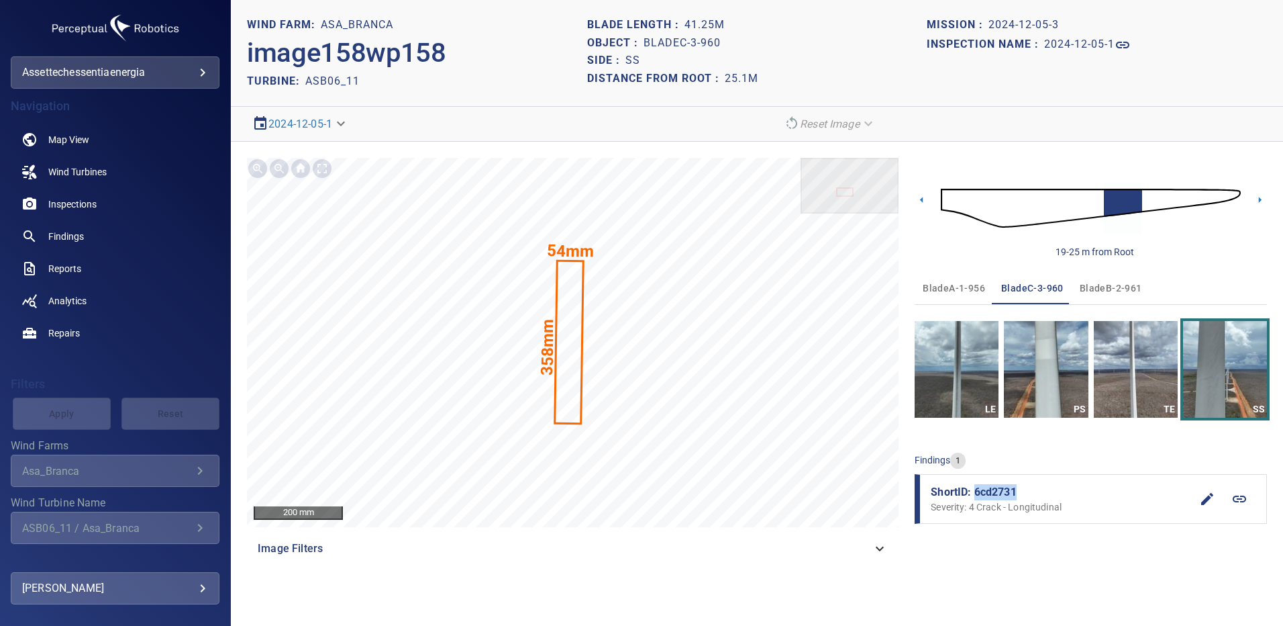
drag, startPoint x: 1020, startPoint y: 485, endPoint x: 974, endPoint y: 491, distance: 46.7
click at [974, 491] on span "ShortID: 6cd2731" at bounding box center [1061, 492] width 260 height 16
copy span "6cd2731"
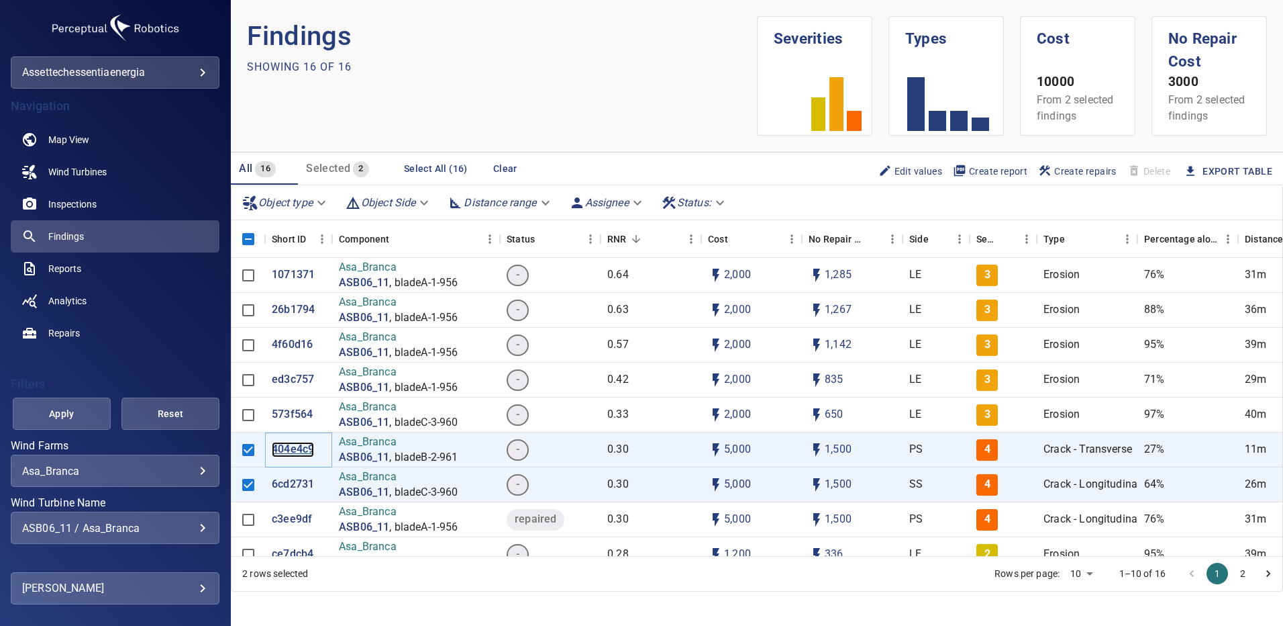
click at [300, 453] on p "404e4c9" at bounding box center [293, 449] width 42 height 15
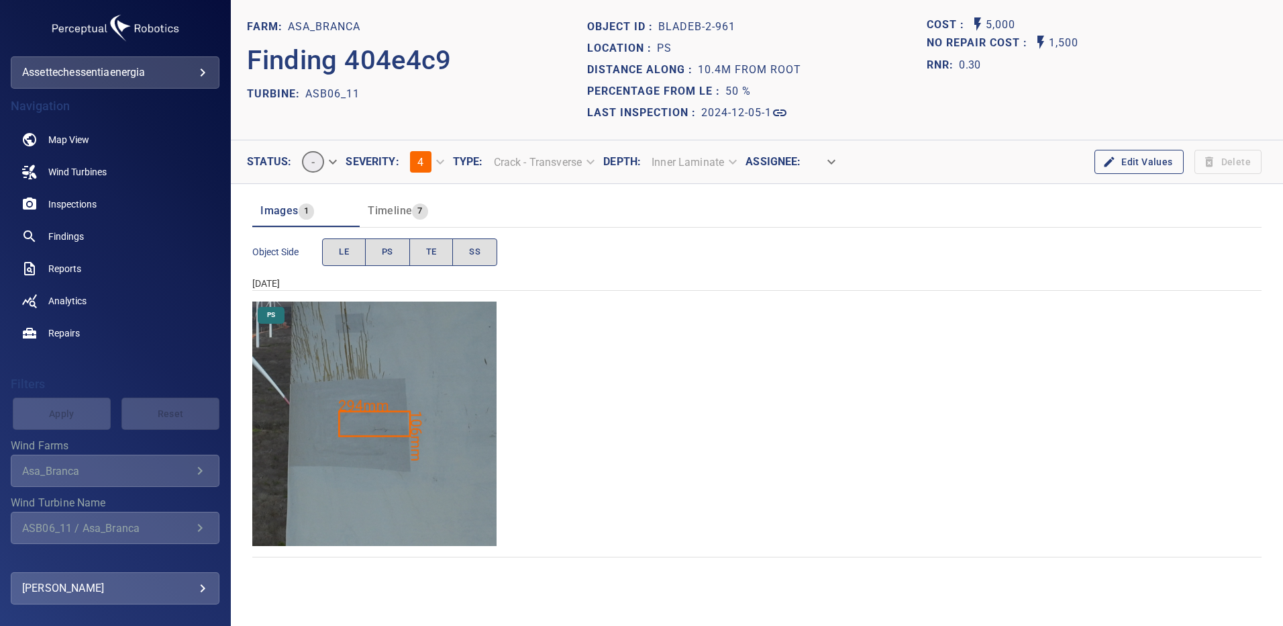
click at [365, 454] on img "Asa_Branca/ASB06_11/2024-12-05-1/2024-12-05-2/image79wp79.jpg" at bounding box center [374, 423] width 244 height 244
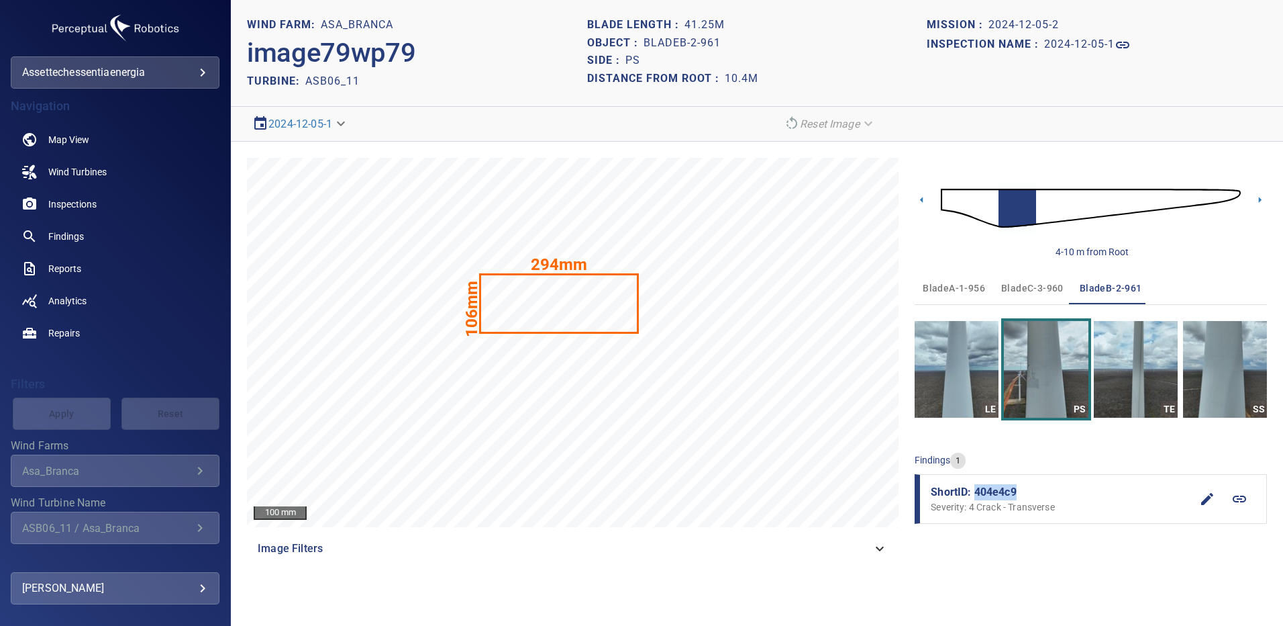
drag, startPoint x: 1006, startPoint y: 495, endPoint x: 975, endPoint y: 493, distance: 30.9
click at [975, 493] on span "ShortID: 404e4c9" at bounding box center [1061, 492] width 260 height 16
copy span "404e4c9"
click at [1043, 289] on span "bladeC-3-960" at bounding box center [1033, 288] width 62 height 17
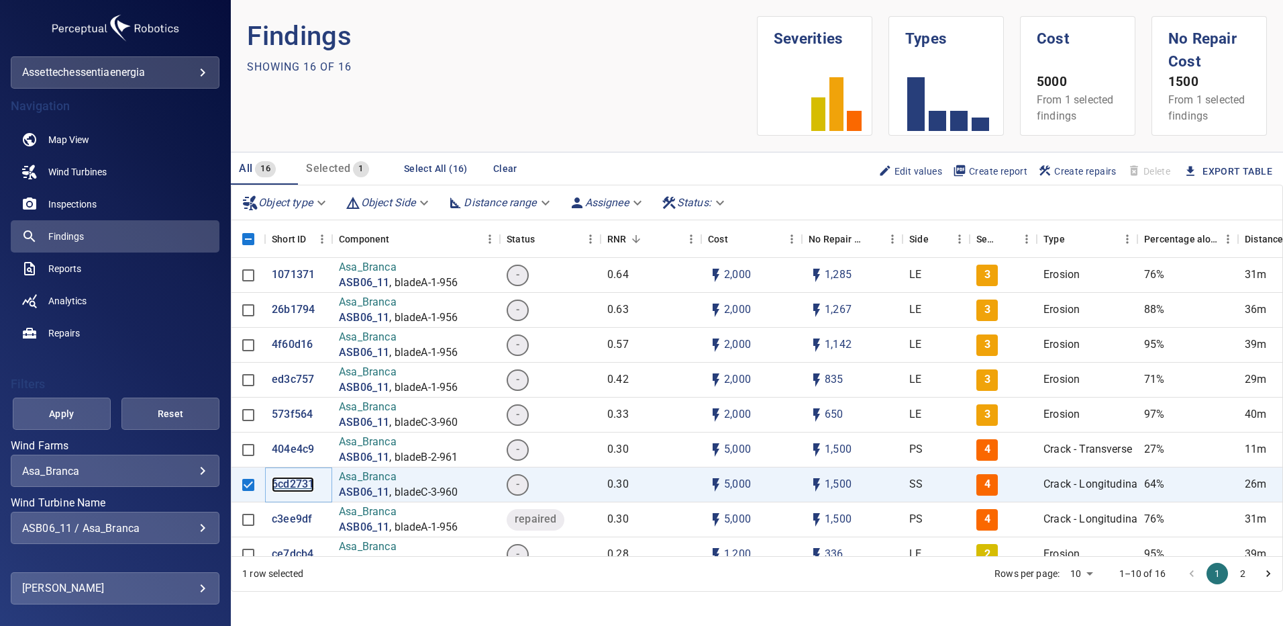
click at [293, 486] on p "6cd2731" at bounding box center [293, 484] width 42 height 15
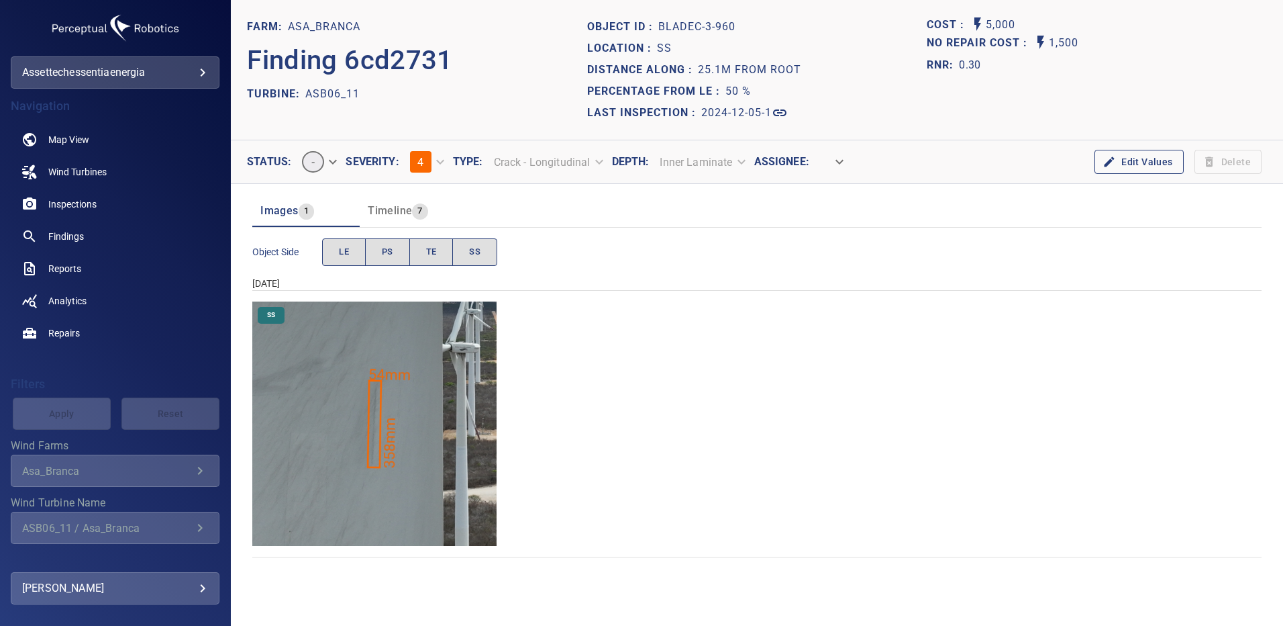
click at [413, 397] on img "Asa_Branca/ASB06_11/2024-12-05-1/2024-12-05-3/image158wp158.jpg" at bounding box center [374, 423] width 244 height 244
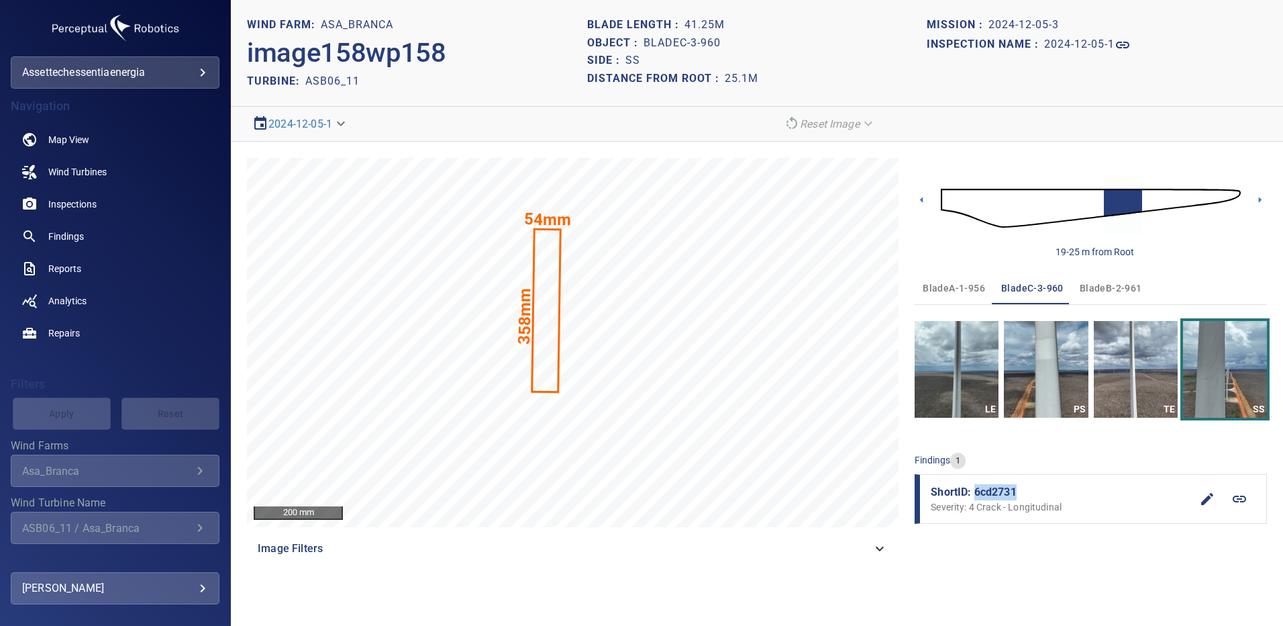
drag, startPoint x: 1019, startPoint y: 491, endPoint x: 973, endPoint y: 493, distance: 45.7
click at [973, 493] on span "ShortID: 6cd2731" at bounding box center [1061, 492] width 260 height 16
click at [78, 238] on span "Findings" at bounding box center [66, 236] width 36 height 13
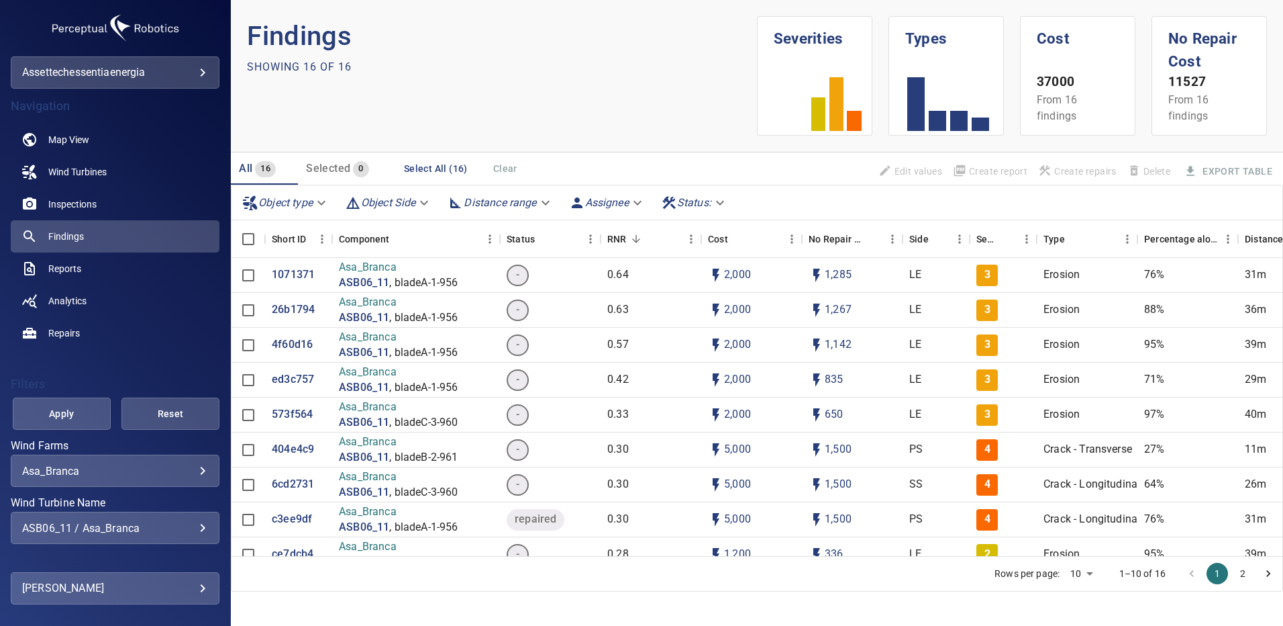
click at [195, 531] on div "ASB06_11 / Asa_Branca" at bounding box center [115, 528] width 186 height 13
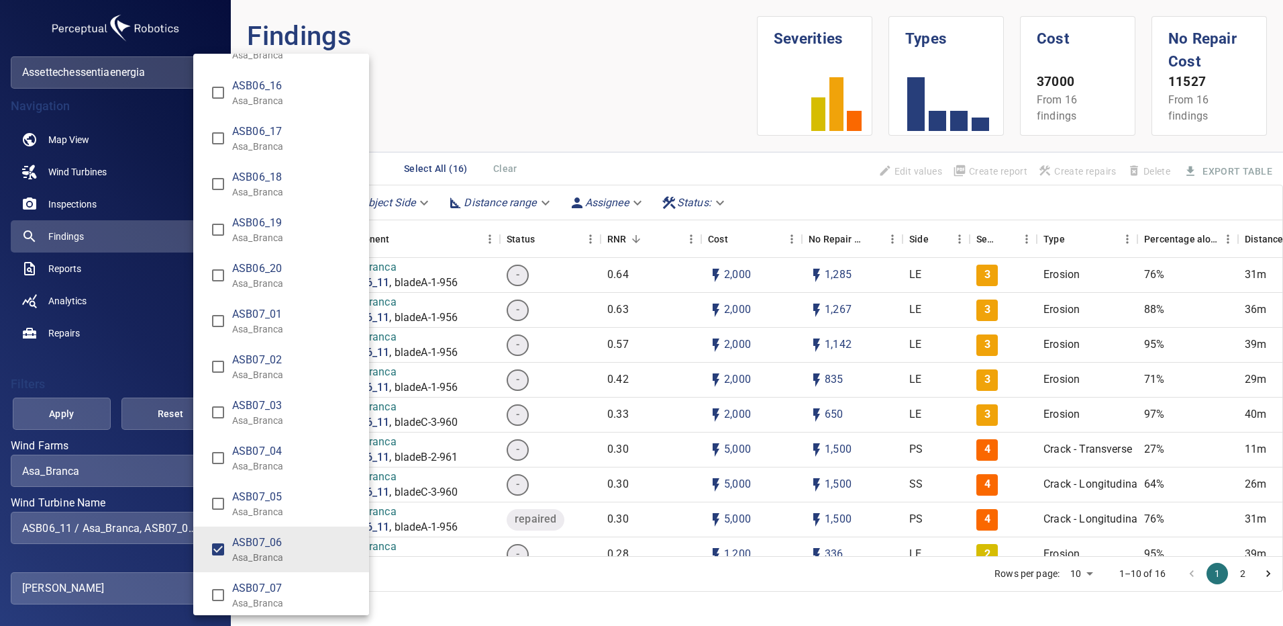
scroll to position [2098, 0]
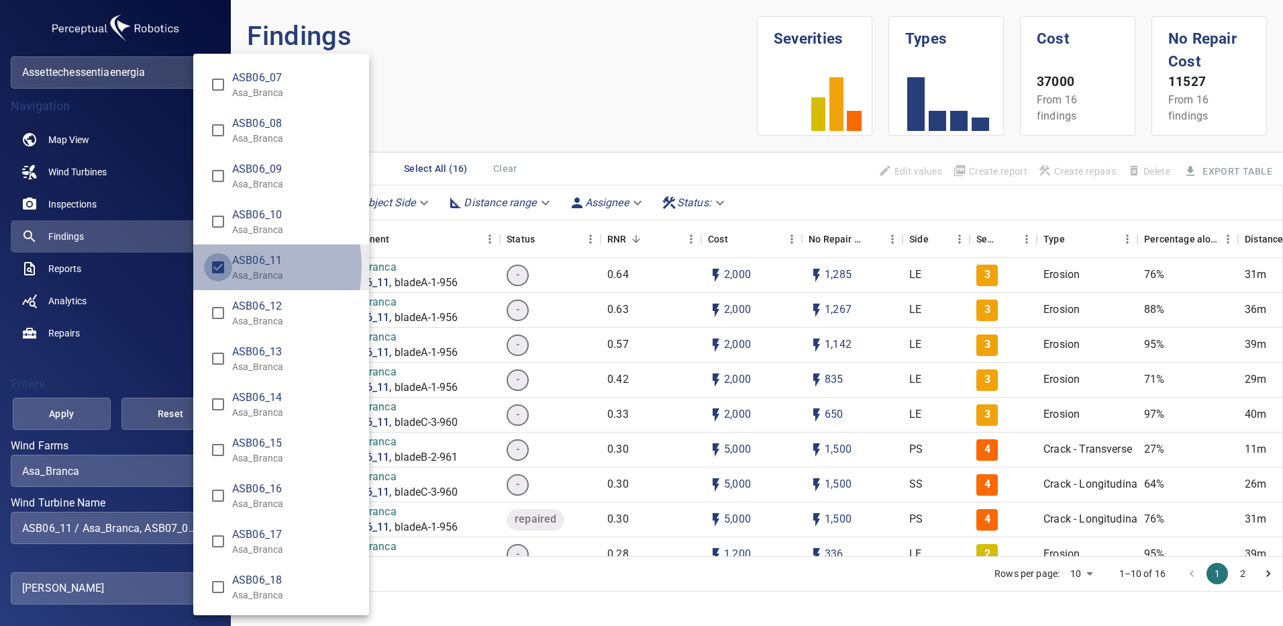
type input "**********"
click at [70, 420] on div "Wind Turbine Name" at bounding box center [641, 313] width 1283 height 626
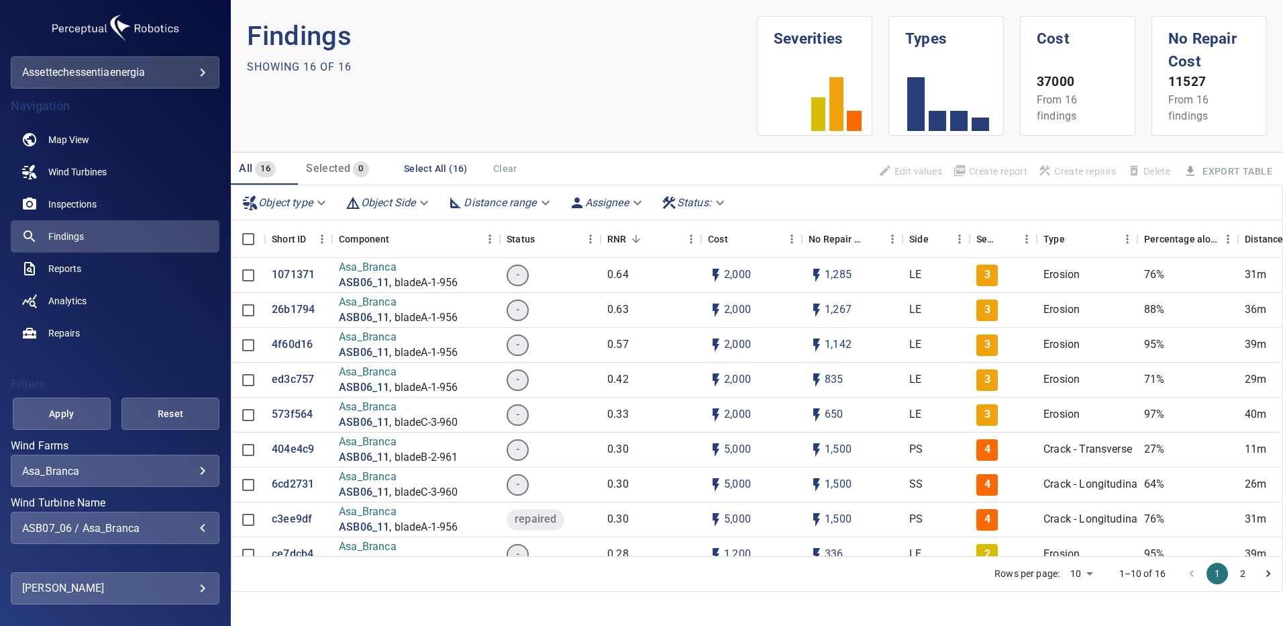
click at [70, 420] on span "Apply" at bounding box center [62, 413] width 64 height 17
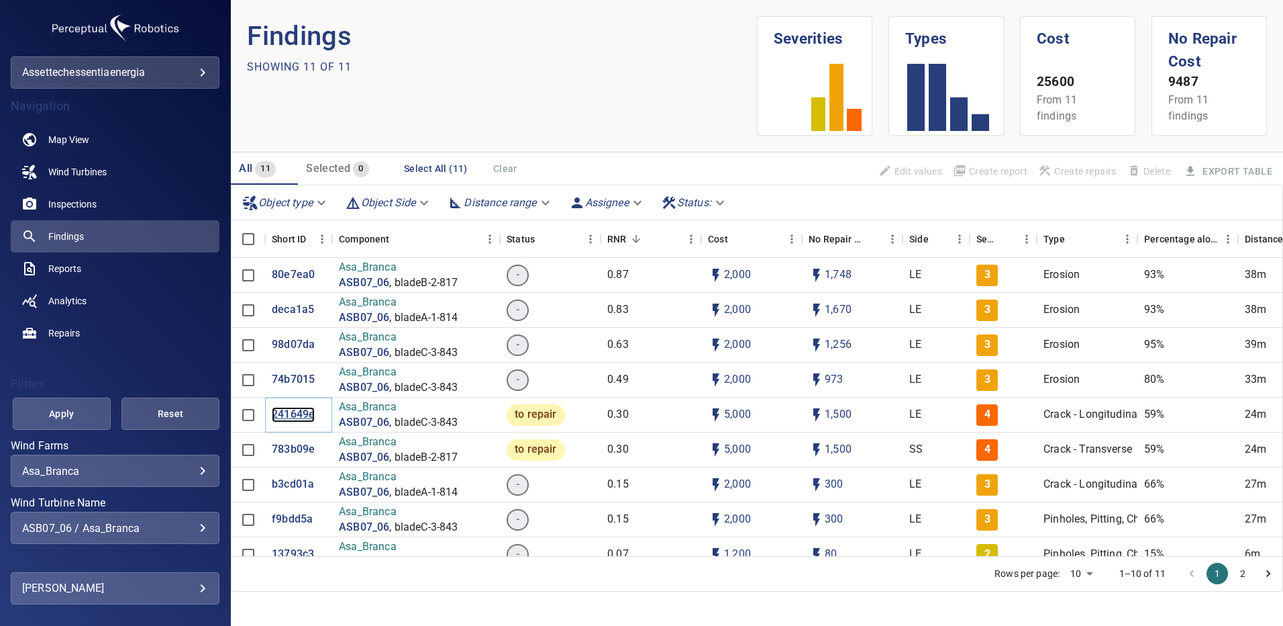
click at [292, 420] on p "241649e" at bounding box center [293, 414] width 43 height 15
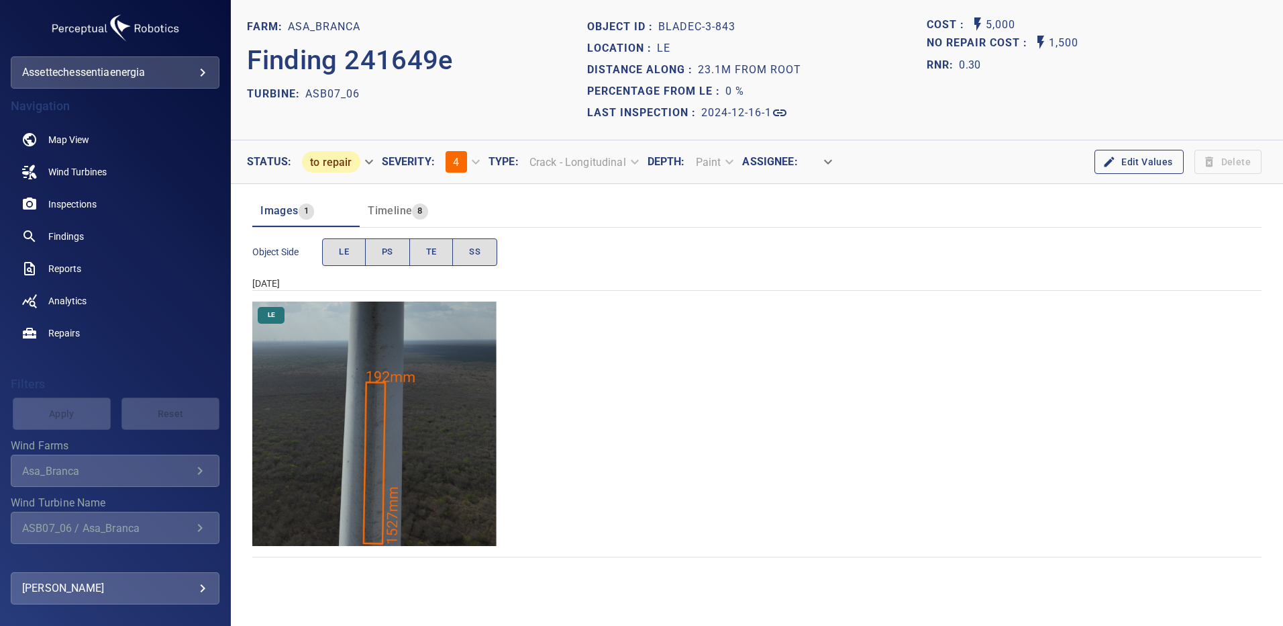
click at [376, 444] on img "Asa_Branca/ASB07_06/2024-12-16-1/2024-12-16-3/image126wp126.jpg" at bounding box center [374, 423] width 244 height 244
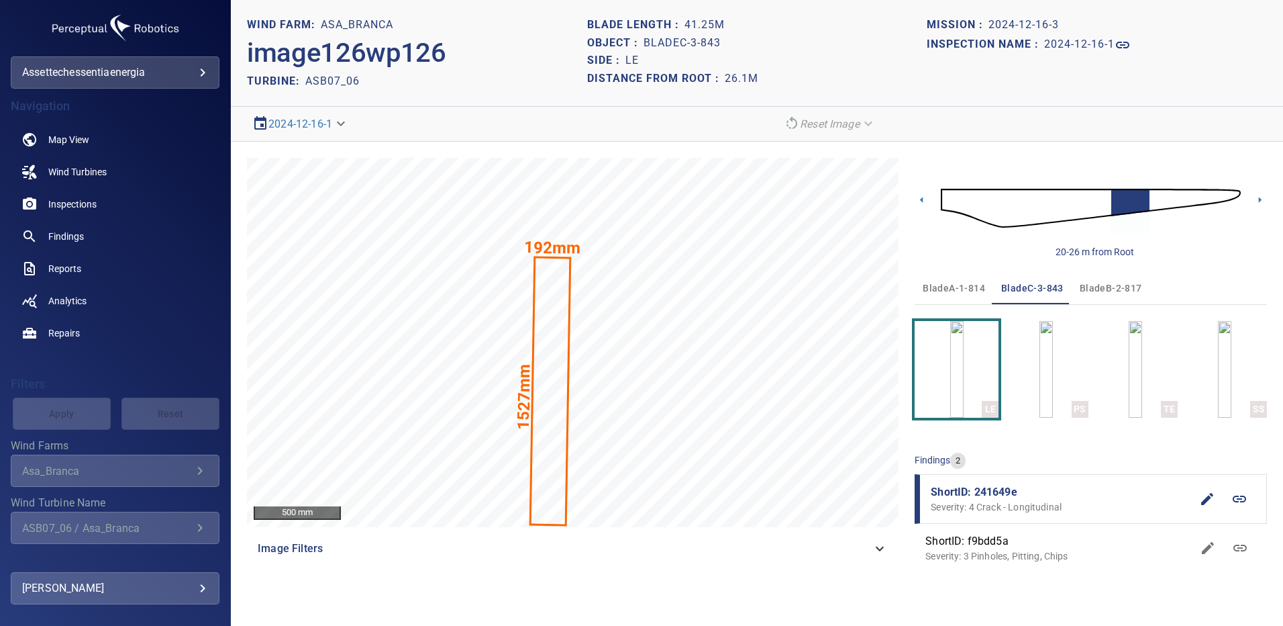
click at [1240, 58] on section "Mission : 2024-12-16-3 Inspection name : 2024-12-16-1" at bounding box center [1097, 53] width 340 height 74
click at [75, 234] on span "Findings" at bounding box center [66, 236] width 36 height 13
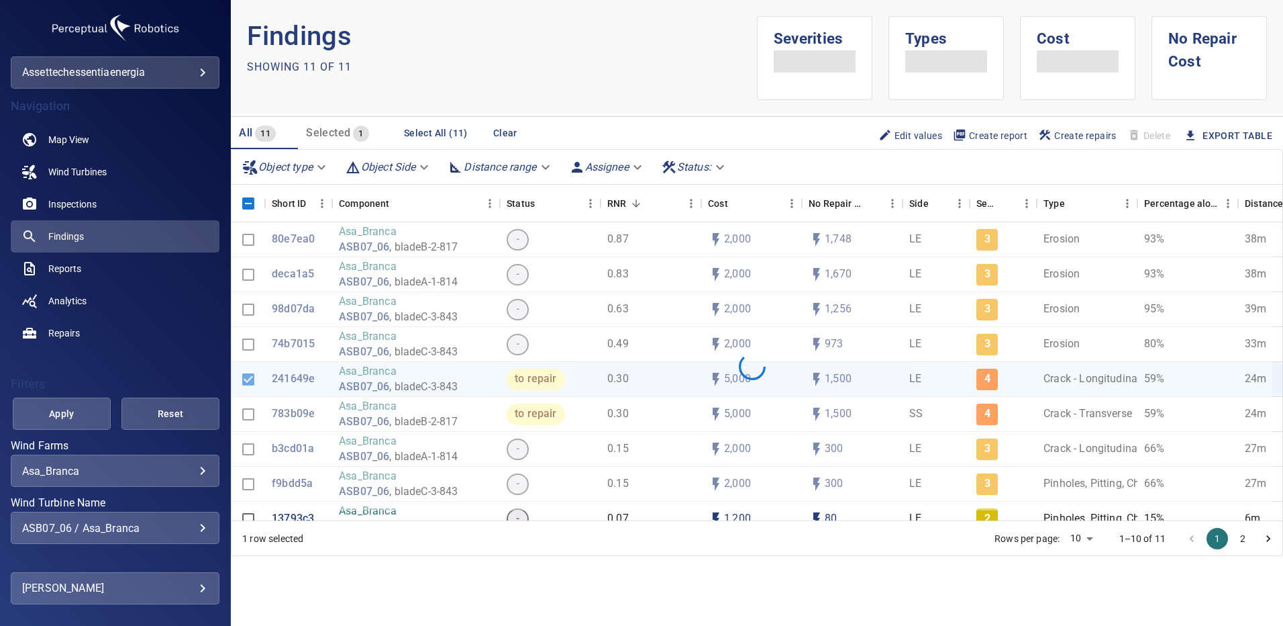
click at [188, 526] on div "ASB07_06 / Asa_Branca" at bounding box center [115, 528] width 186 height 13
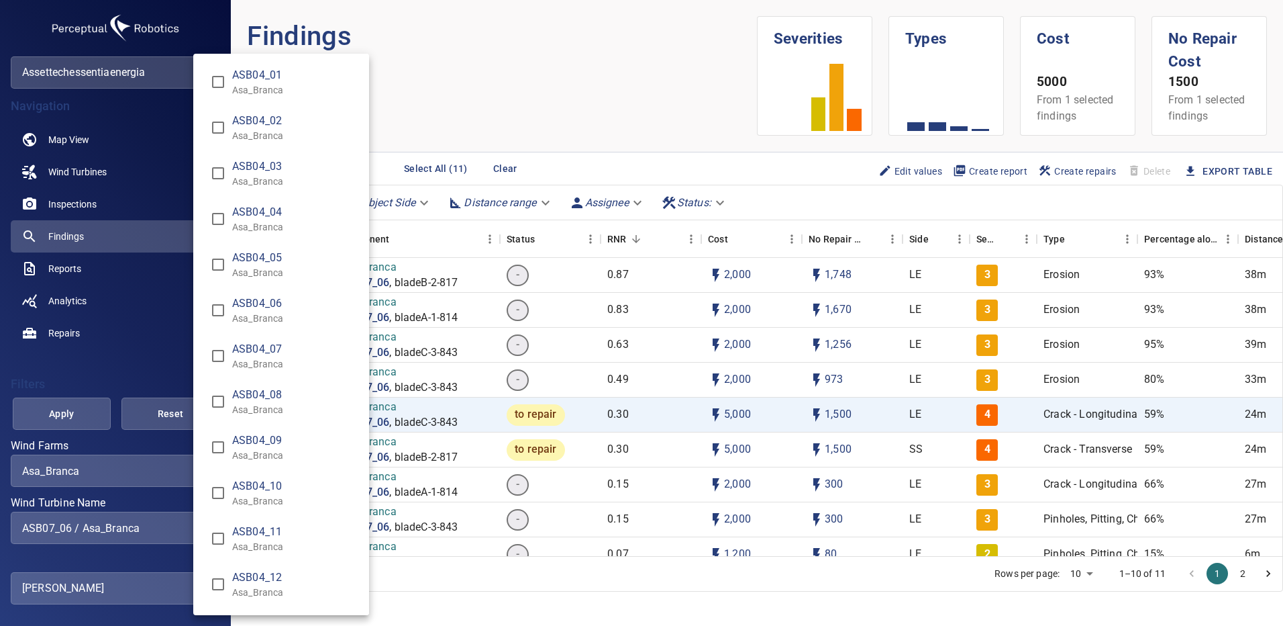
scroll to position [2715, 0]
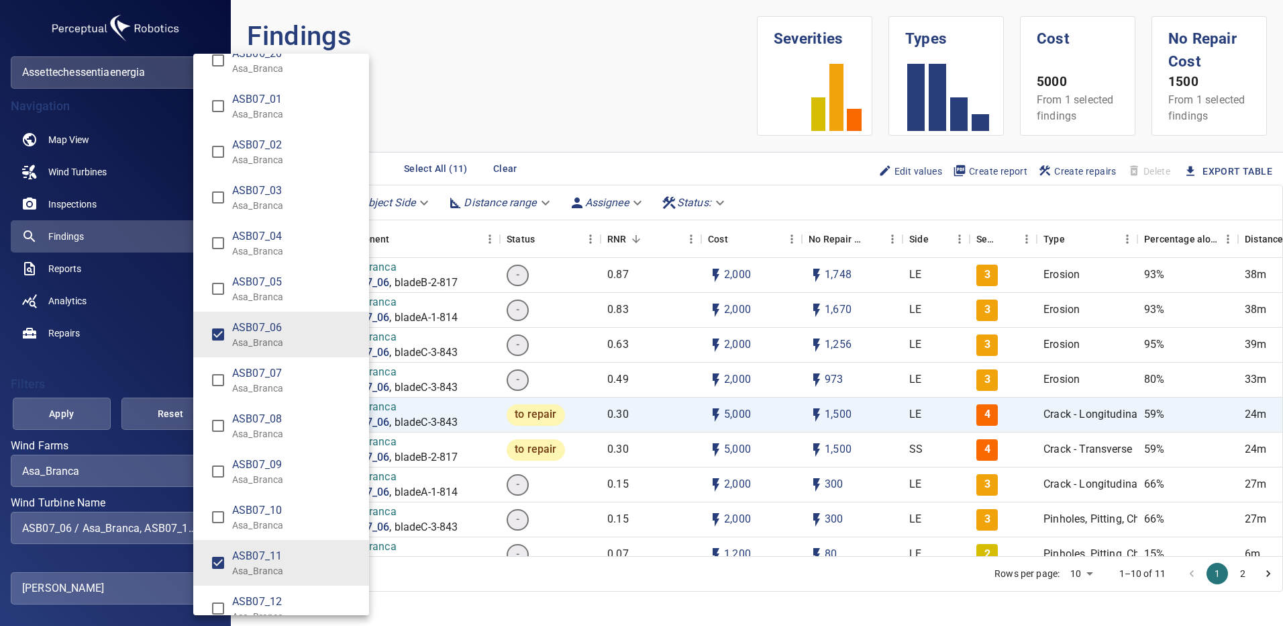
type input "**********"
click at [69, 416] on div "Wind Turbine Name" at bounding box center [641, 313] width 1283 height 626
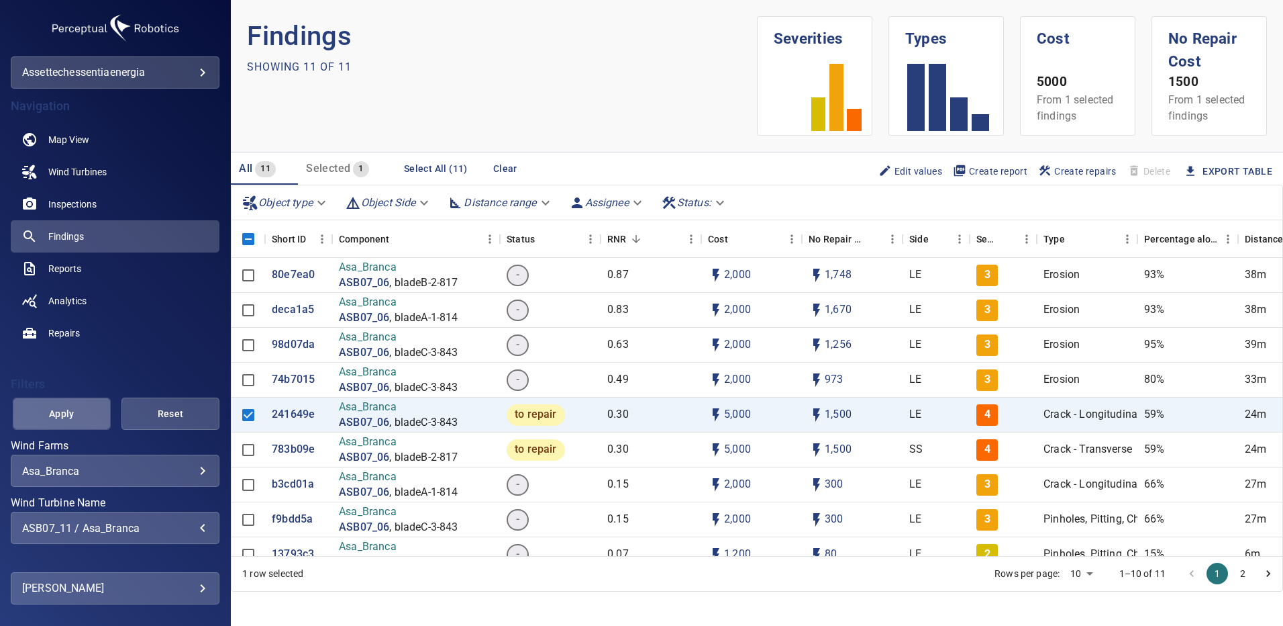
click at [68, 415] on span "Apply" at bounding box center [62, 413] width 64 height 17
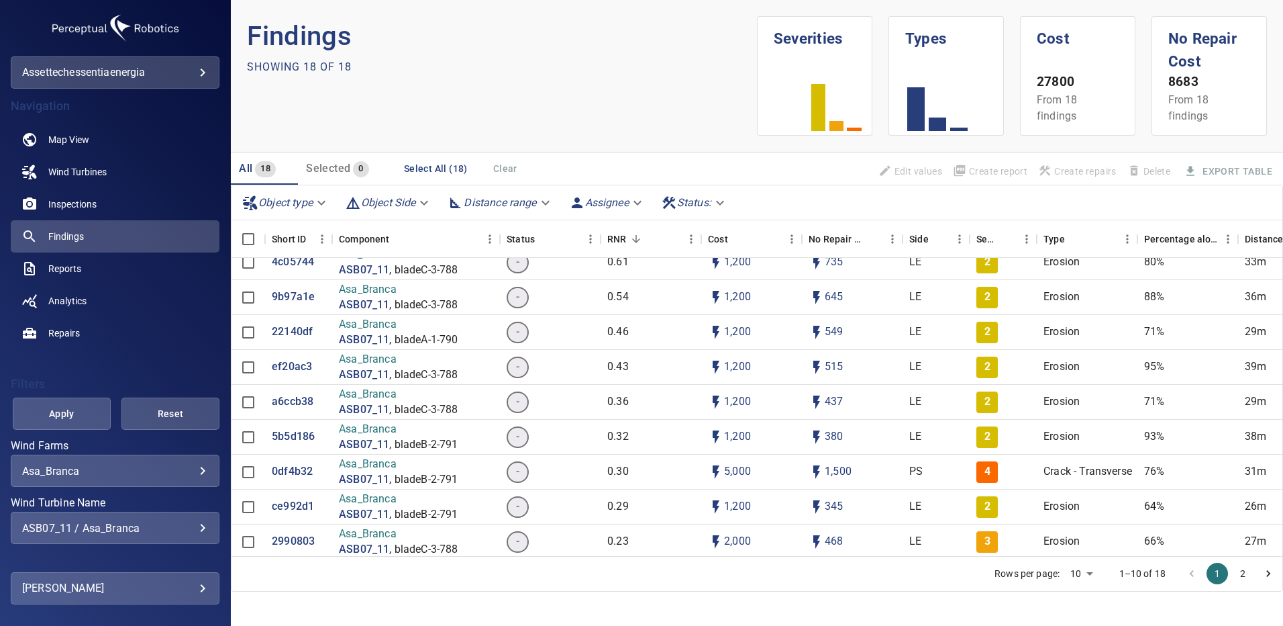
scroll to position [72, 0]
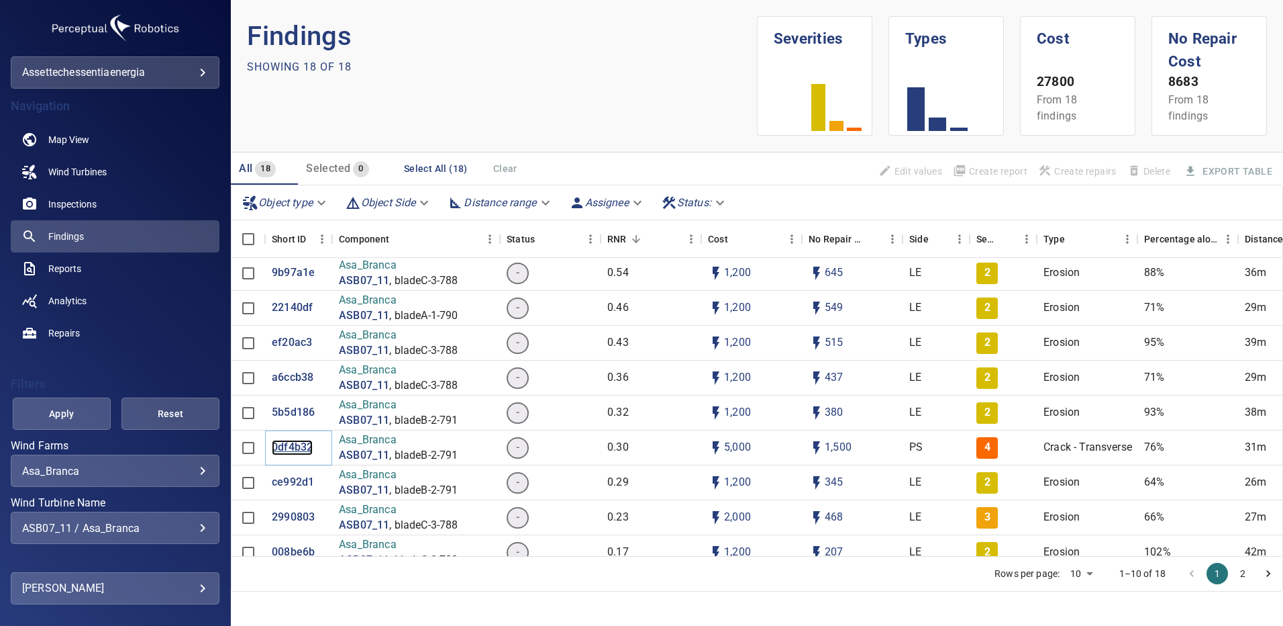
click at [290, 447] on p "0df4b32" at bounding box center [292, 447] width 41 height 15
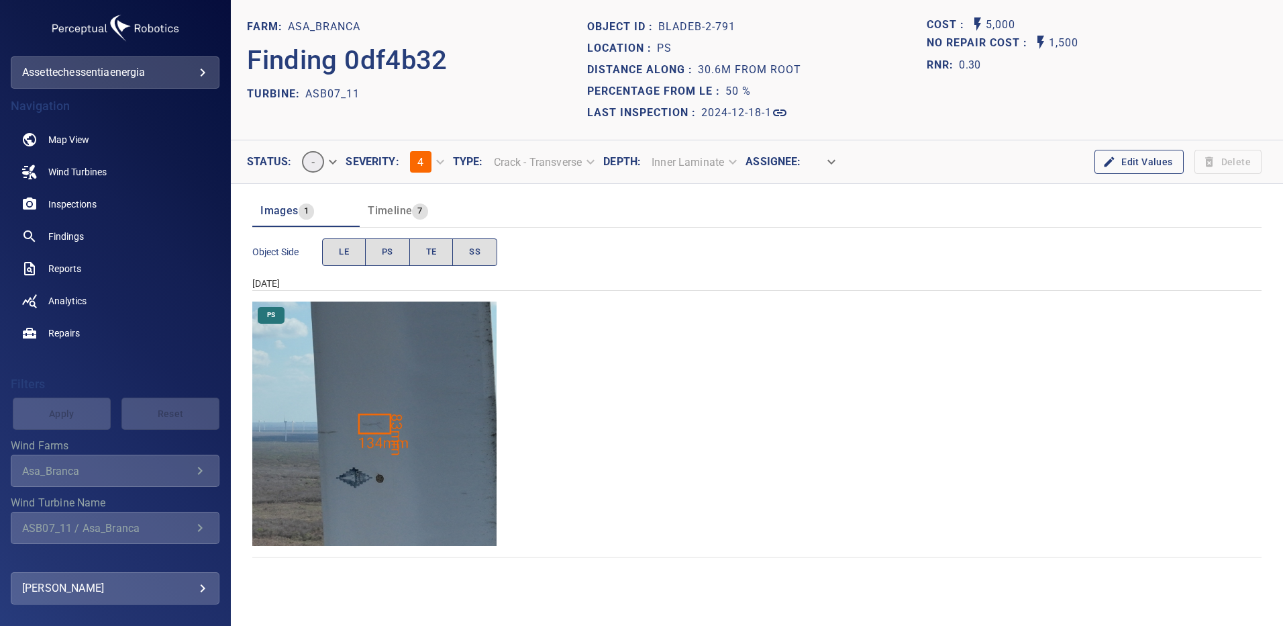
click at [422, 427] on img "Asa_Branca/ASB07_11/2024-12-18-1/2024-12-18-2/image84wp84.jpg" at bounding box center [374, 423] width 244 height 244
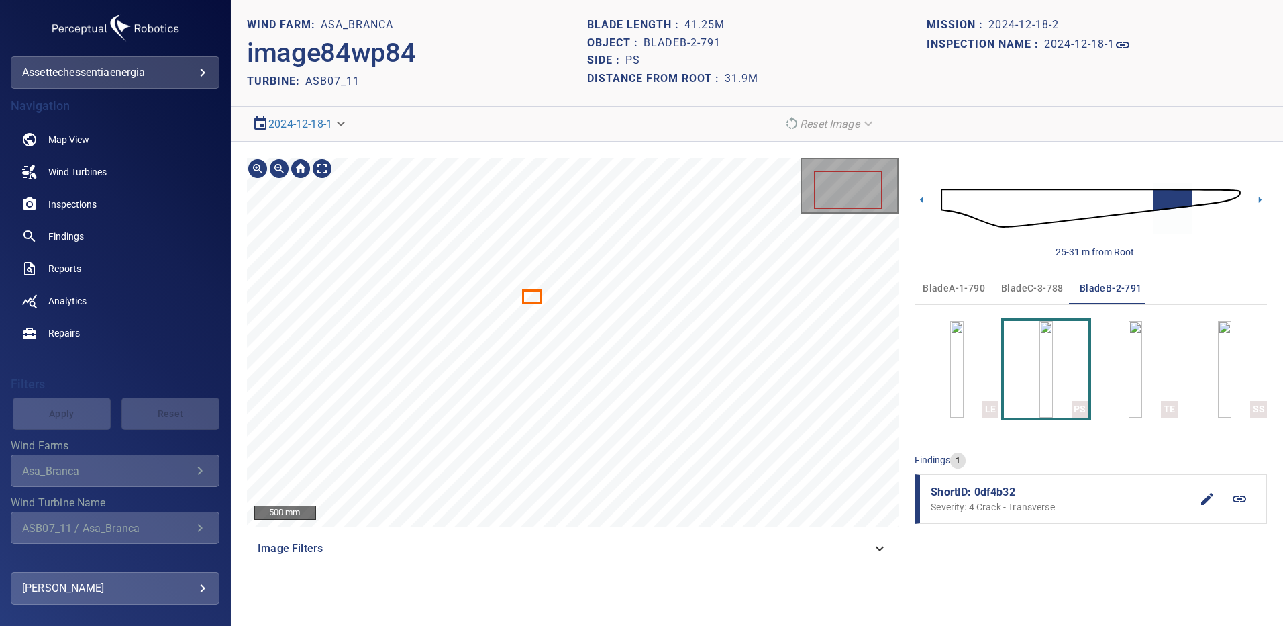
click at [531, 291] on icon at bounding box center [532, 296] width 17 height 10
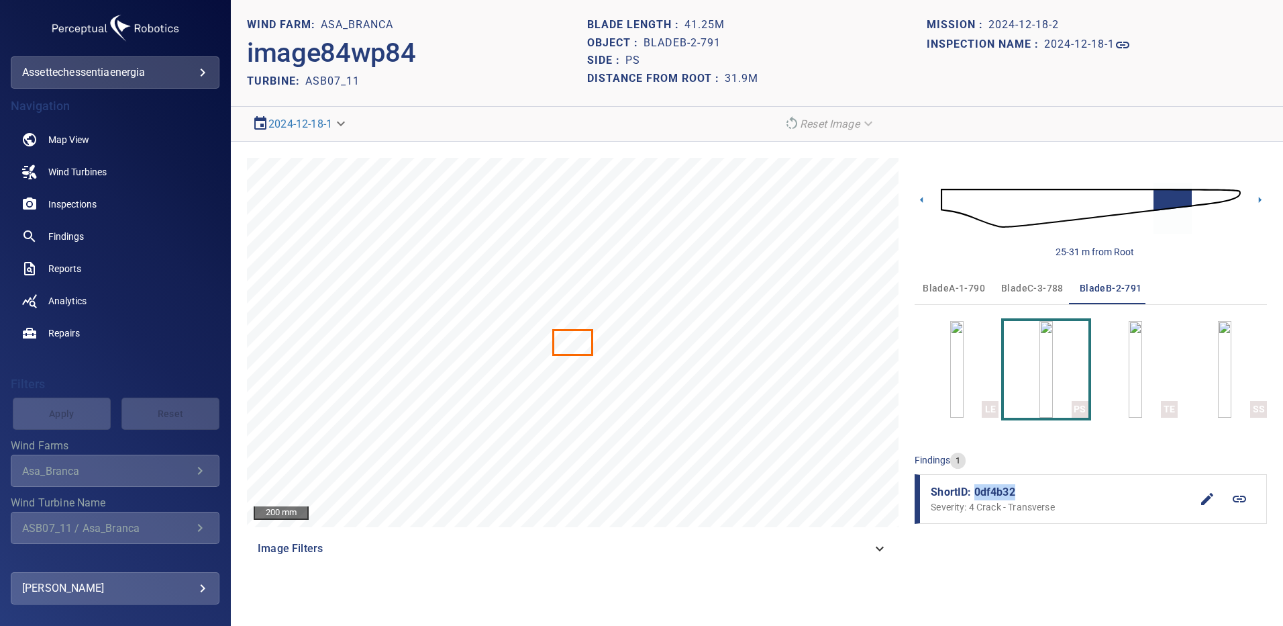
drag, startPoint x: 1016, startPoint y: 493, endPoint x: 977, endPoint y: 491, distance: 39.0
click at [977, 491] on span "ShortID: 0df4b32" at bounding box center [1061, 492] width 260 height 16
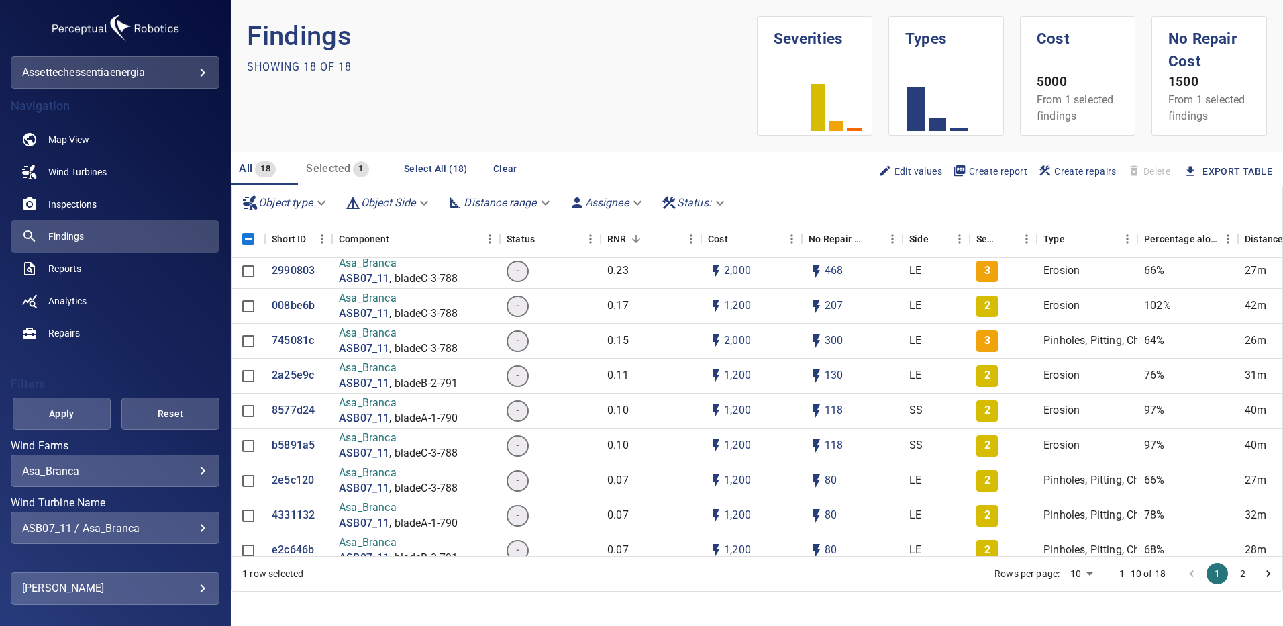
scroll to position [340, 0]
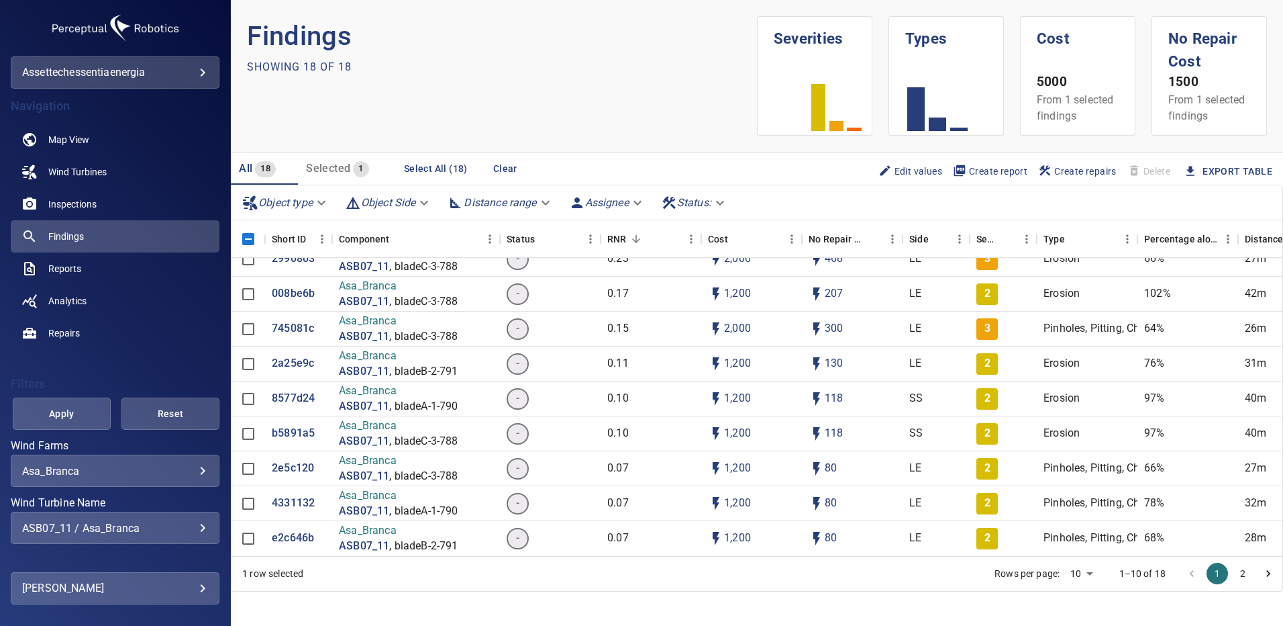
click at [189, 532] on div "ASB07_11 / Asa_Branca" at bounding box center [115, 528] width 186 height 13
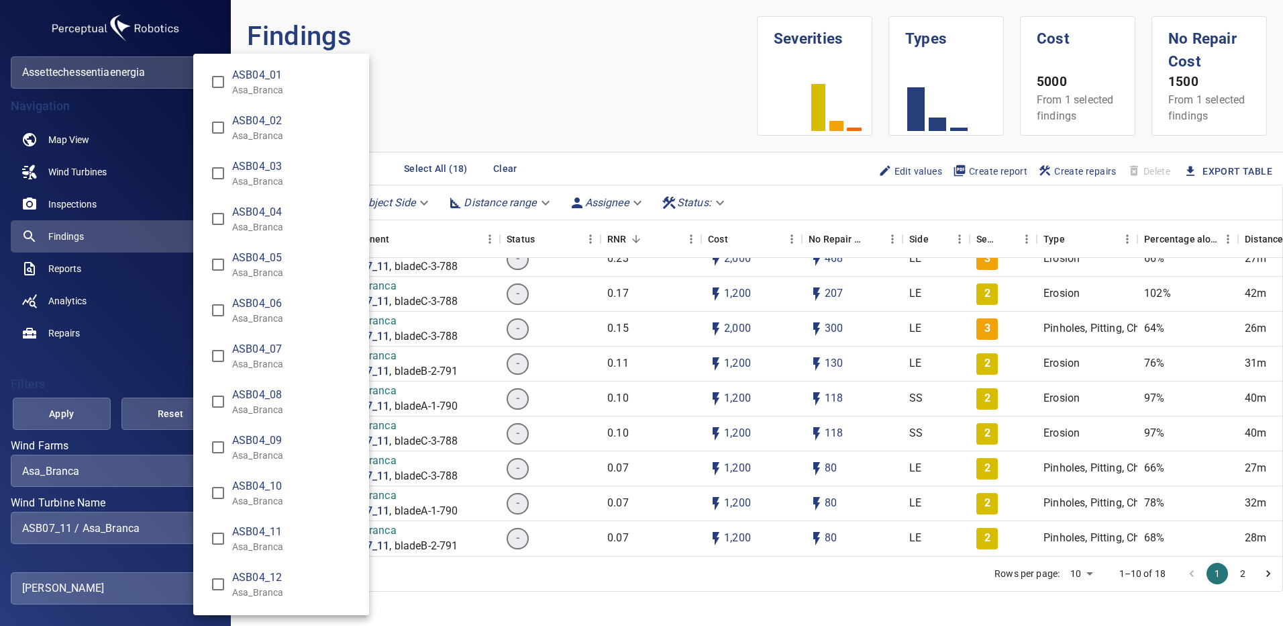
scroll to position [2943, 0]
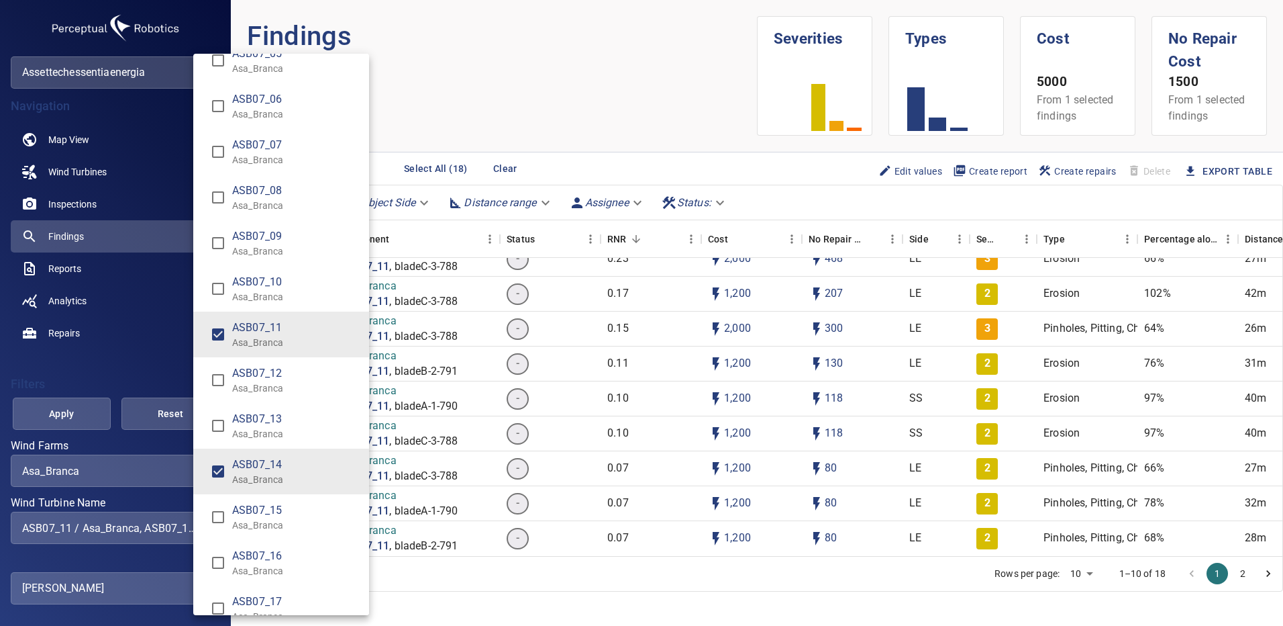
type input "**********"
click at [63, 413] on div "Wind Turbine Name" at bounding box center [641, 313] width 1283 height 626
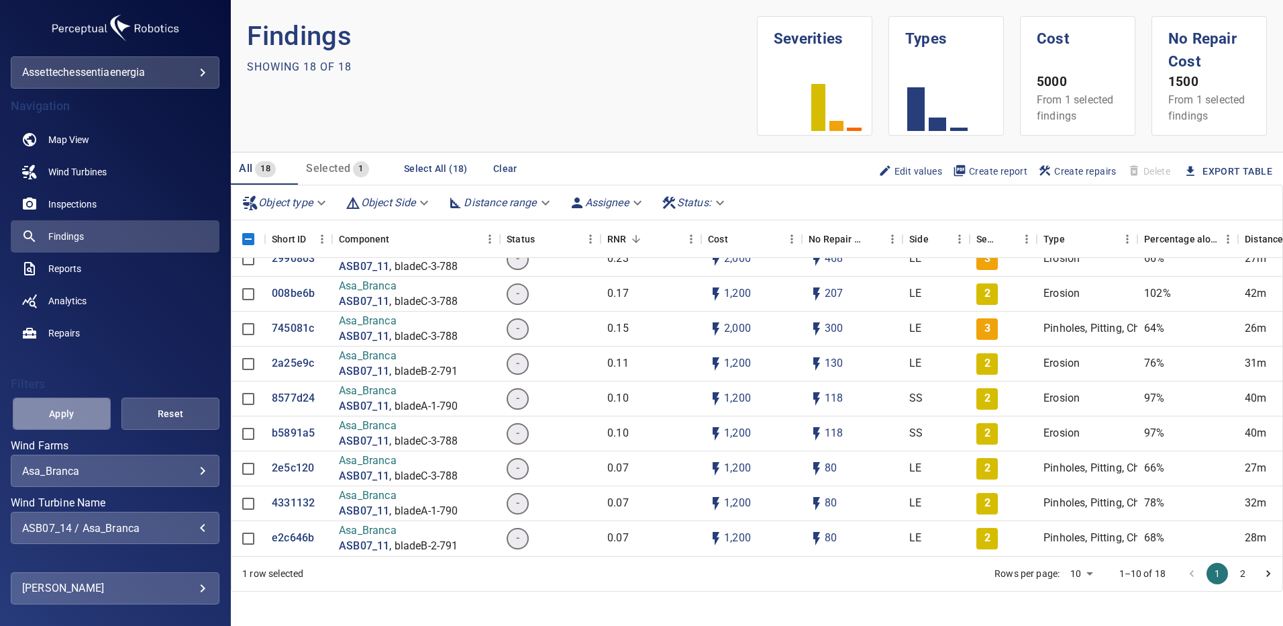
click at [65, 413] on span "Apply" at bounding box center [62, 413] width 64 height 17
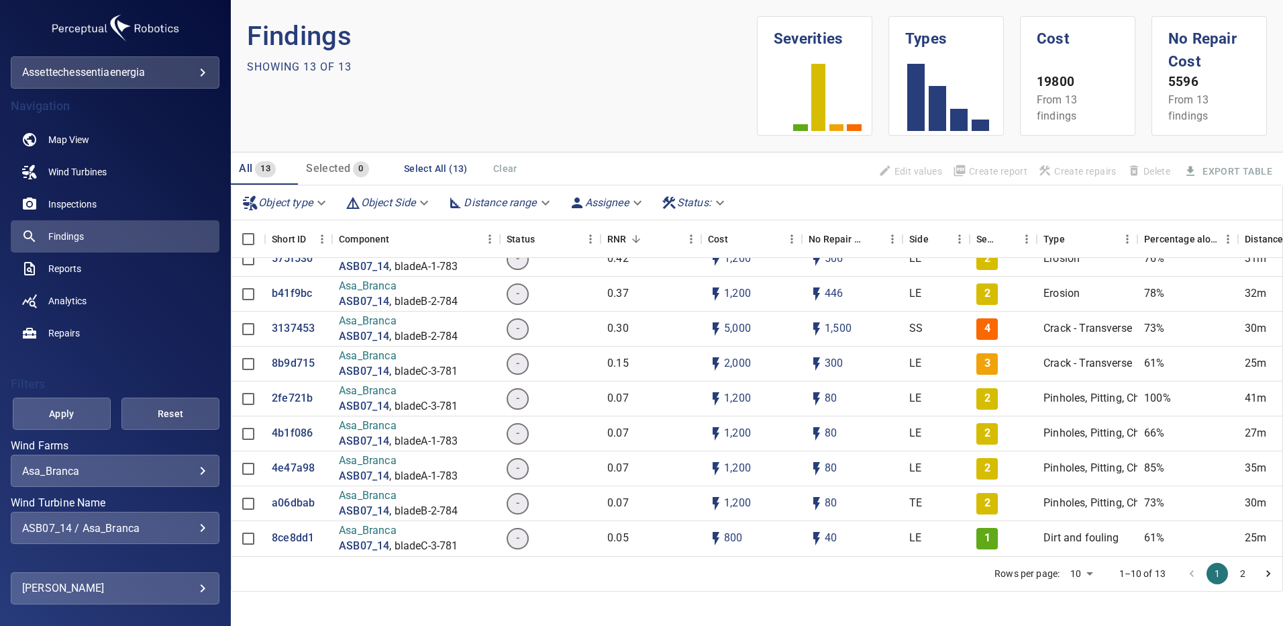
scroll to position [32, 0]
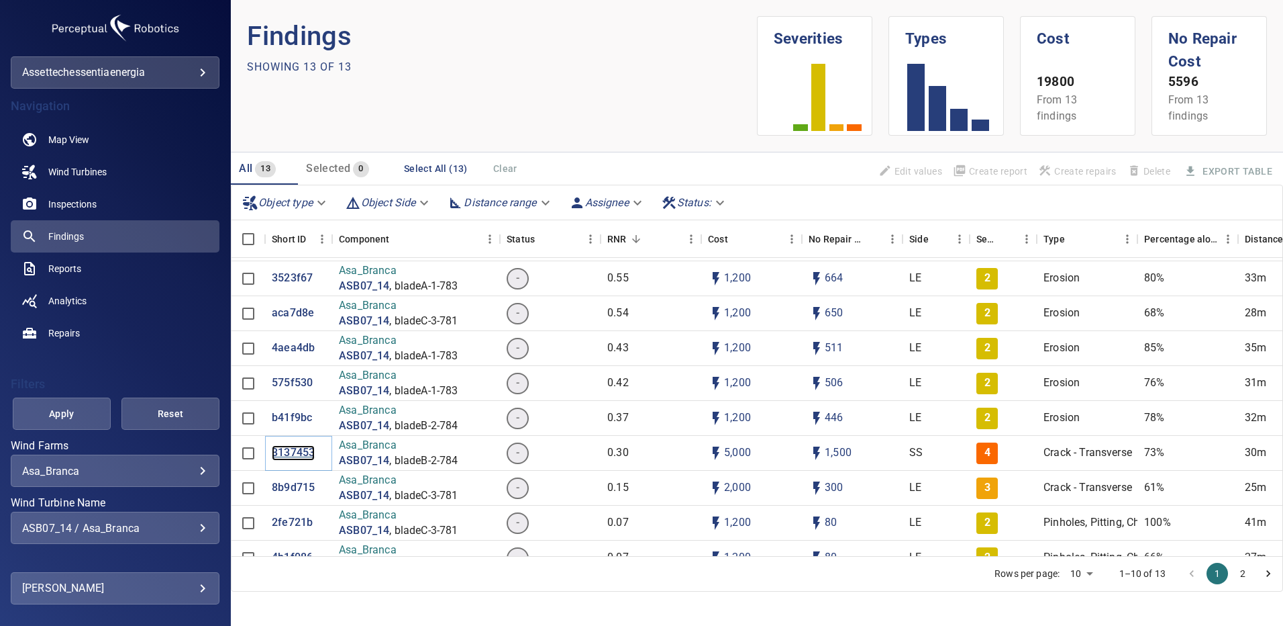
click at [295, 454] on p "3137453" at bounding box center [293, 452] width 43 height 15
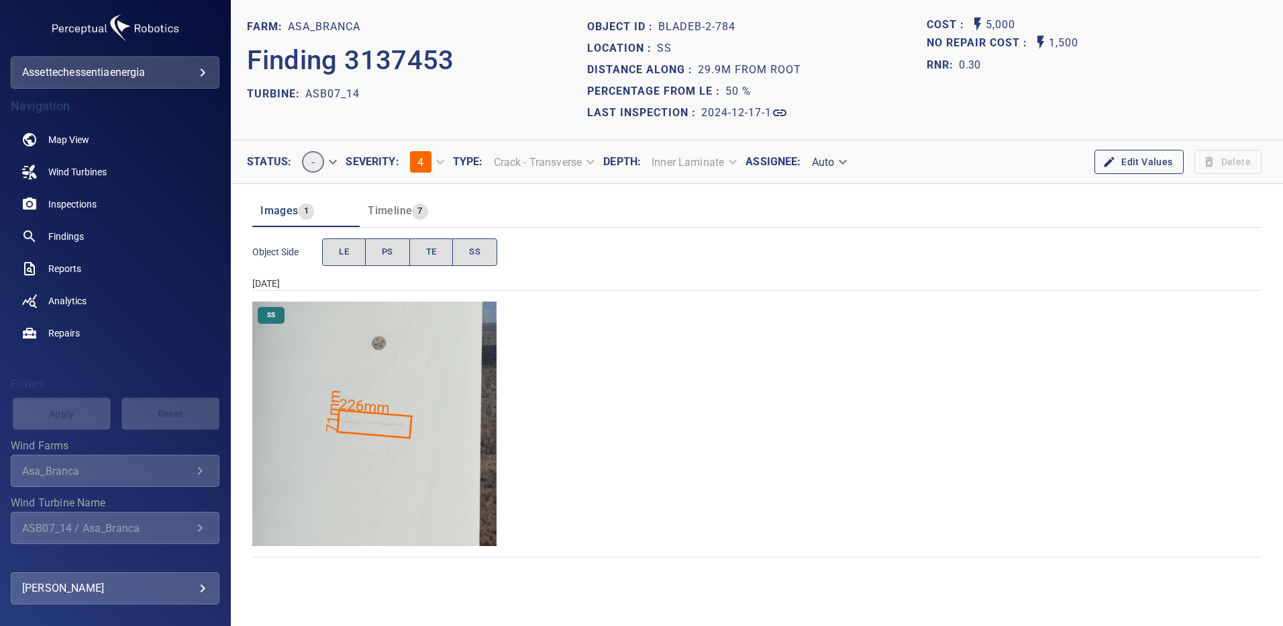
click at [443, 438] on img "Asa_Branca/ASB07_14/2024-12-17-1/2024-12-17-2/image99wp99.jpg" at bounding box center [374, 423] width 244 height 244
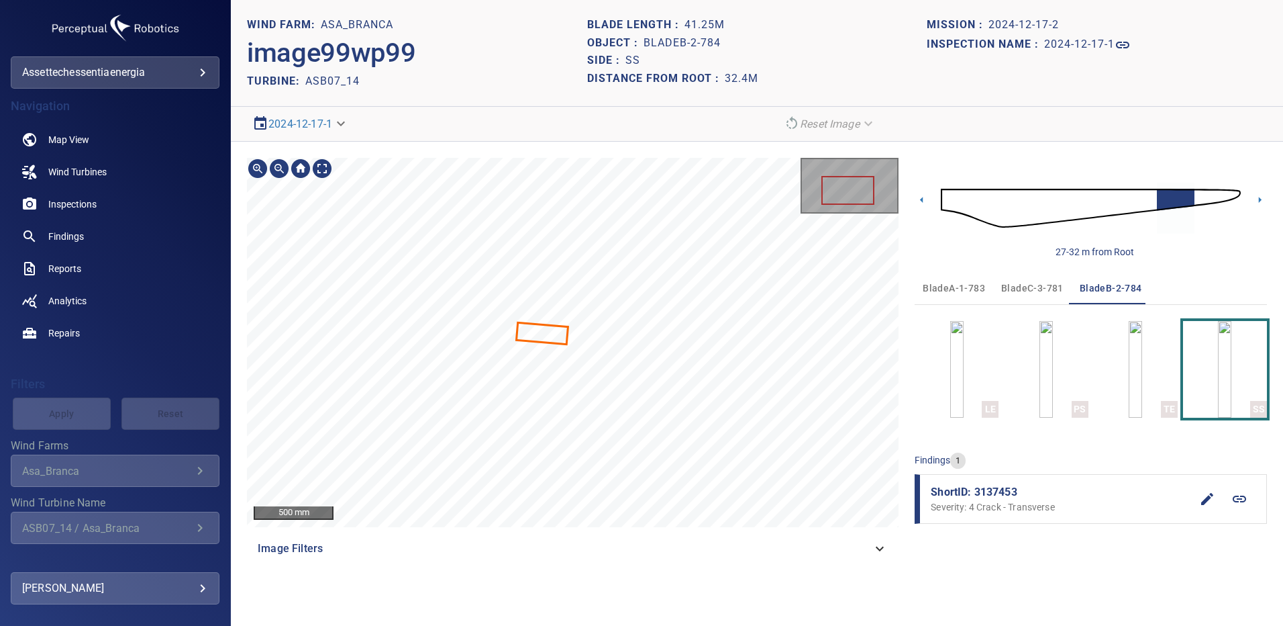
click at [546, 330] on icon at bounding box center [543, 333] width 50 height 19
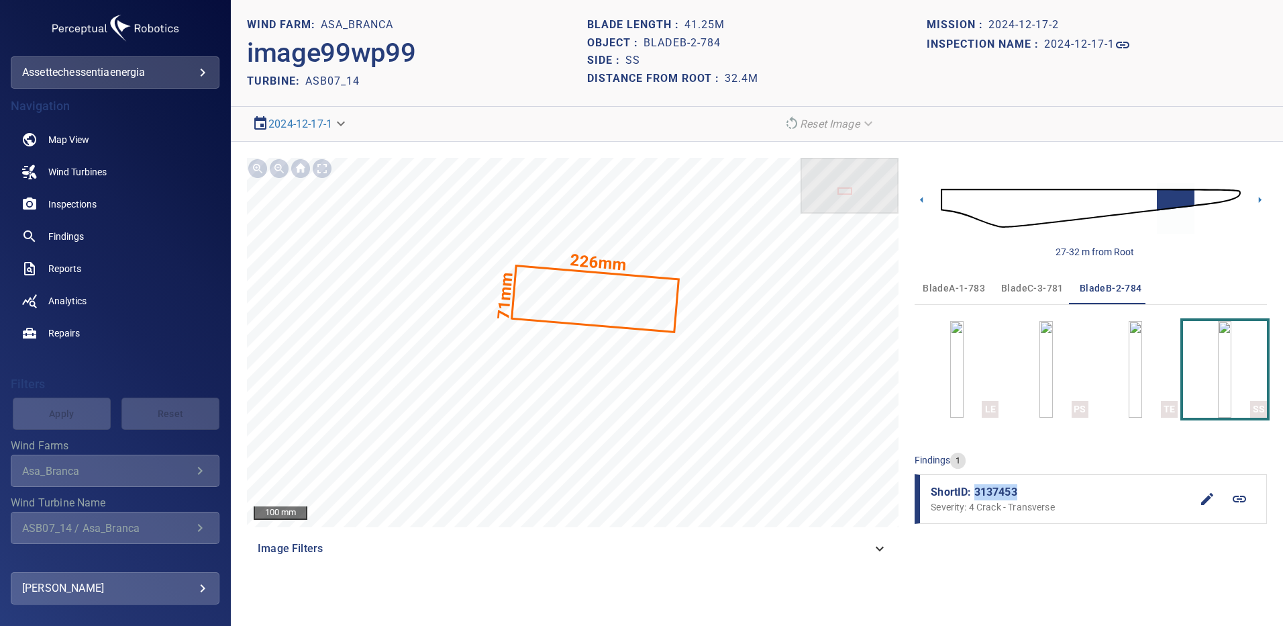
drag, startPoint x: 1022, startPoint y: 491, endPoint x: 977, endPoint y: 491, distance: 45.0
click at [977, 491] on span "ShortID: 3137453" at bounding box center [1061, 492] width 260 height 16
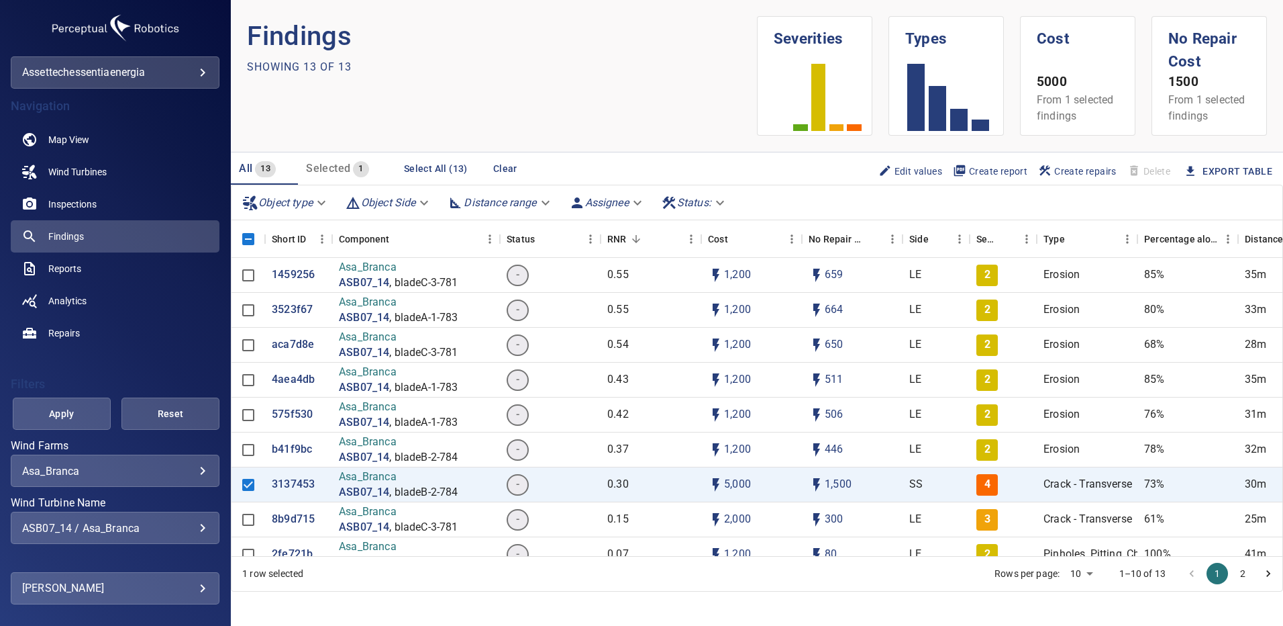
click at [197, 526] on div "ASB07_14 / Asa_Branca" at bounding box center [115, 528] width 186 height 13
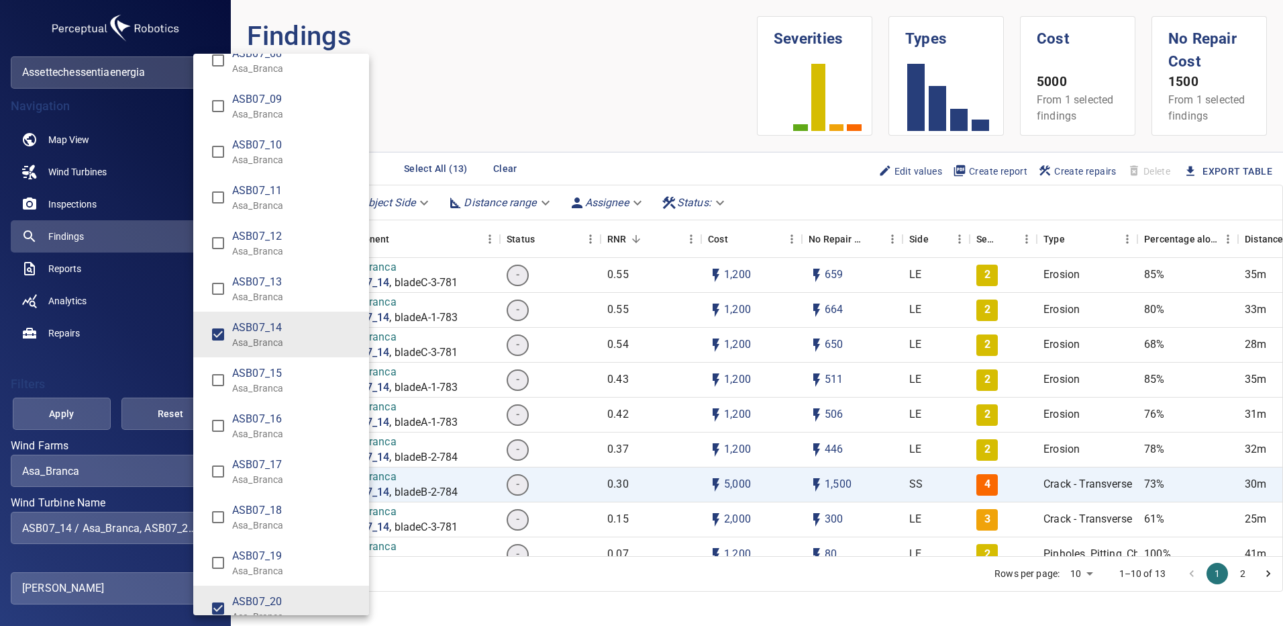
scroll to position [3096, 0]
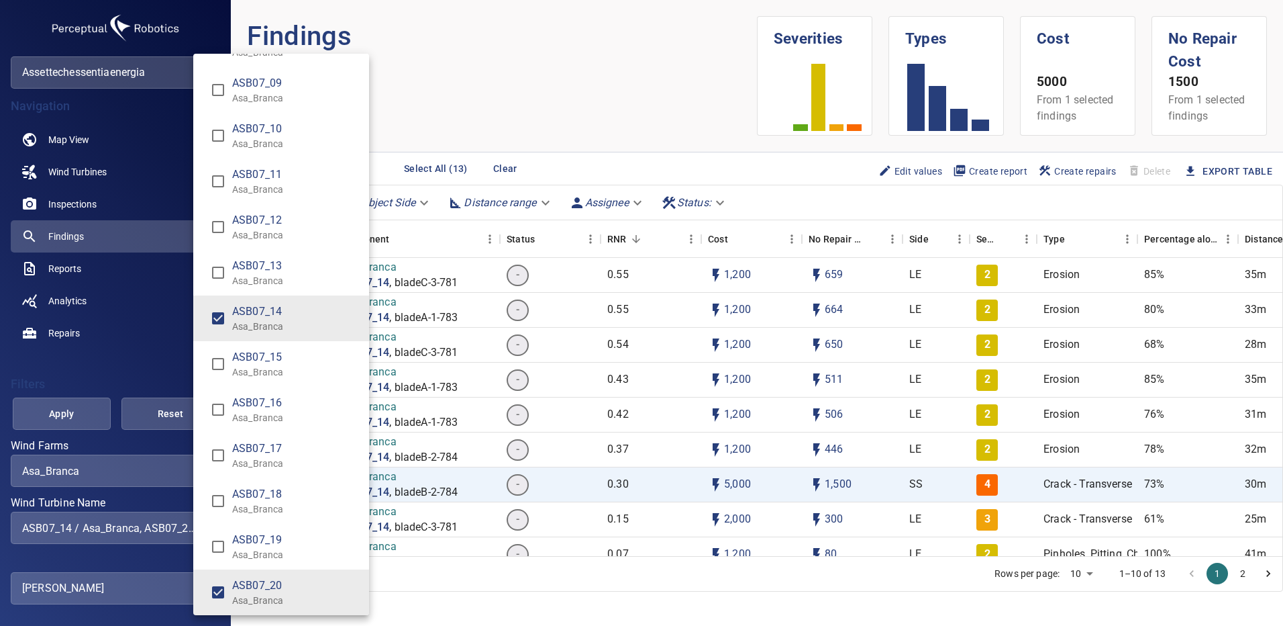
type input "**********"
click at [68, 417] on div "Wind Turbine Name" at bounding box center [641, 313] width 1283 height 626
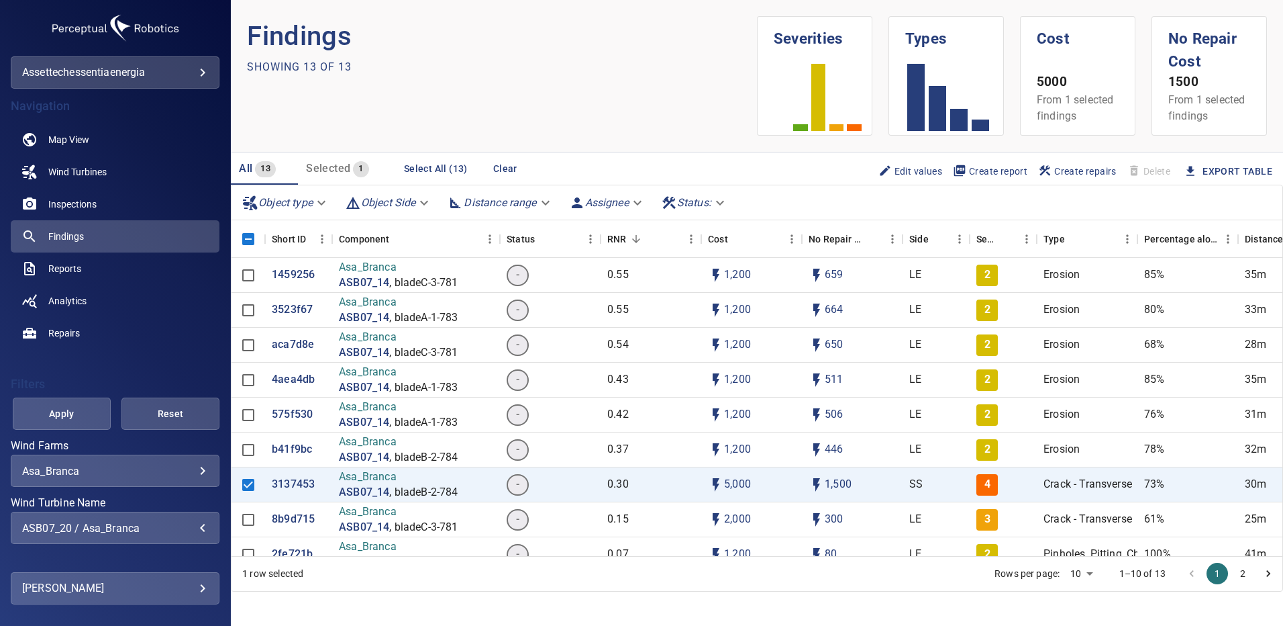
click at [70, 417] on span "Apply" at bounding box center [62, 413] width 64 height 17
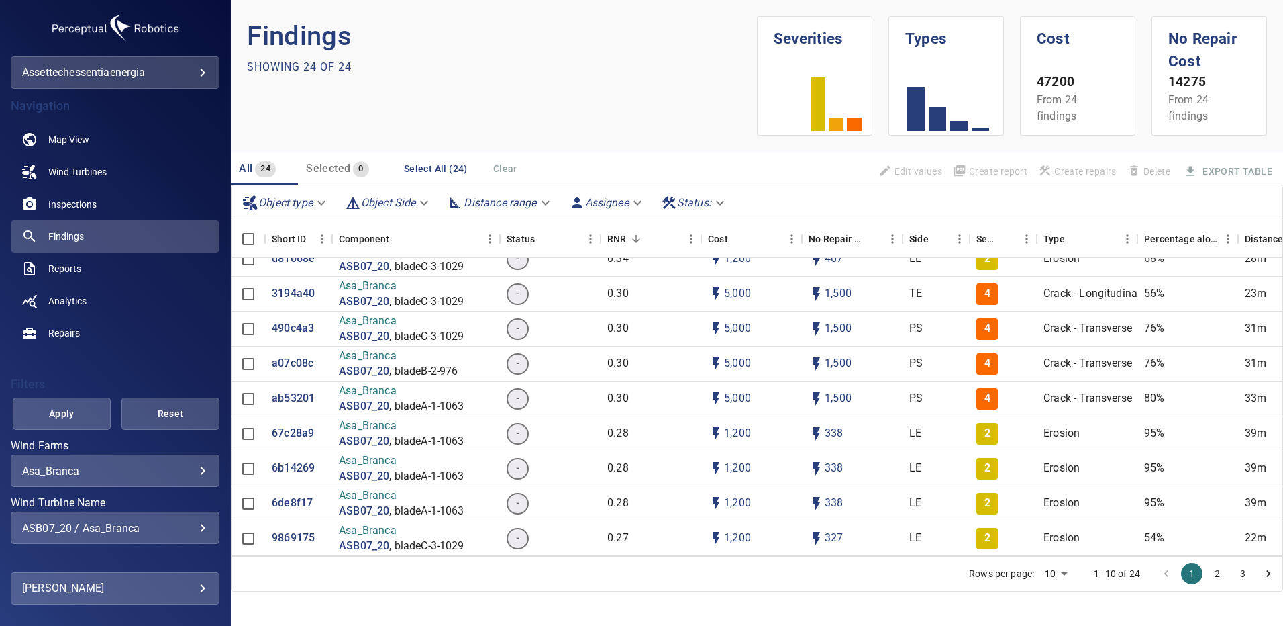
scroll to position [201, 0]
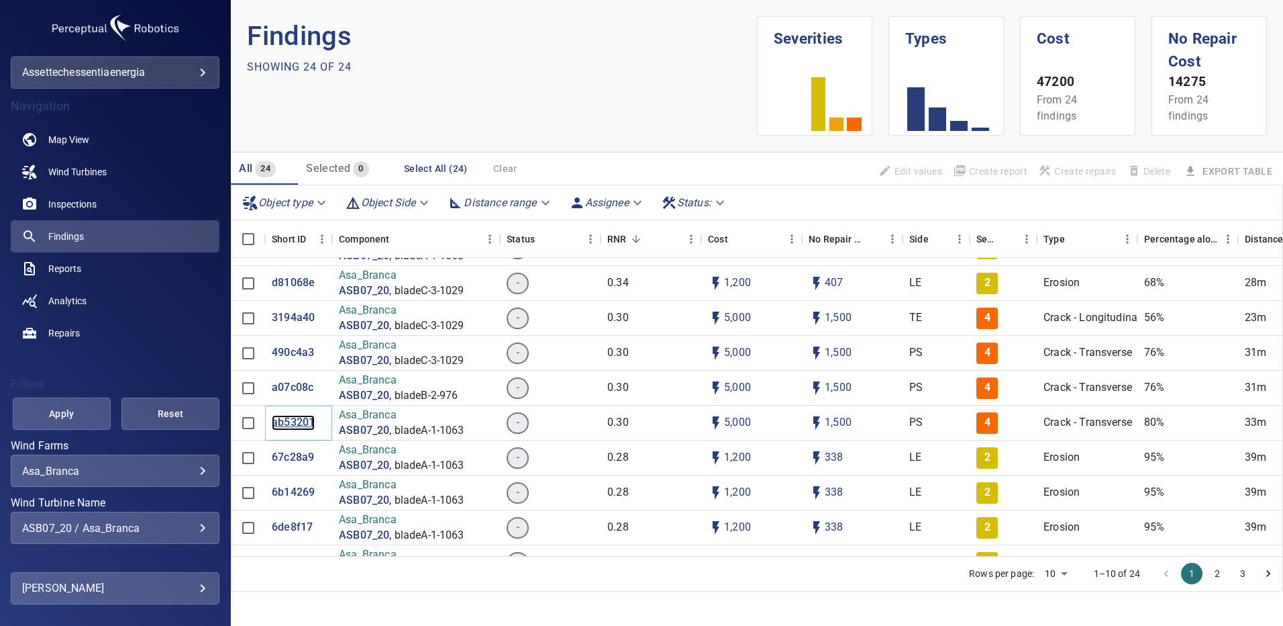
click at [293, 425] on p "ab53201" at bounding box center [293, 422] width 43 height 15
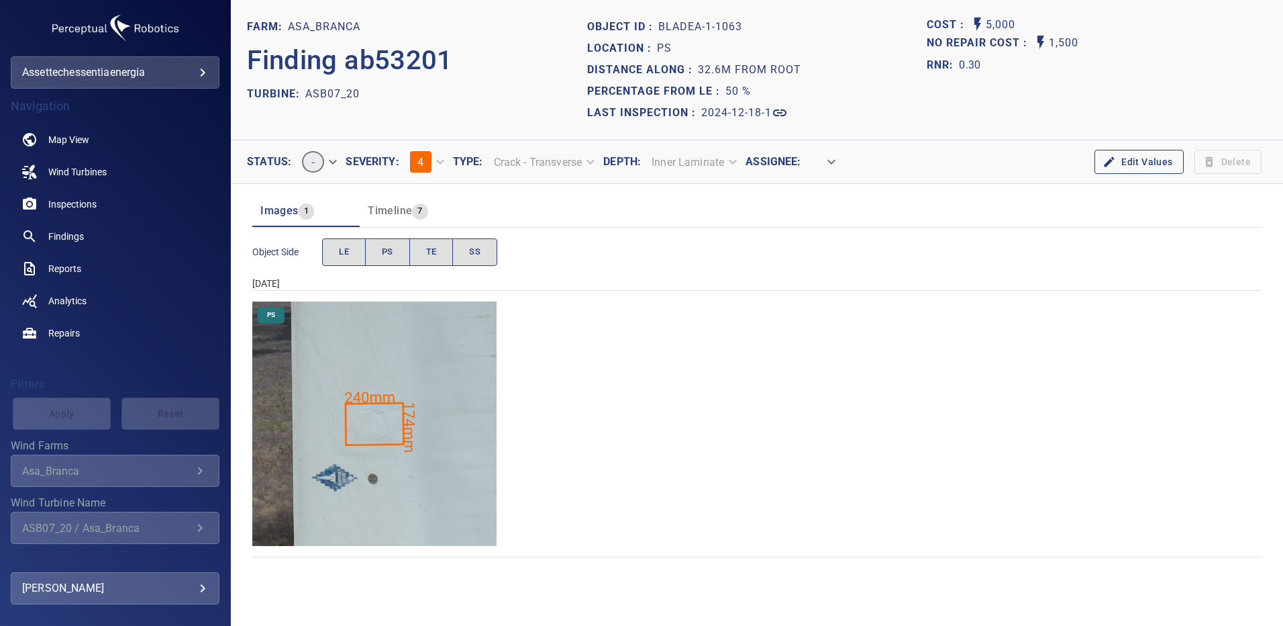
click at [424, 410] on img "Asa_Branca/ASB07_20/2024-12-18-1/2024-12-18-1/image26wp26.jpg" at bounding box center [374, 423] width 244 height 244
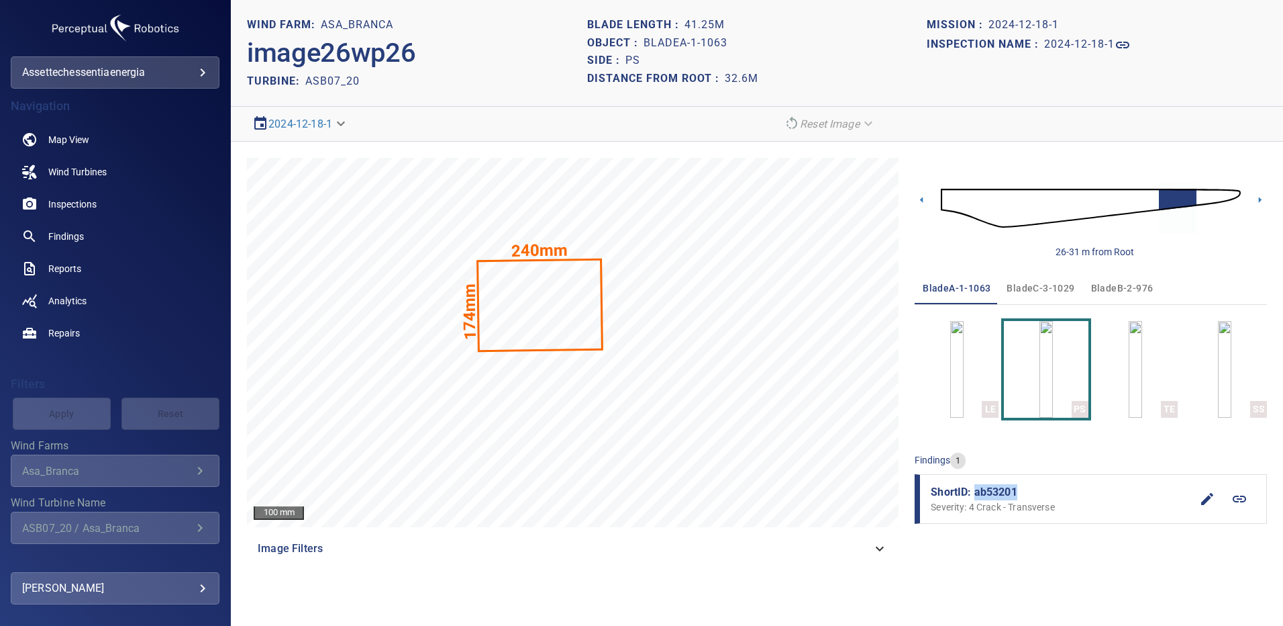
drag, startPoint x: 1010, startPoint y: 490, endPoint x: 975, endPoint y: 494, distance: 35.8
click at [975, 494] on span "ShortID: ab53201" at bounding box center [1061, 492] width 260 height 16
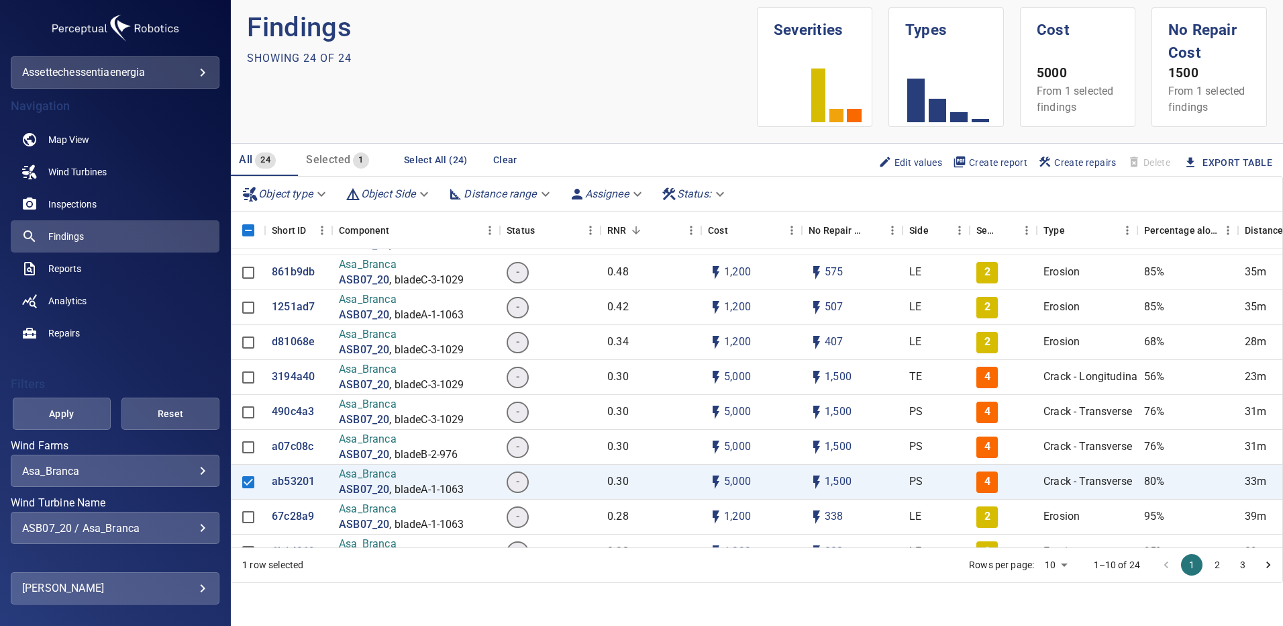
scroll to position [134, 0]
click at [297, 450] on p "a07c08c" at bounding box center [293, 445] width 42 height 15
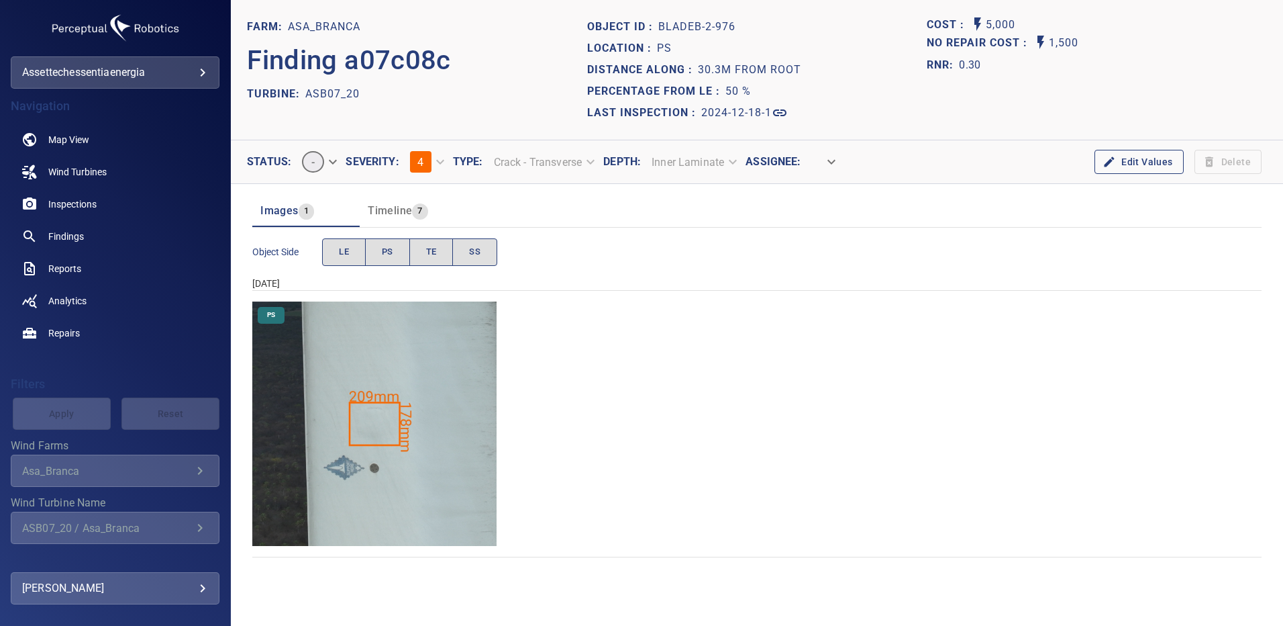
click at [437, 387] on img "Asa_Branca/ASB07_20/2024-12-18-1/2024-12-18-2/image86wp86.jpg" at bounding box center [374, 423] width 244 height 244
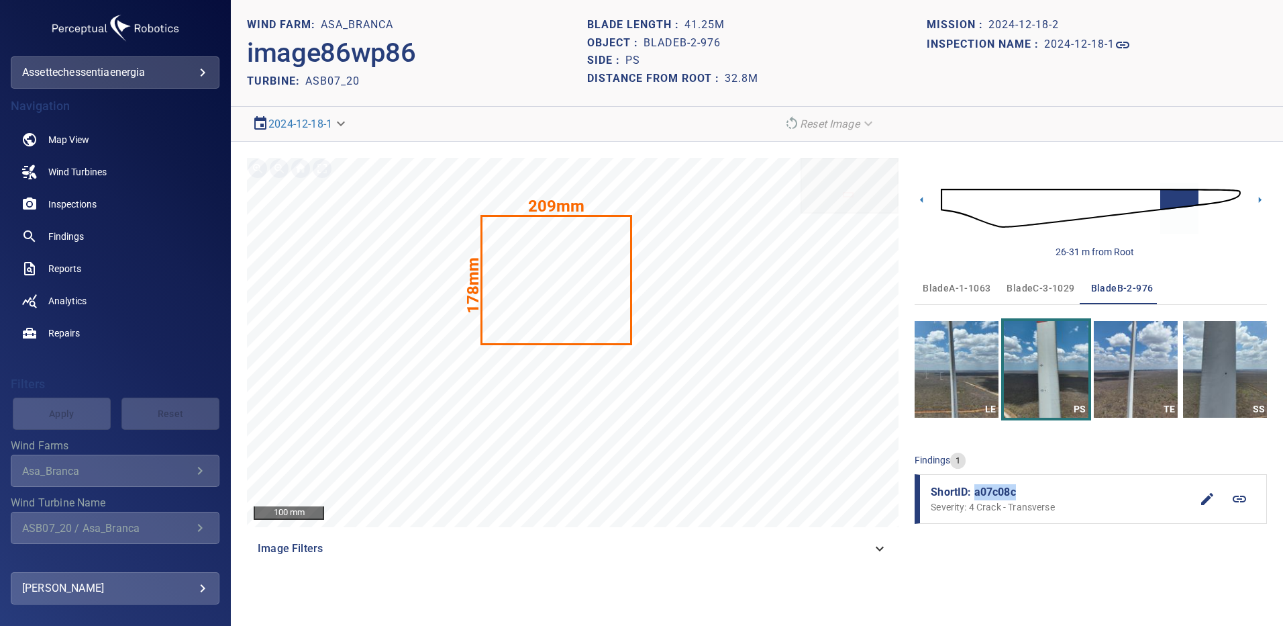
drag, startPoint x: 1023, startPoint y: 493, endPoint x: 976, endPoint y: 493, distance: 47.0
click at [976, 493] on span "ShortID: a07c08c" at bounding box center [1061, 492] width 260 height 16
click at [64, 237] on span "Findings" at bounding box center [66, 236] width 36 height 13
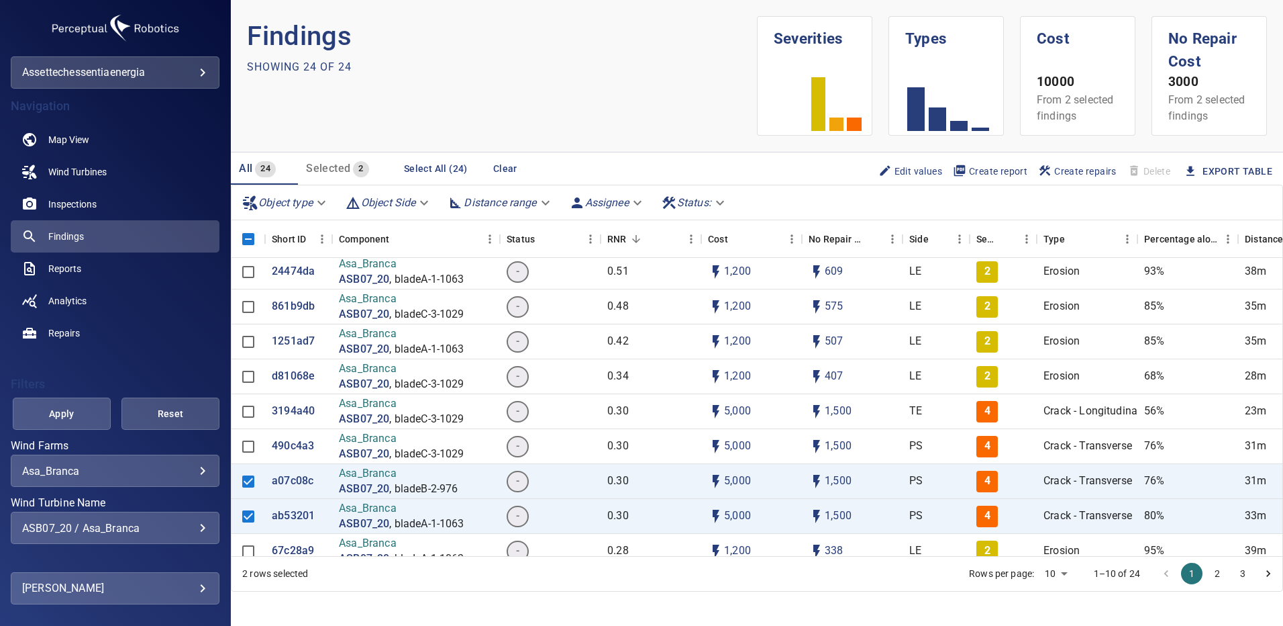
scroll to position [134, 0]
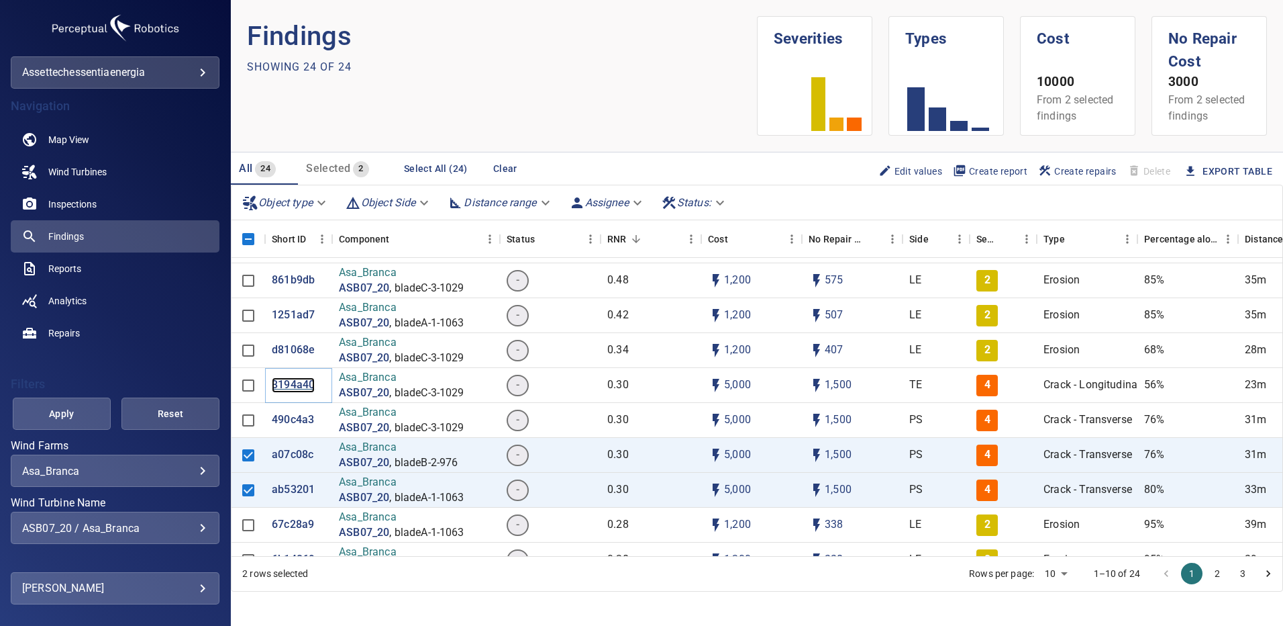
click at [300, 387] on p "3194a40" at bounding box center [293, 384] width 43 height 15
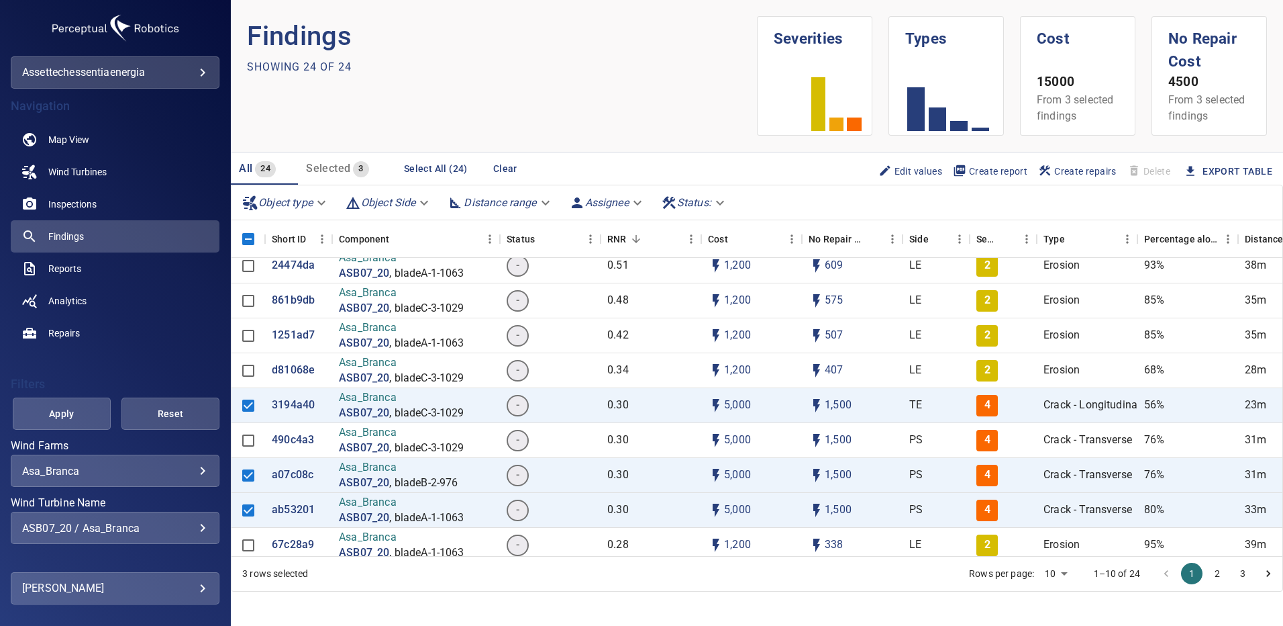
scroll to position [134, 0]
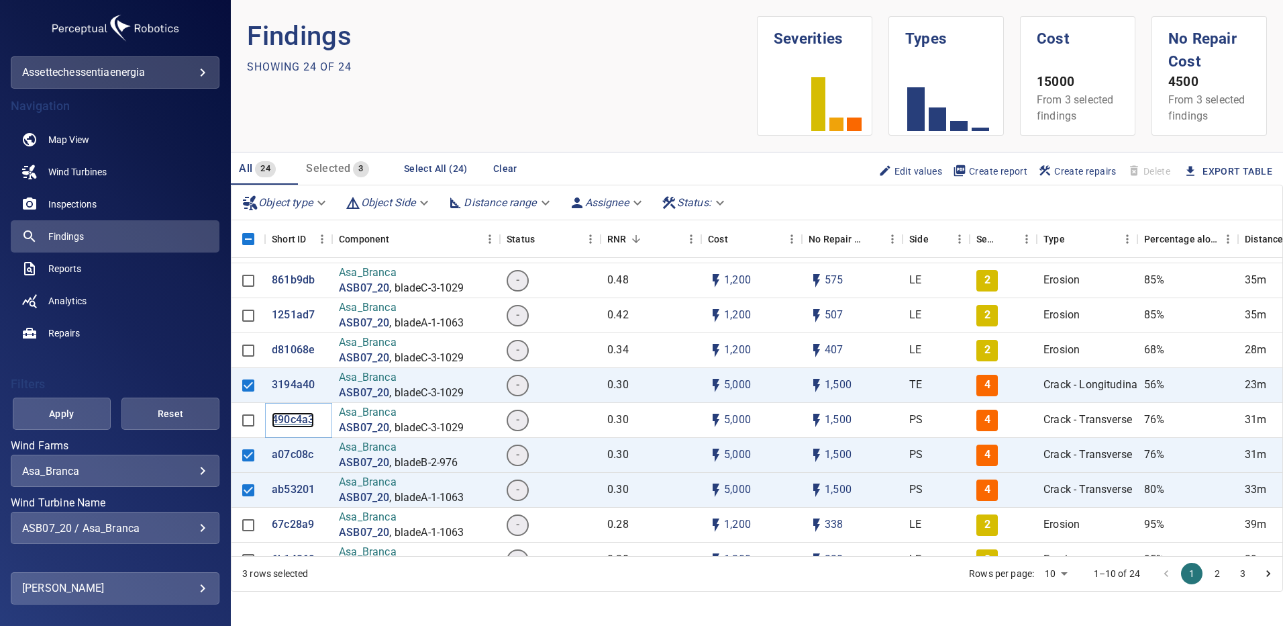
click at [287, 414] on p "490c4a3" at bounding box center [293, 419] width 42 height 15
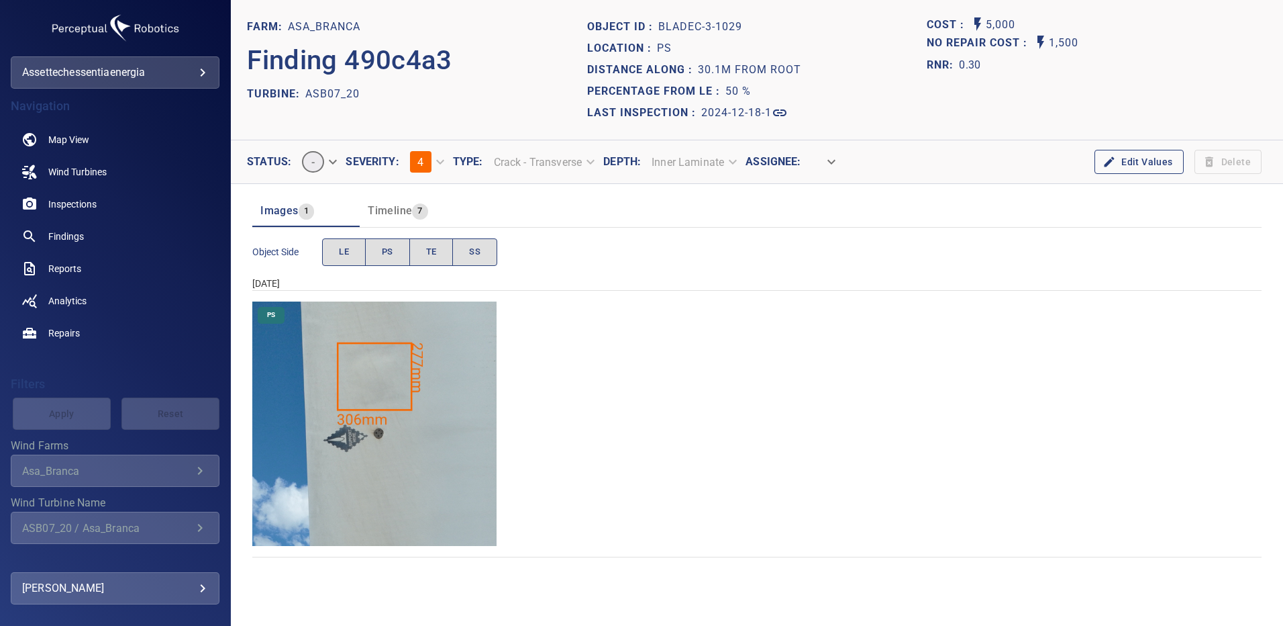
click at [342, 373] on img "Asa_Branca/ASB07_20/2024-12-18-1/2024-12-18-3/image144wp144.jpg" at bounding box center [374, 423] width 244 height 244
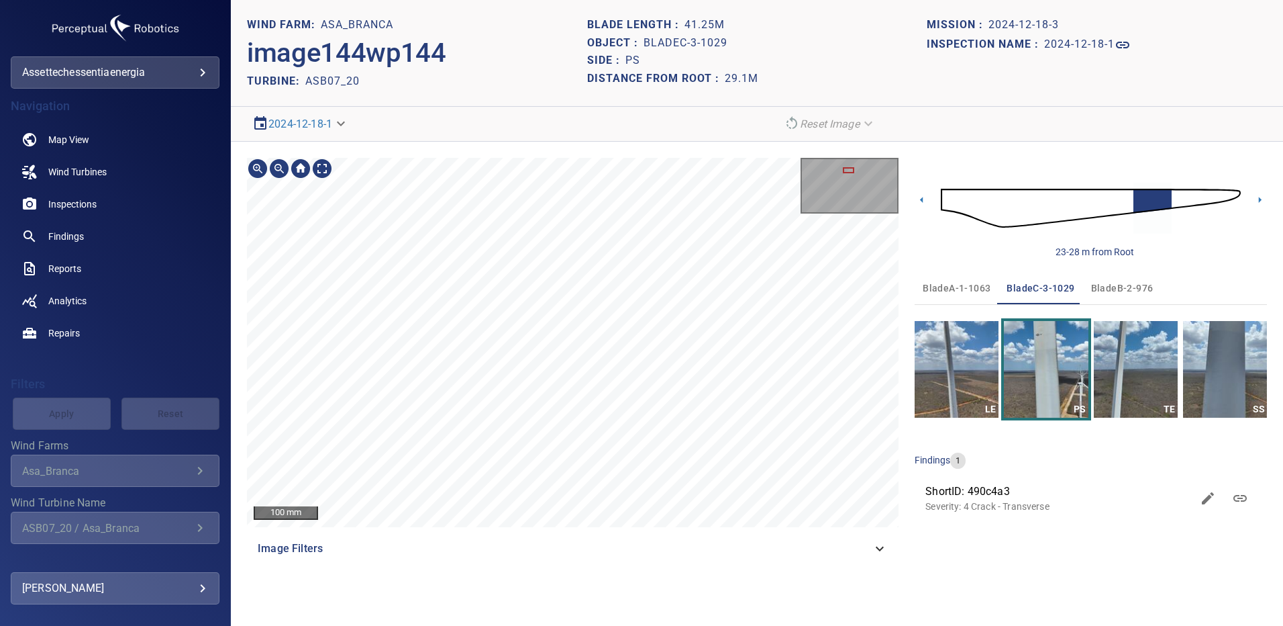
click at [620, 625] on html "**********" at bounding box center [641, 313] width 1283 height 626
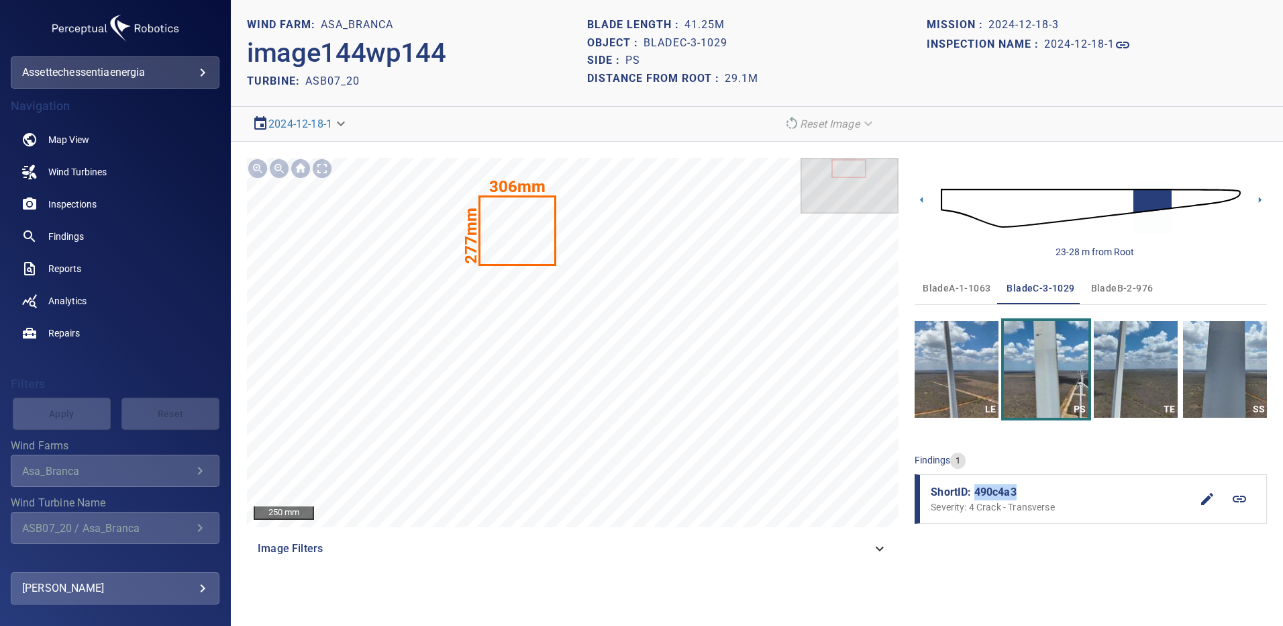
drag, startPoint x: 1016, startPoint y: 493, endPoint x: 975, endPoint y: 494, distance: 41.0
click at [975, 494] on span "ShortID: 490c4a3" at bounding box center [1061, 492] width 260 height 16
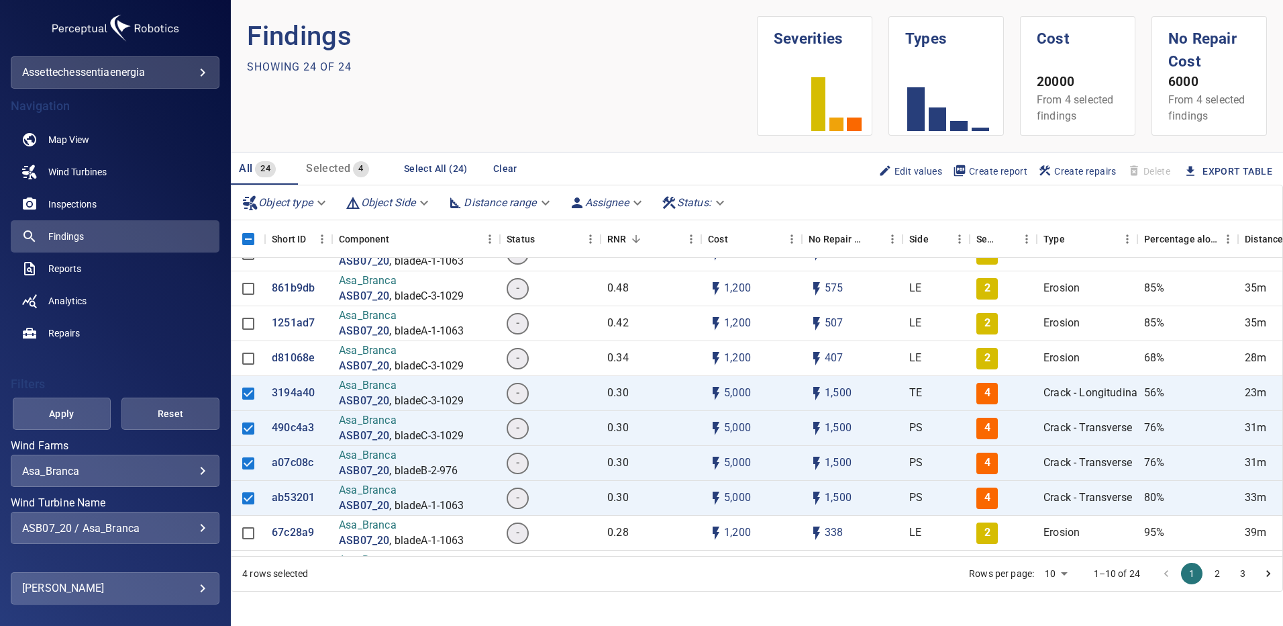
scroll to position [134, 0]
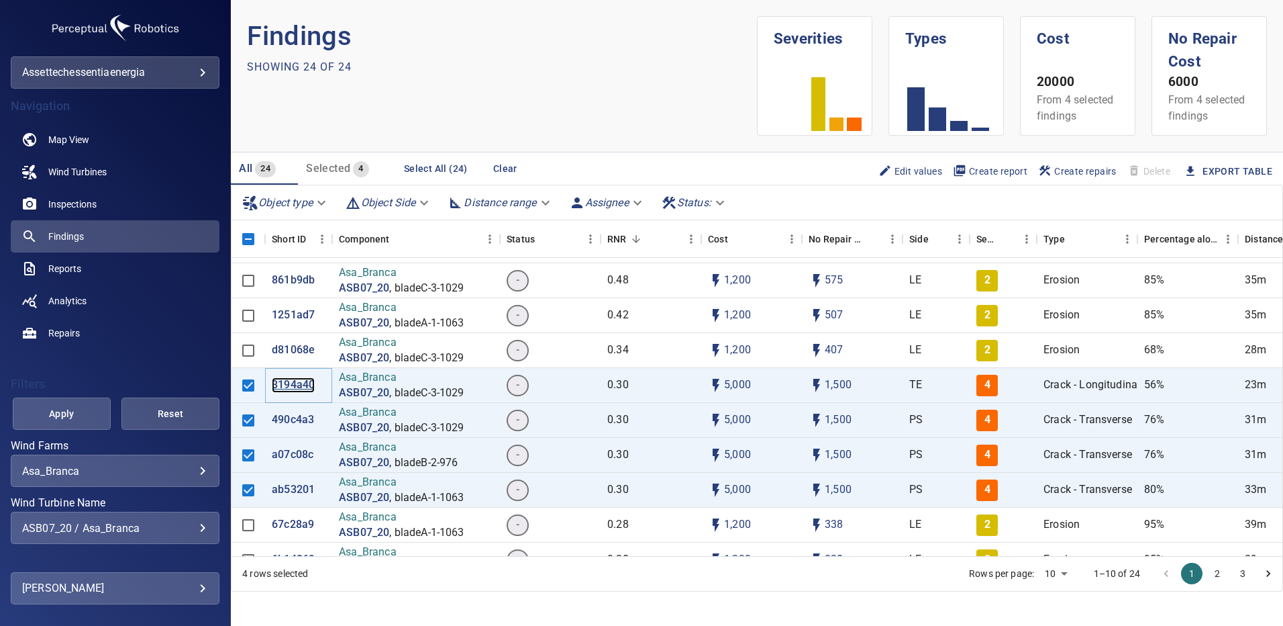
click at [298, 387] on p "3194a40" at bounding box center [293, 384] width 43 height 15
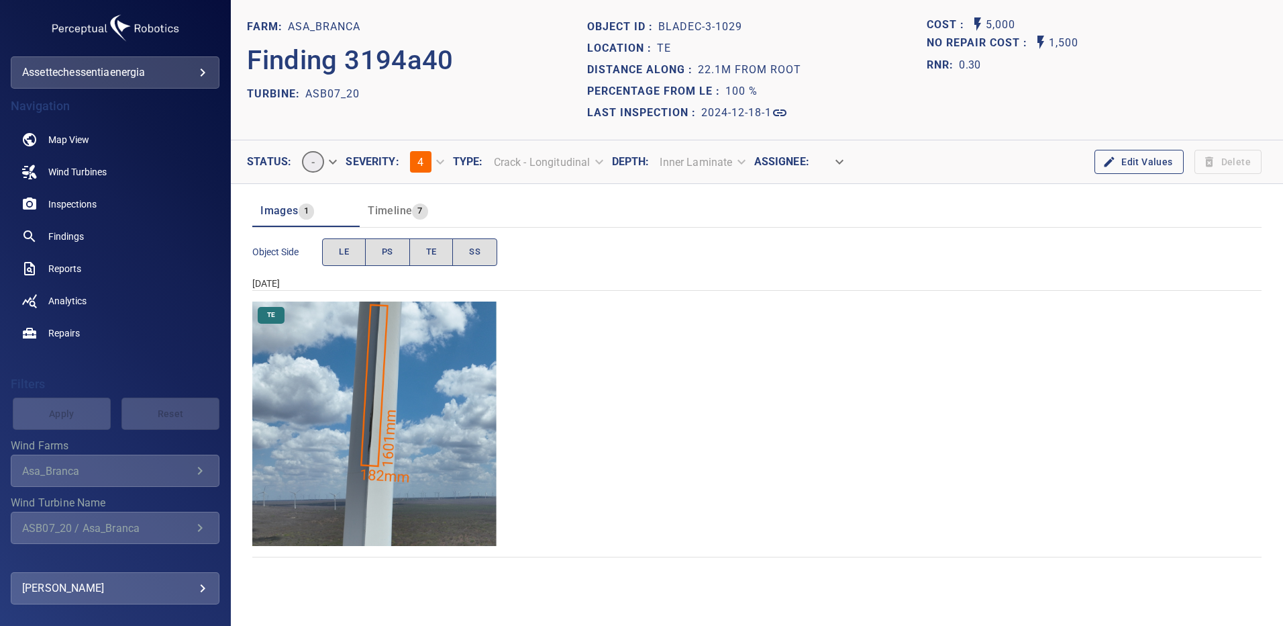
click at [360, 405] on img "Asa_Branca/ASB07_20/2024-12-18-1/2024-12-18-3/image172wp172.jpg" at bounding box center [374, 423] width 244 height 244
click at [64, 236] on span "Findings" at bounding box center [66, 236] width 36 height 13
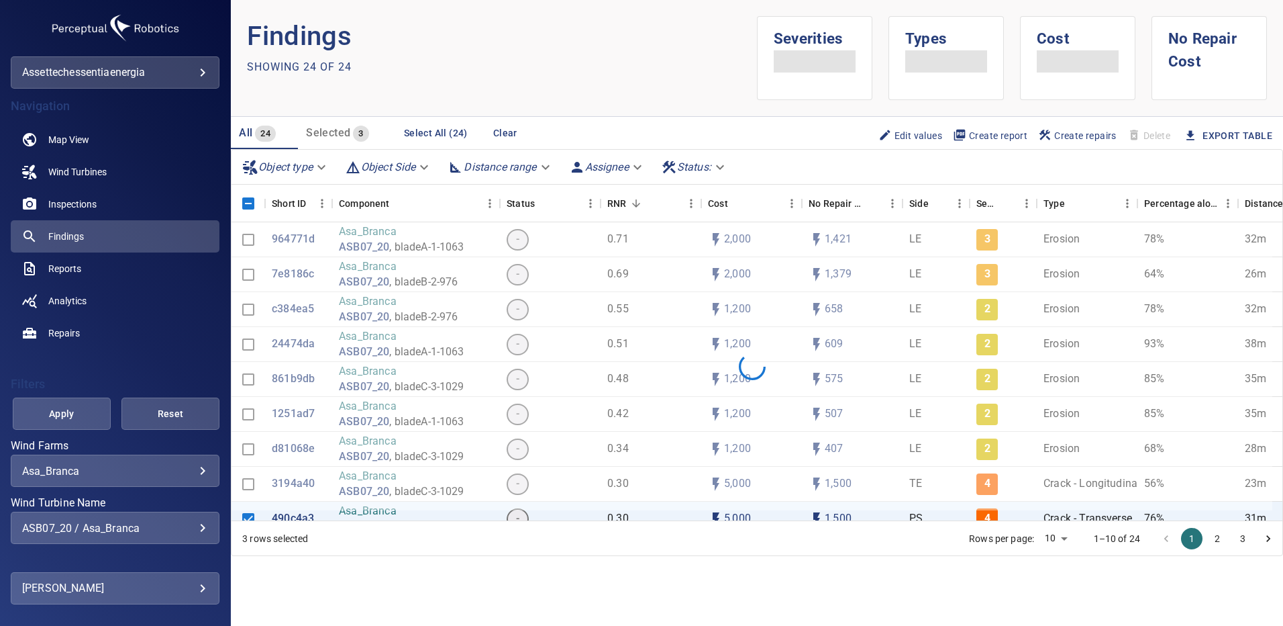
click at [200, 526] on div "**********" at bounding box center [115, 527] width 209 height 32
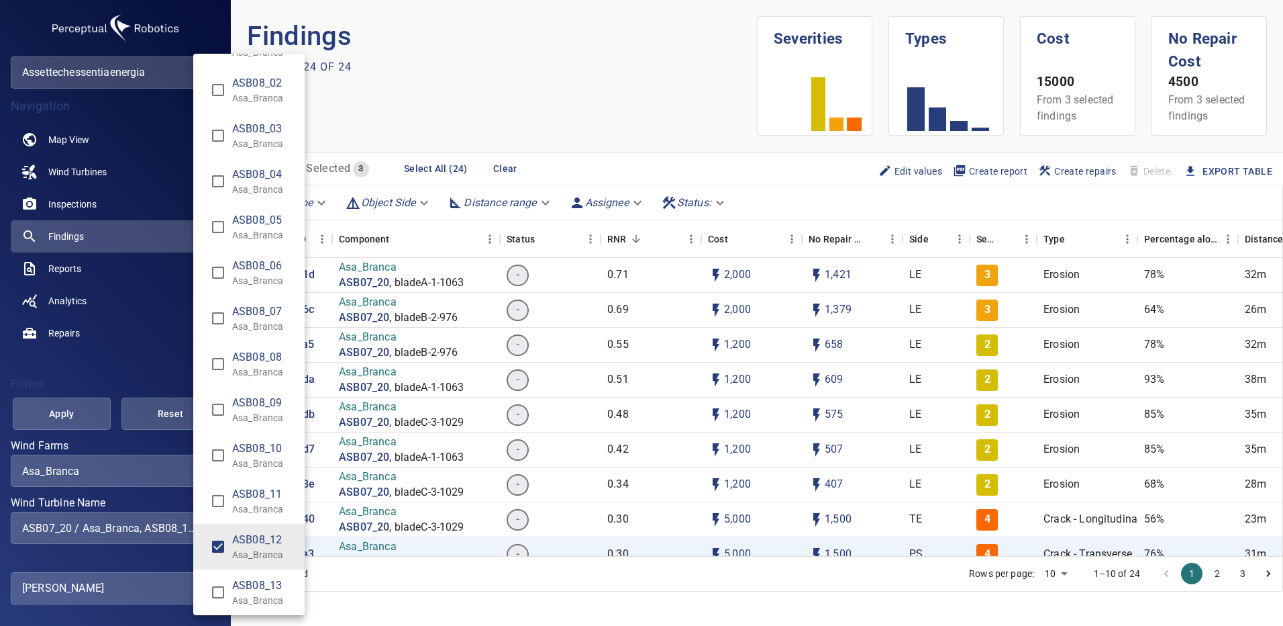
scroll to position [3421, 0]
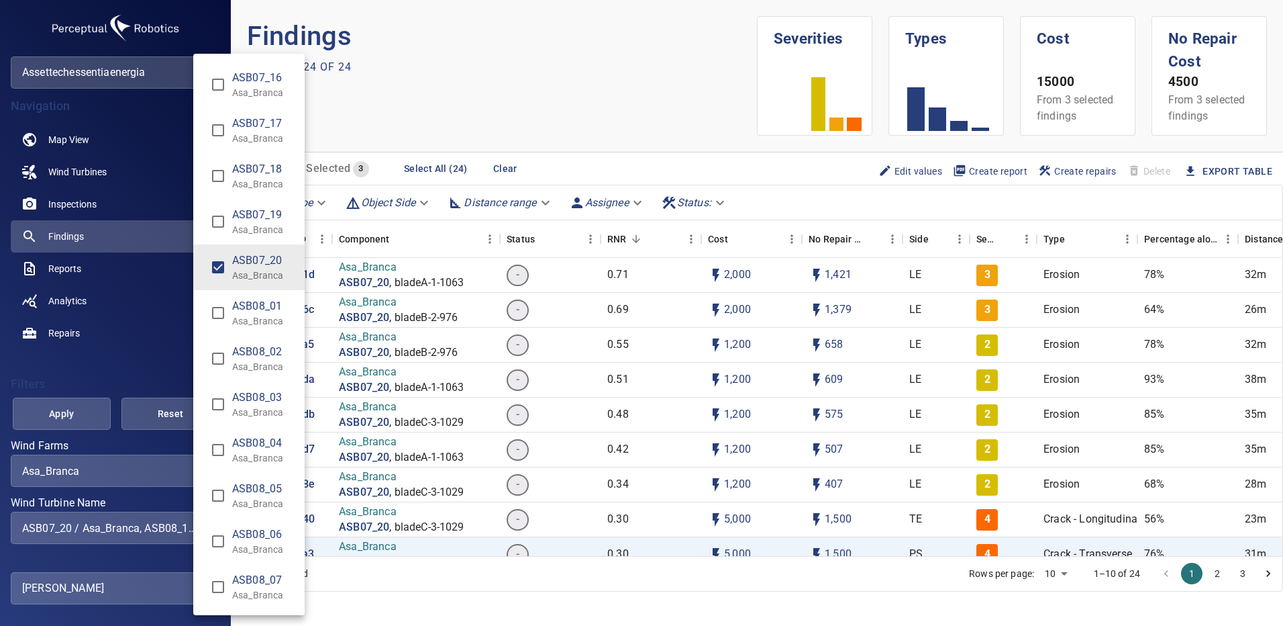
type input "**********"
click at [68, 420] on div "Wind Turbine Name" at bounding box center [641, 313] width 1283 height 626
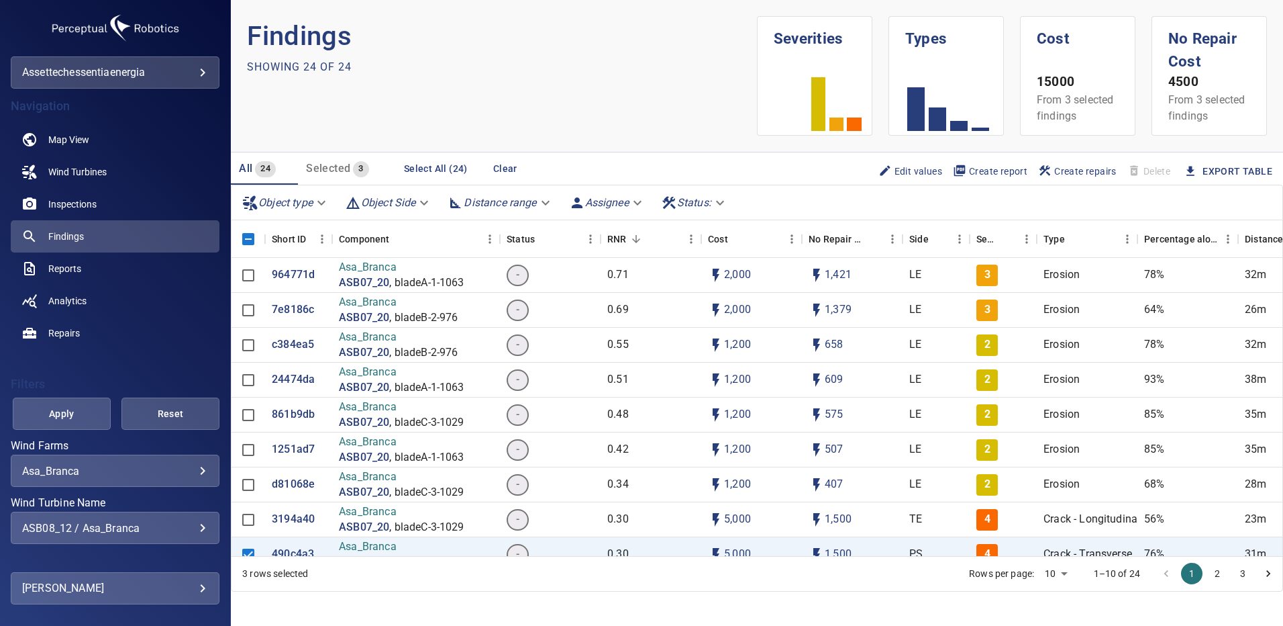
click at [72, 418] on span "Apply" at bounding box center [62, 413] width 64 height 17
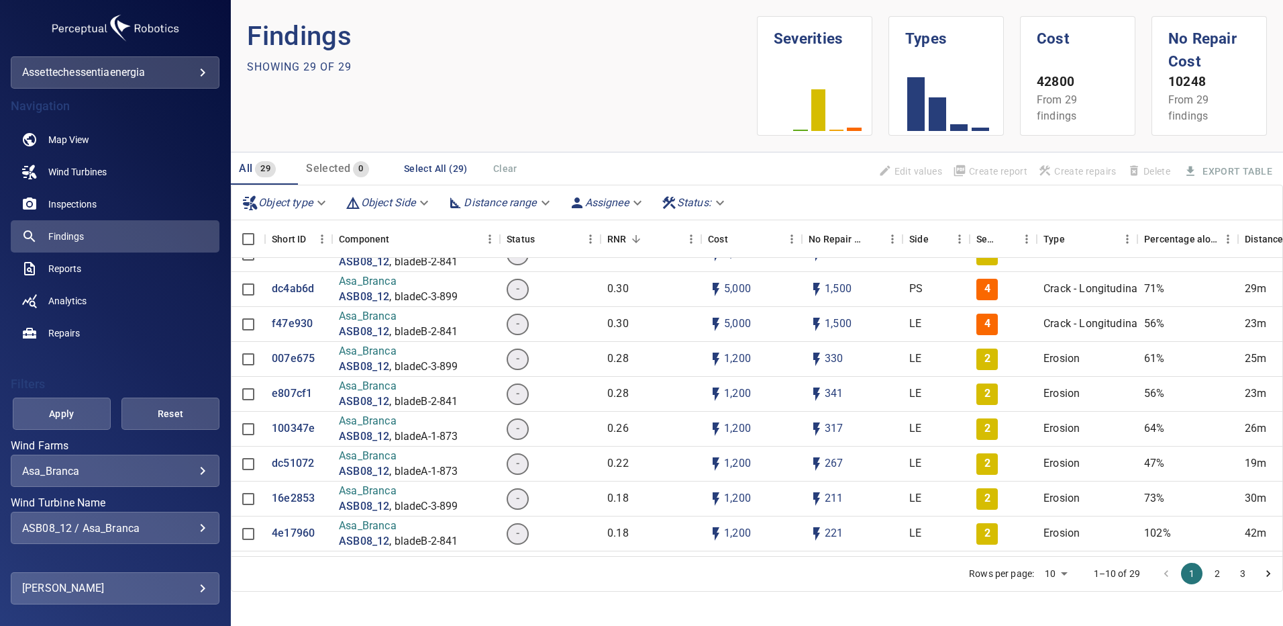
scroll to position [336, 0]
click at [296, 291] on p "dc4ab6d" at bounding box center [293, 288] width 42 height 15
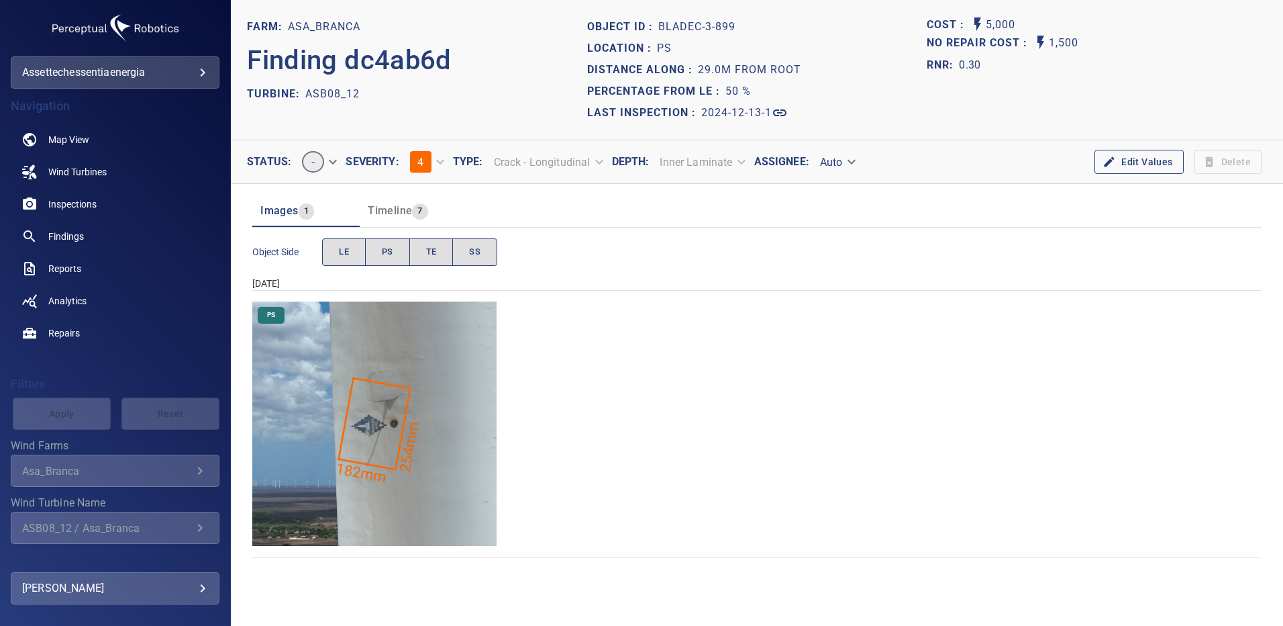
click at [389, 407] on img "Asa_Branca/ASB08_12/2024-12-13-1/2024-12-13-3/image142wp142.jpg" at bounding box center [374, 423] width 244 height 244
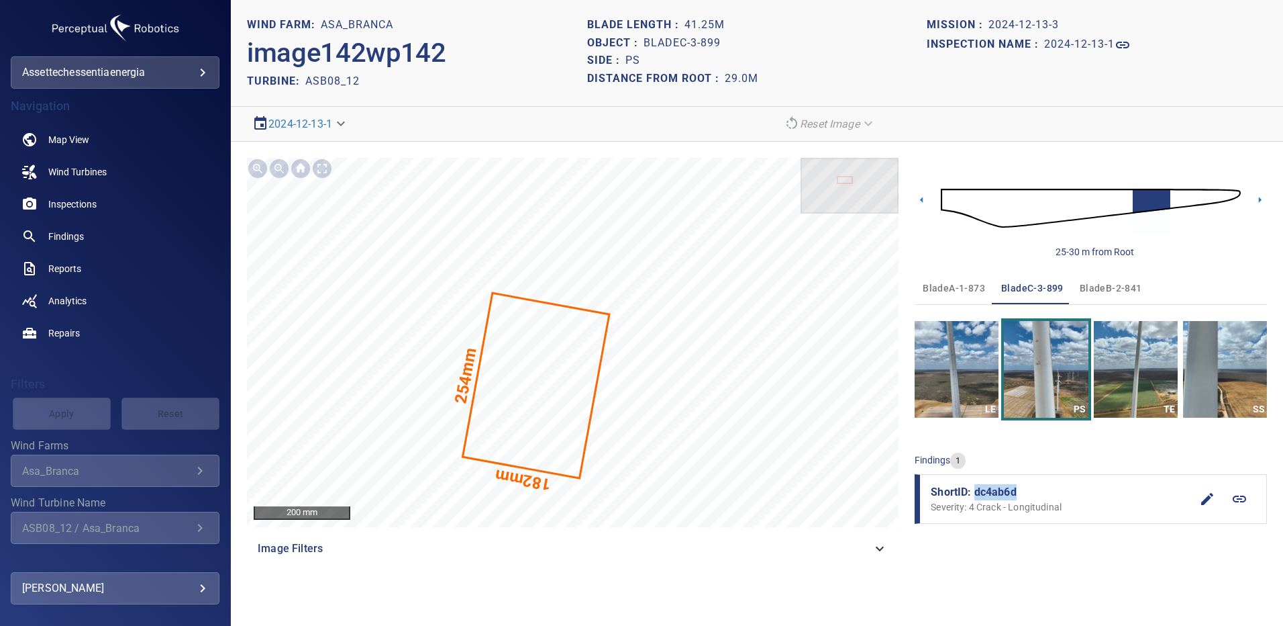
drag, startPoint x: 1023, startPoint y: 492, endPoint x: 975, endPoint y: 495, distance: 48.4
click at [975, 495] on span "ShortID: dc4ab6d" at bounding box center [1061, 492] width 260 height 16
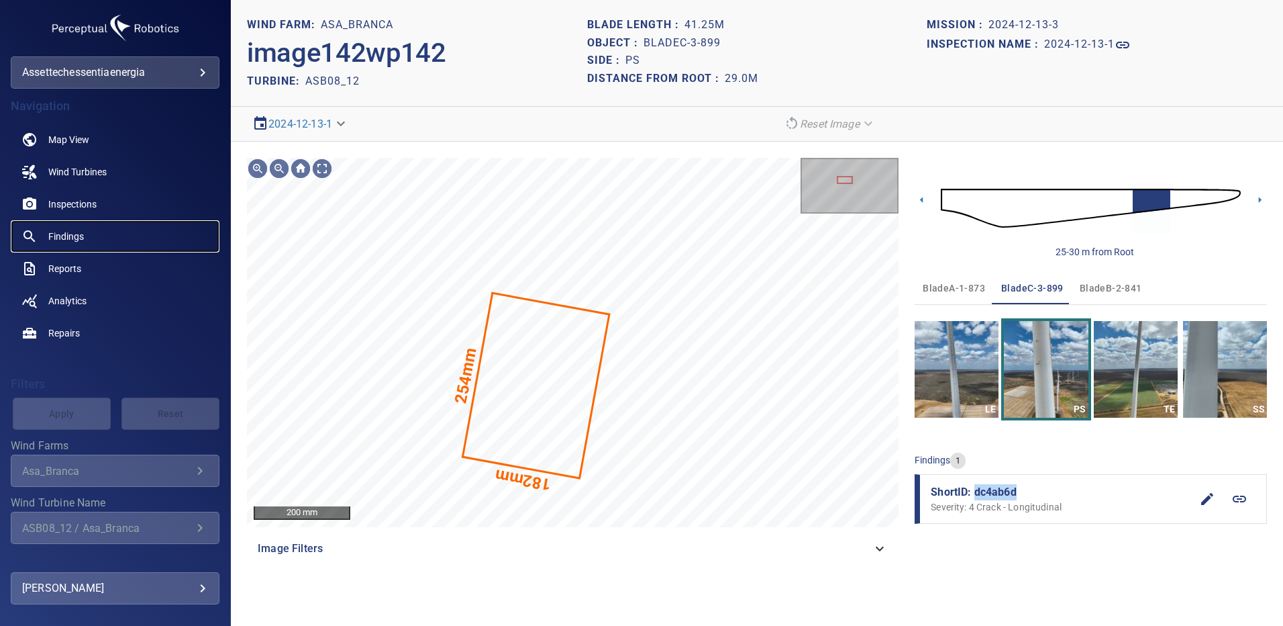
click at [66, 234] on span "Findings" at bounding box center [66, 236] width 36 height 13
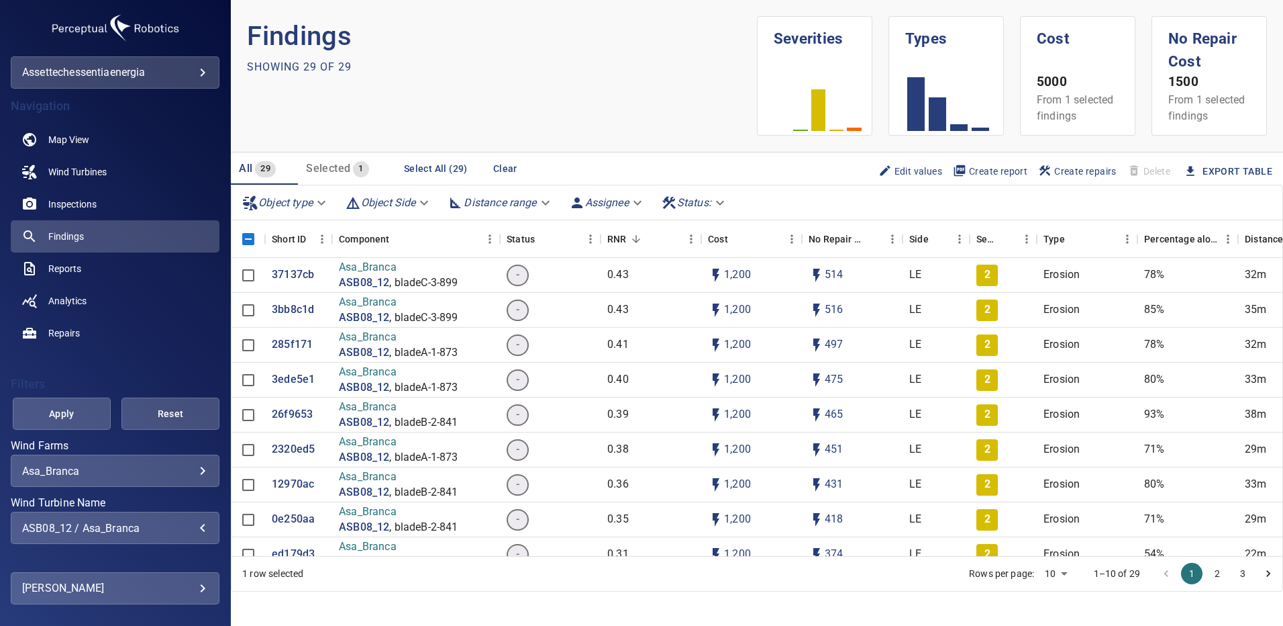
click at [194, 526] on div "ASB08_12 / Asa_Branca" at bounding box center [115, 528] width 186 height 13
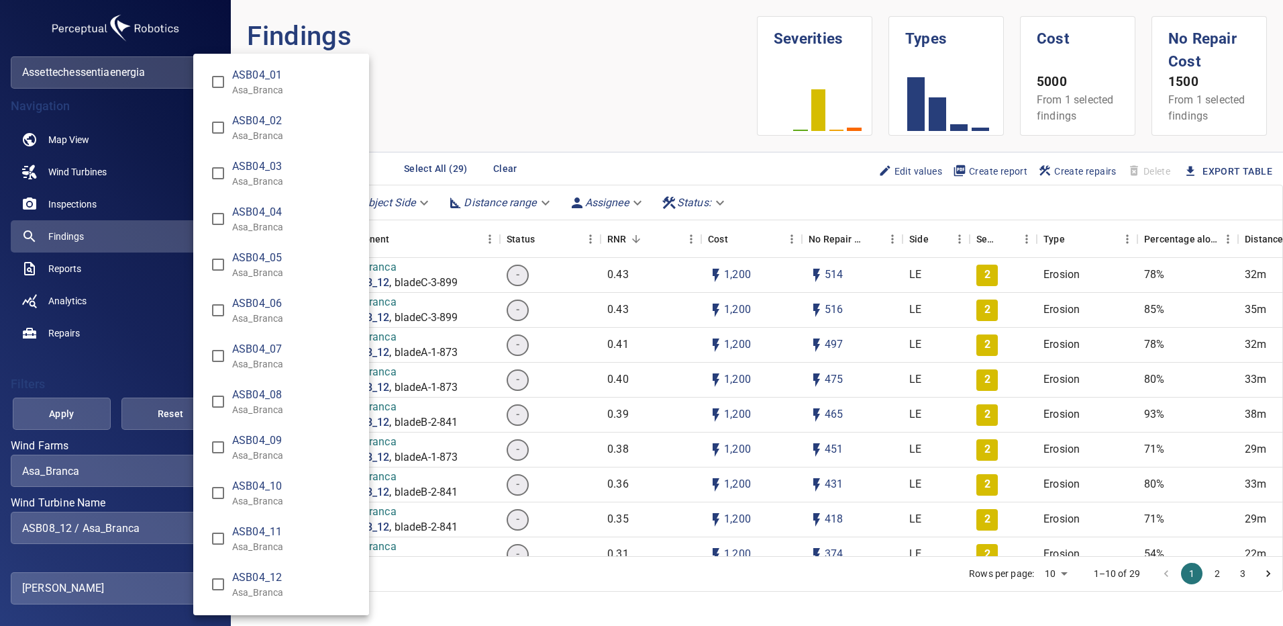
scroll to position [3902, 0]
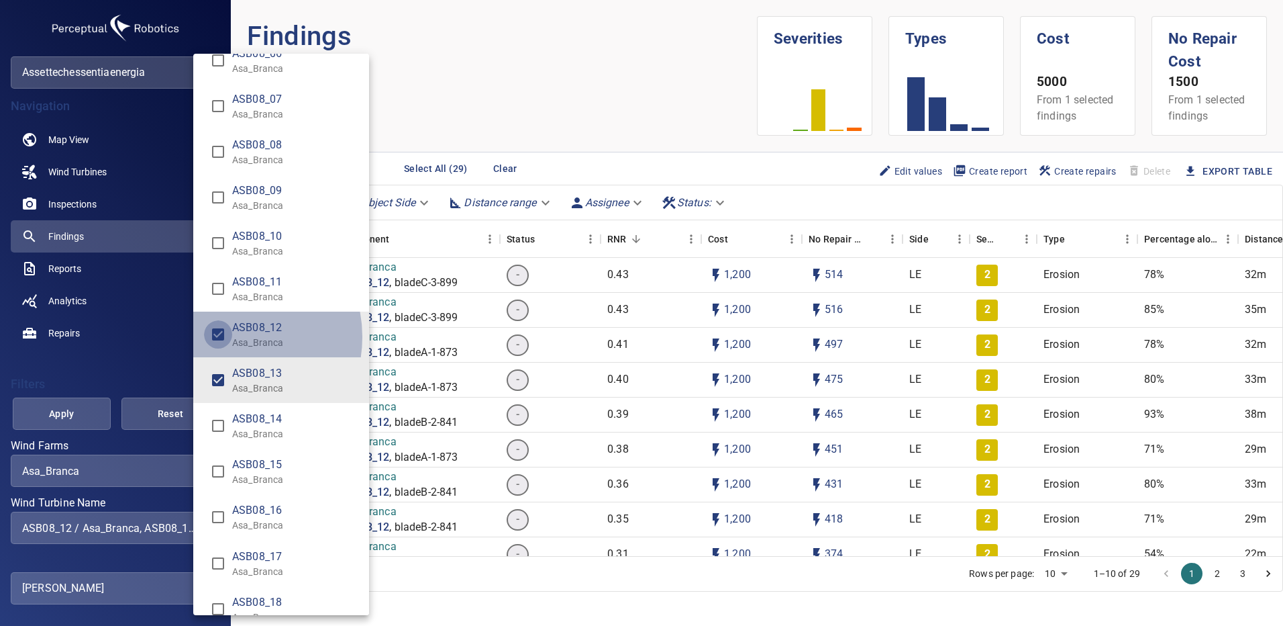
type input "**********"
click at [70, 418] on div "Wind Turbine Name" at bounding box center [641, 313] width 1283 height 626
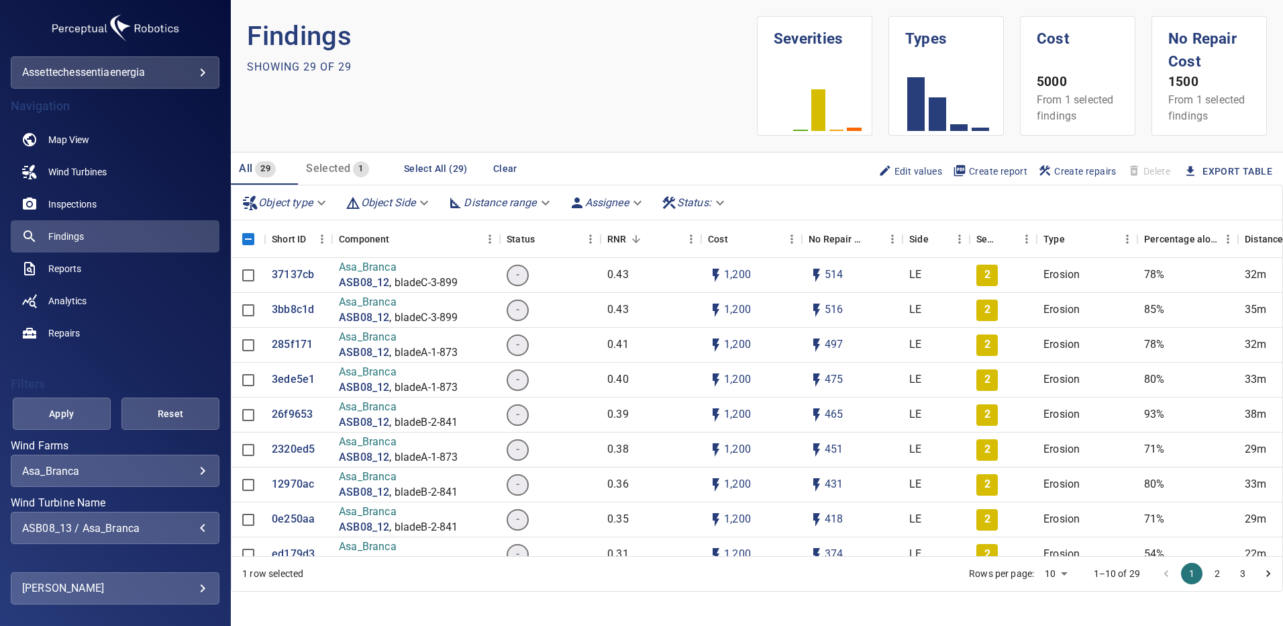
click at [71, 416] on span "Apply" at bounding box center [62, 413] width 64 height 17
